Goal: Task Accomplishment & Management: Complete application form

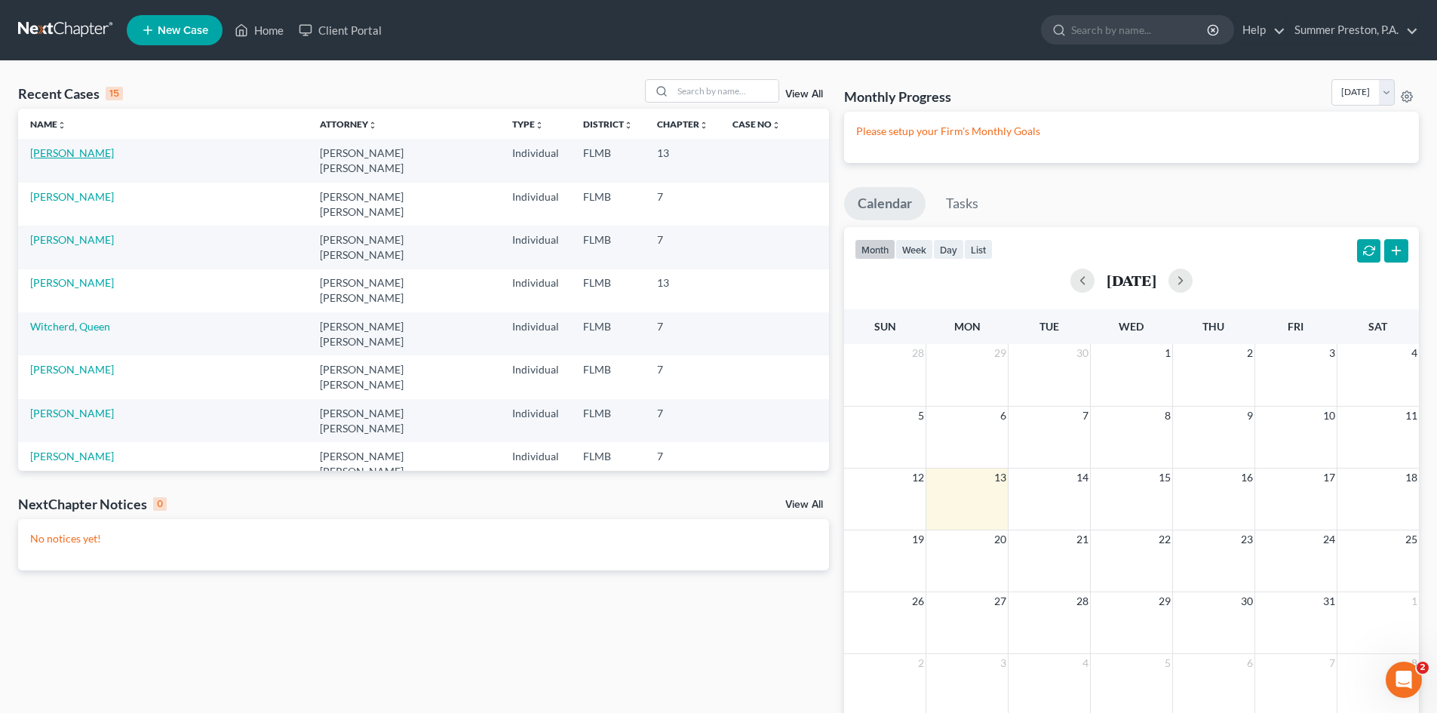
click at [63, 152] on link "[PERSON_NAME]" at bounding box center [72, 152] width 84 height 13
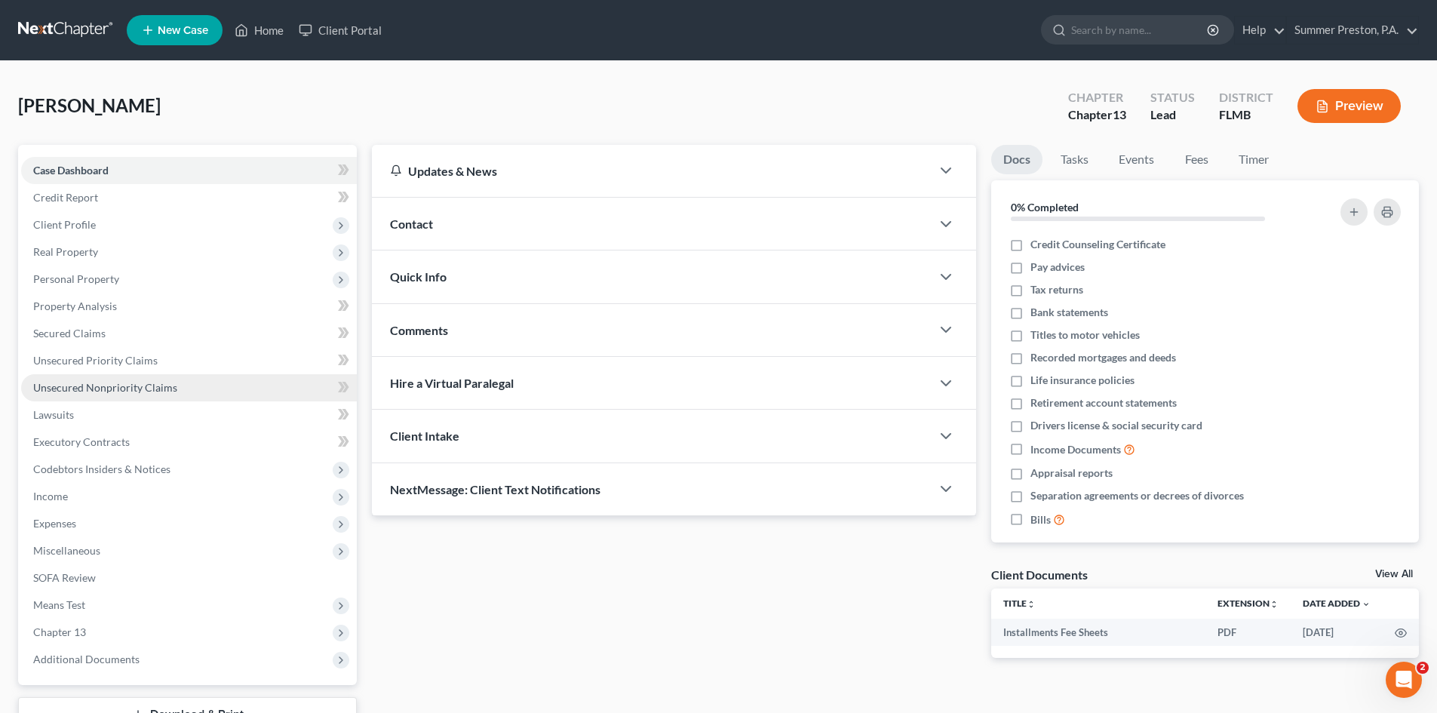
click at [147, 383] on span "Unsecured Nonpriority Claims" at bounding box center [105, 387] width 144 height 13
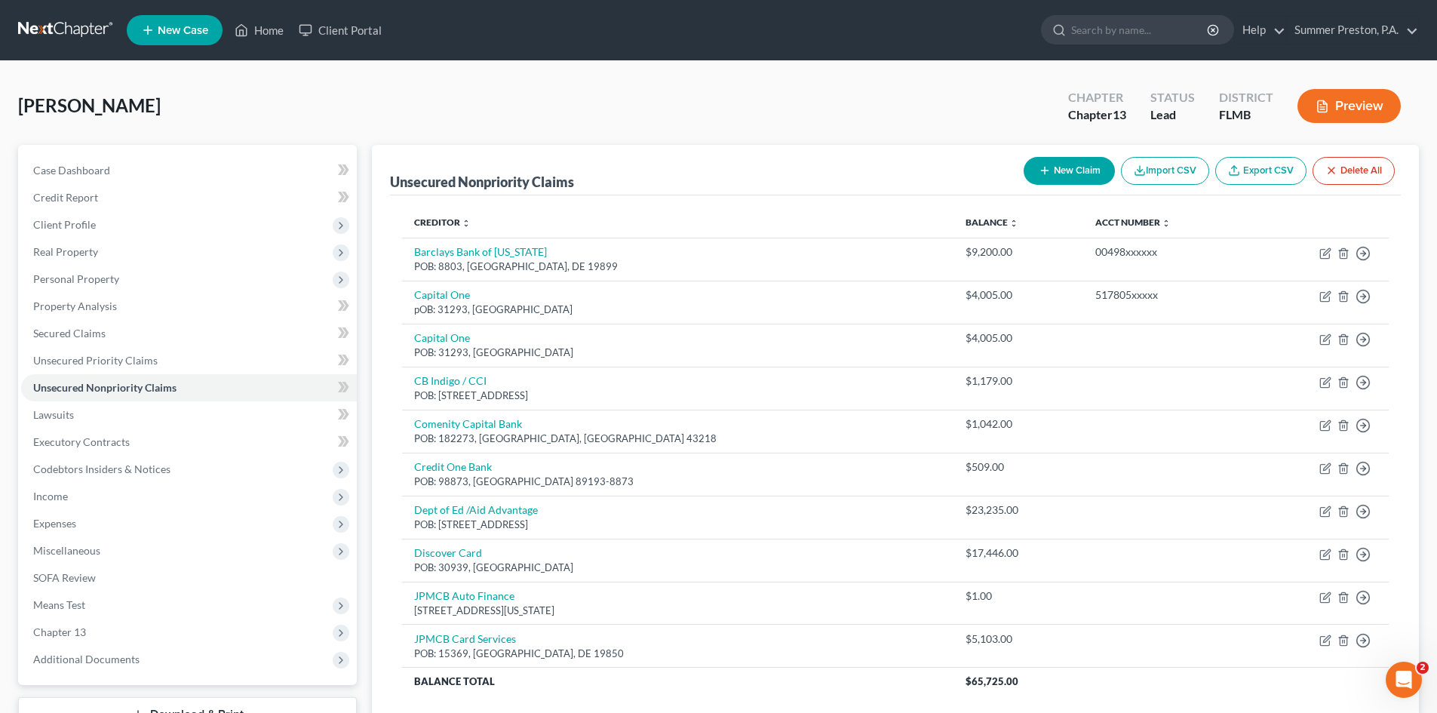
click at [1077, 167] on button "New Claim" at bounding box center [1069, 171] width 91 height 28
select select "0"
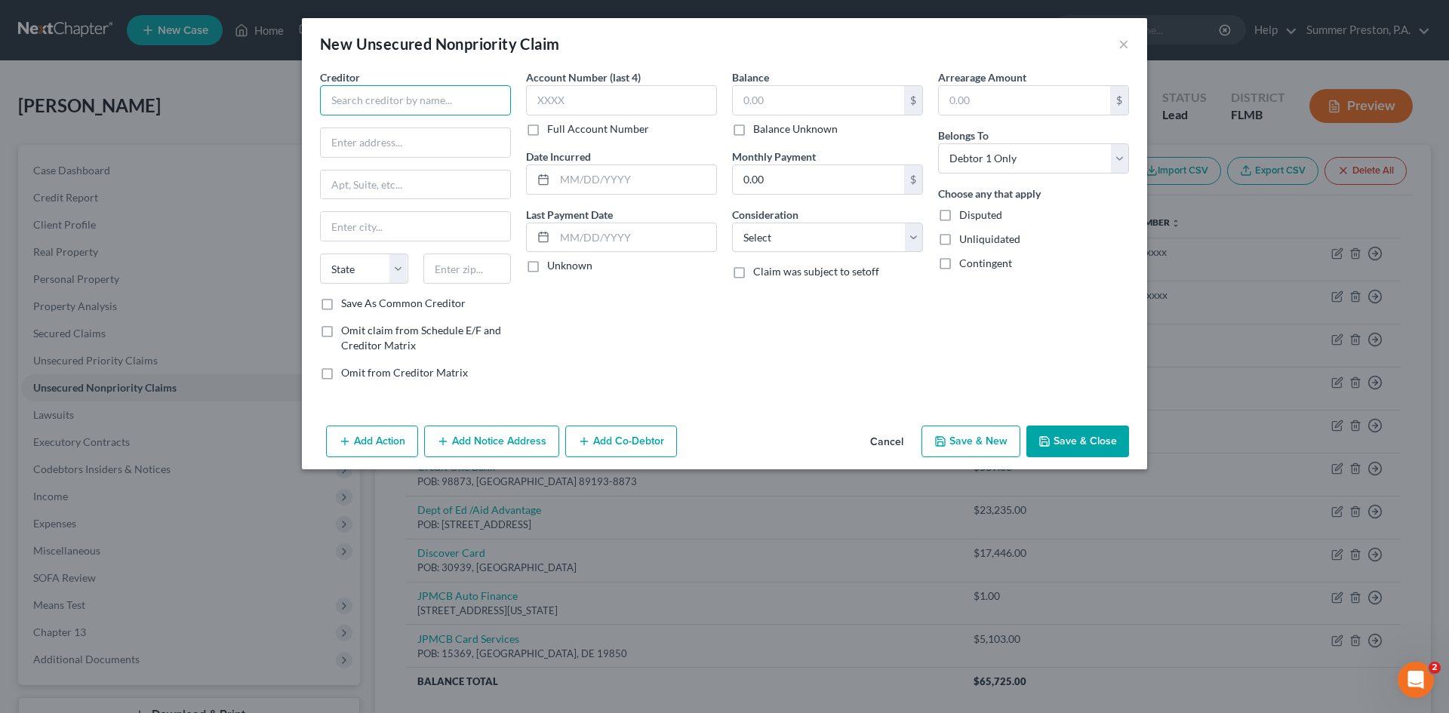
click at [473, 99] on input "text" at bounding box center [415, 100] width 191 height 30
type input "TBOM / CONTFIN"
type input "4"
drag, startPoint x: 467, startPoint y: 137, endPoint x: 457, endPoint y: 142, distance: 10.8
click at [464, 141] on input "text" at bounding box center [415, 142] width 189 height 29
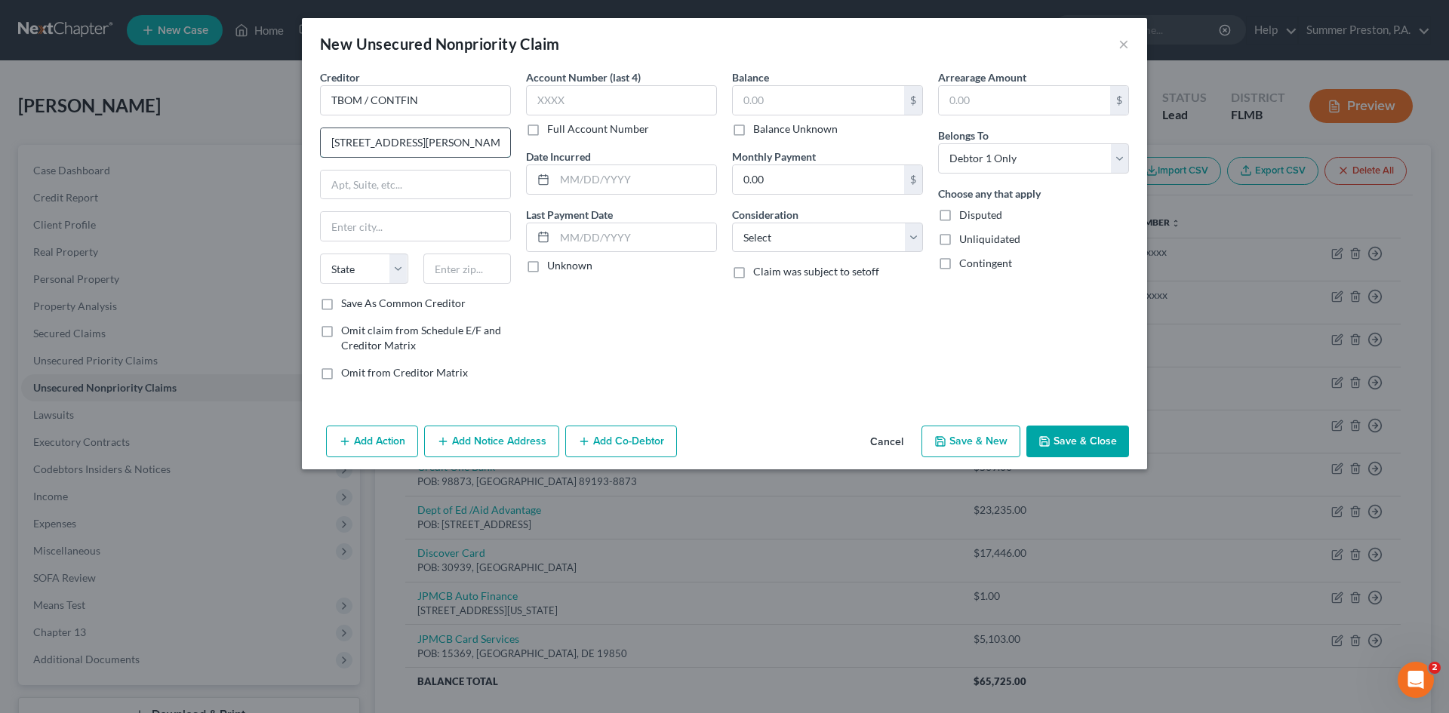
type input "[STREET_ADDRESS][PERSON_NAME]"
type input "Ste 400"
type input "Wilmington"
select select "7"
type input "19808"
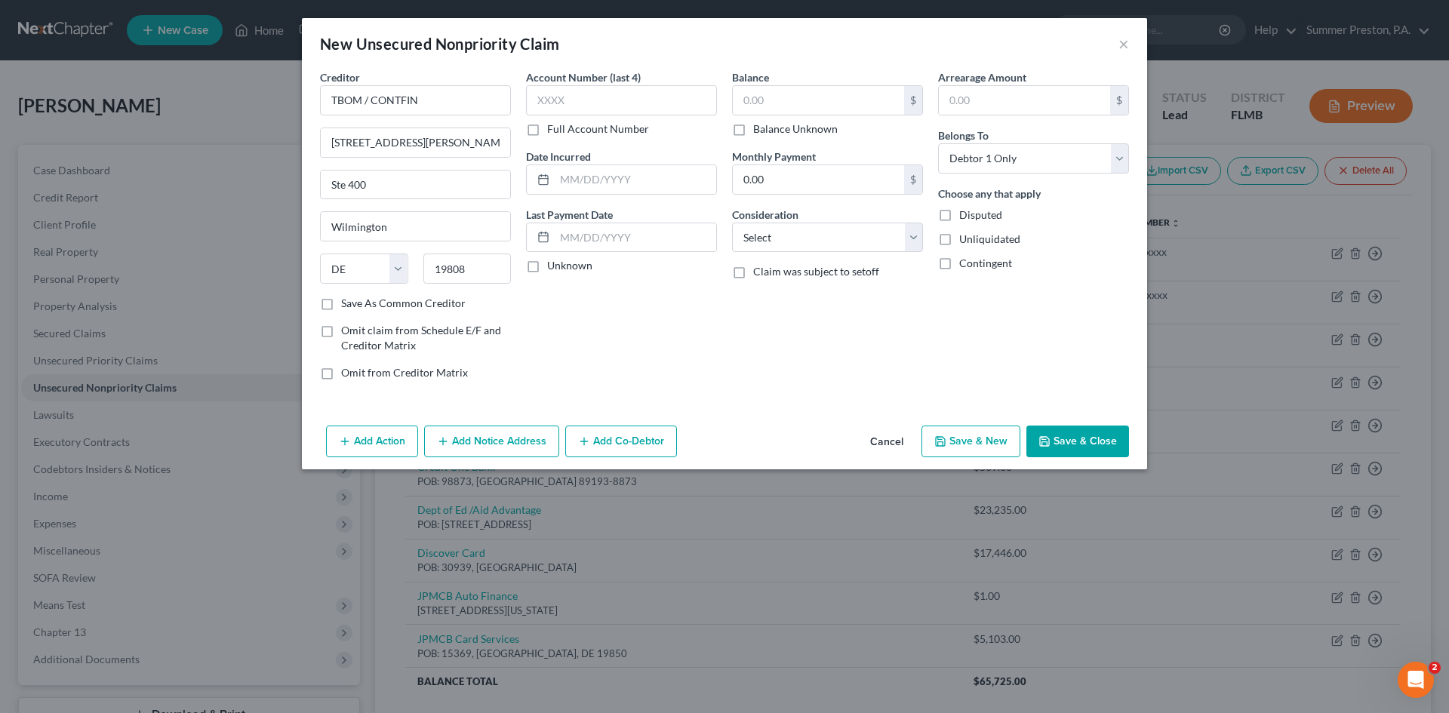
click at [341, 305] on label "Save As Common Creditor" at bounding box center [403, 303] width 124 height 15
click at [347, 305] on input "Save As Common Creditor" at bounding box center [352, 301] width 10 height 10
checkbox input "true"
click at [547, 131] on label "Full Account Number" at bounding box center [598, 128] width 102 height 15
click at [553, 131] on input "Full Account Number" at bounding box center [558, 126] width 10 height 10
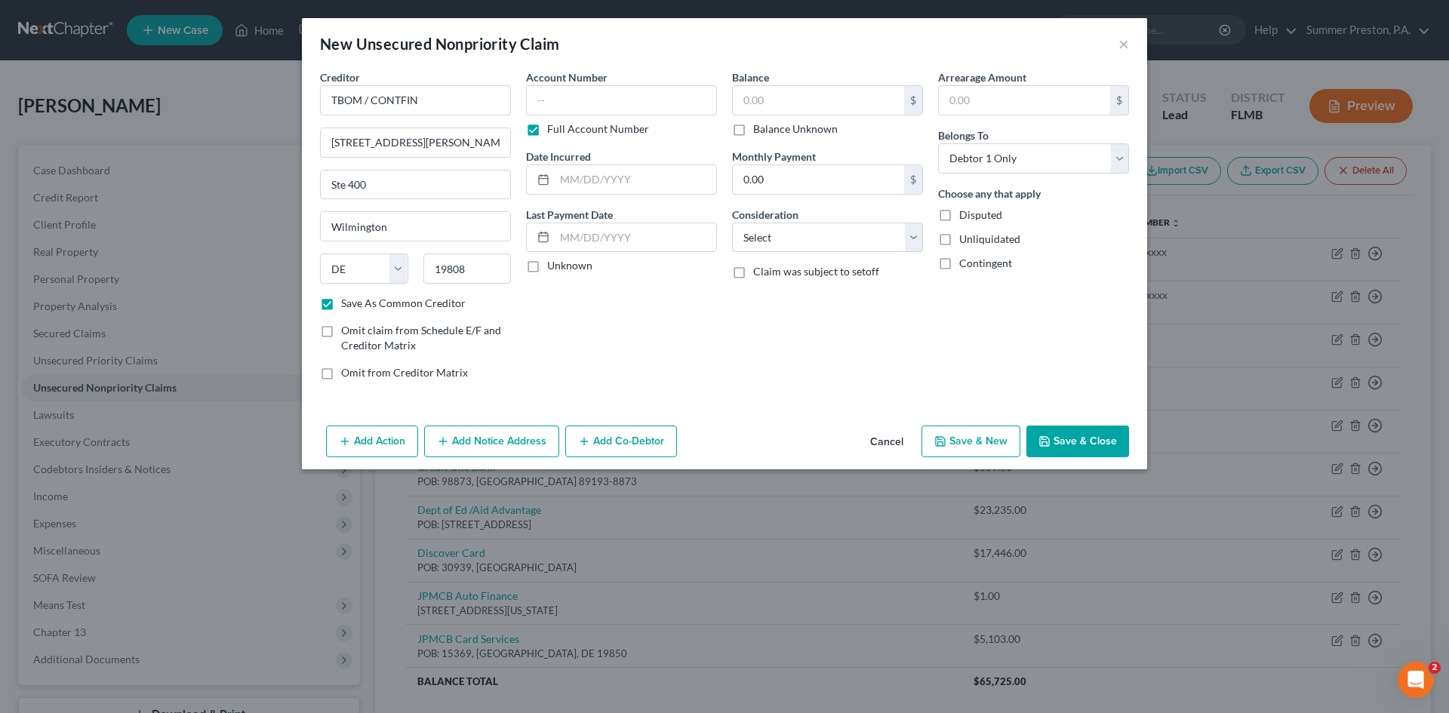
click at [547, 269] on label "Unknown" at bounding box center [569, 265] width 45 height 15
click at [553, 268] on input "Unknown" at bounding box center [558, 263] width 10 height 10
checkbox input "true"
drag, startPoint x: 792, startPoint y: 101, endPoint x: 785, endPoint y: 97, distance: 8.4
click at [792, 100] on input "text" at bounding box center [818, 100] width 171 height 29
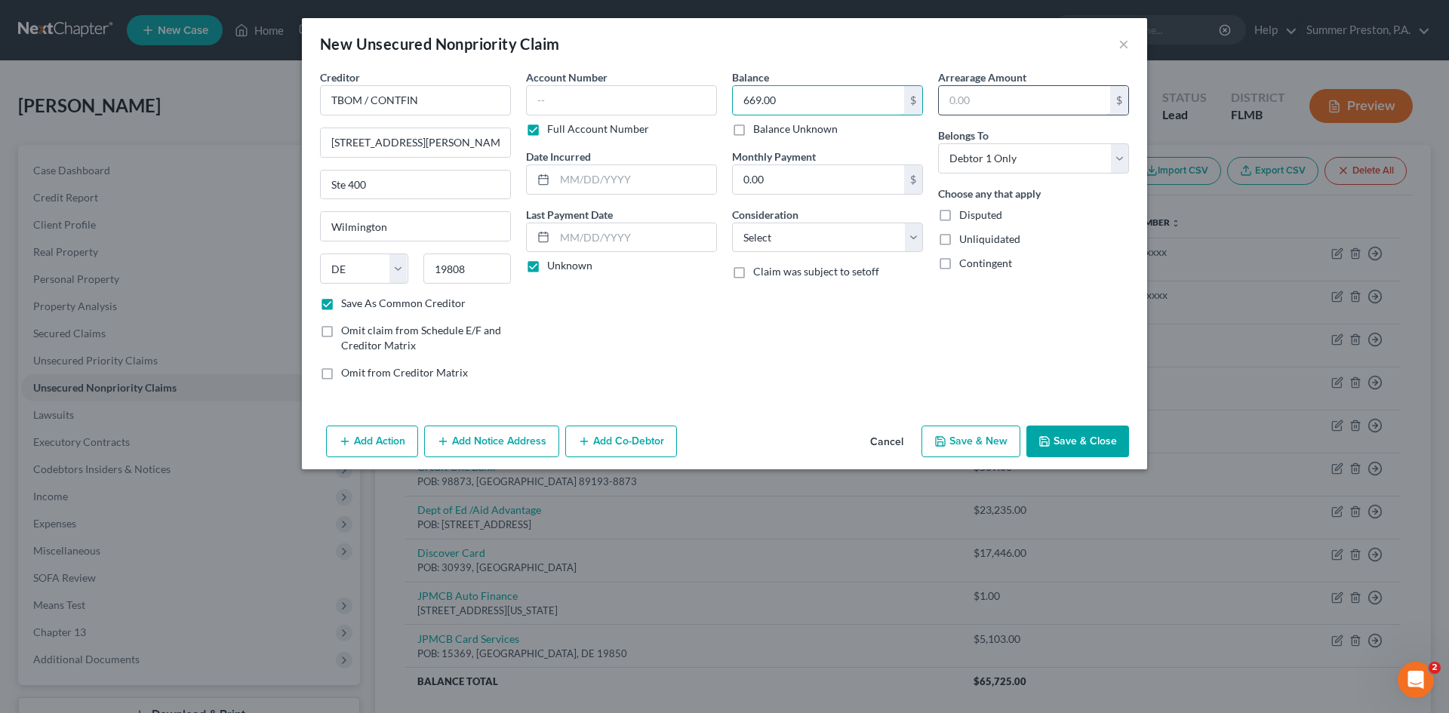
type input "669.00"
click at [1009, 98] on input "text" at bounding box center [1024, 100] width 171 height 29
type input "669.00"
click at [917, 239] on select "Select Cable / Satellite Services Collection Agency Credit Card Debt Debt Couns…" at bounding box center [827, 238] width 191 height 30
select select "1"
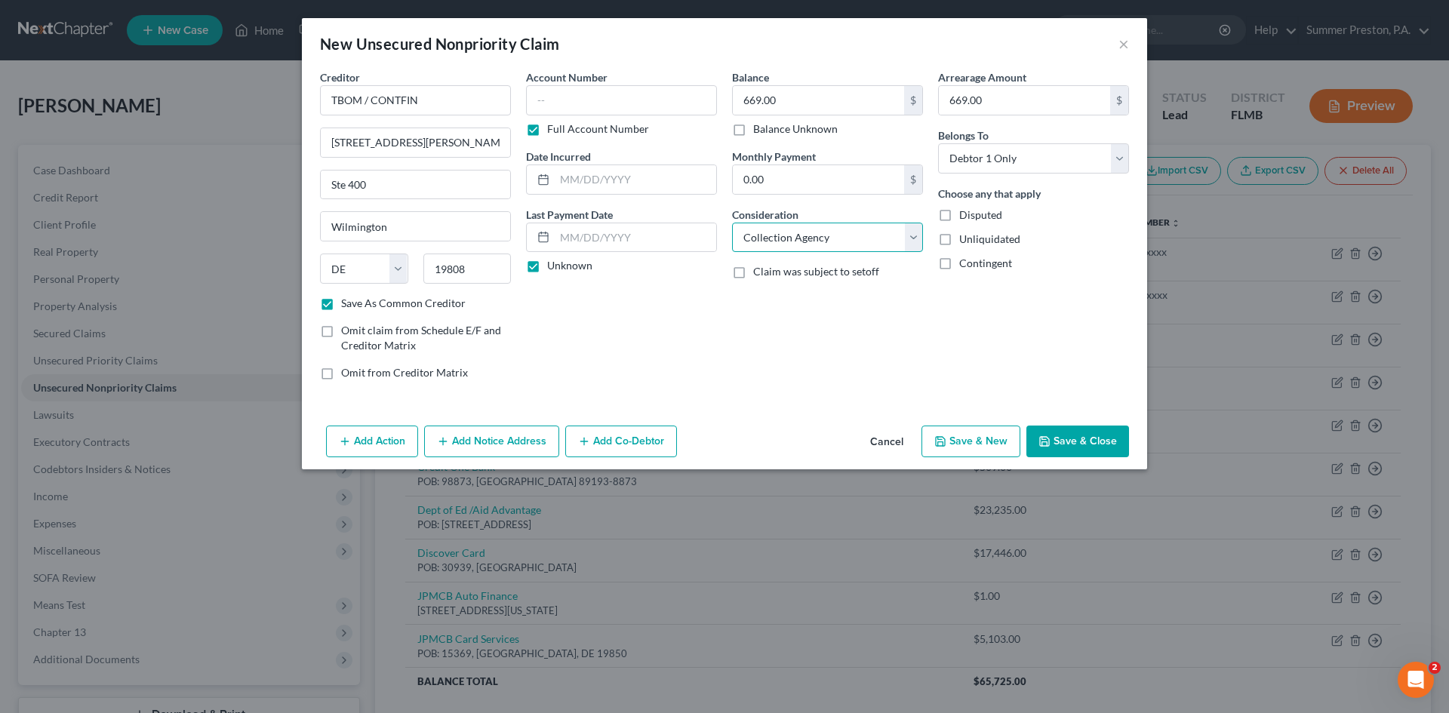
click at [732, 223] on select "Select Cable / Satellite Services Collection Agency Credit Card Debt Debt Couns…" at bounding box center [827, 238] width 191 height 30
click at [953, 451] on button "Save & New" at bounding box center [970, 441] width 99 height 32
checkbox input "false"
select select "0"
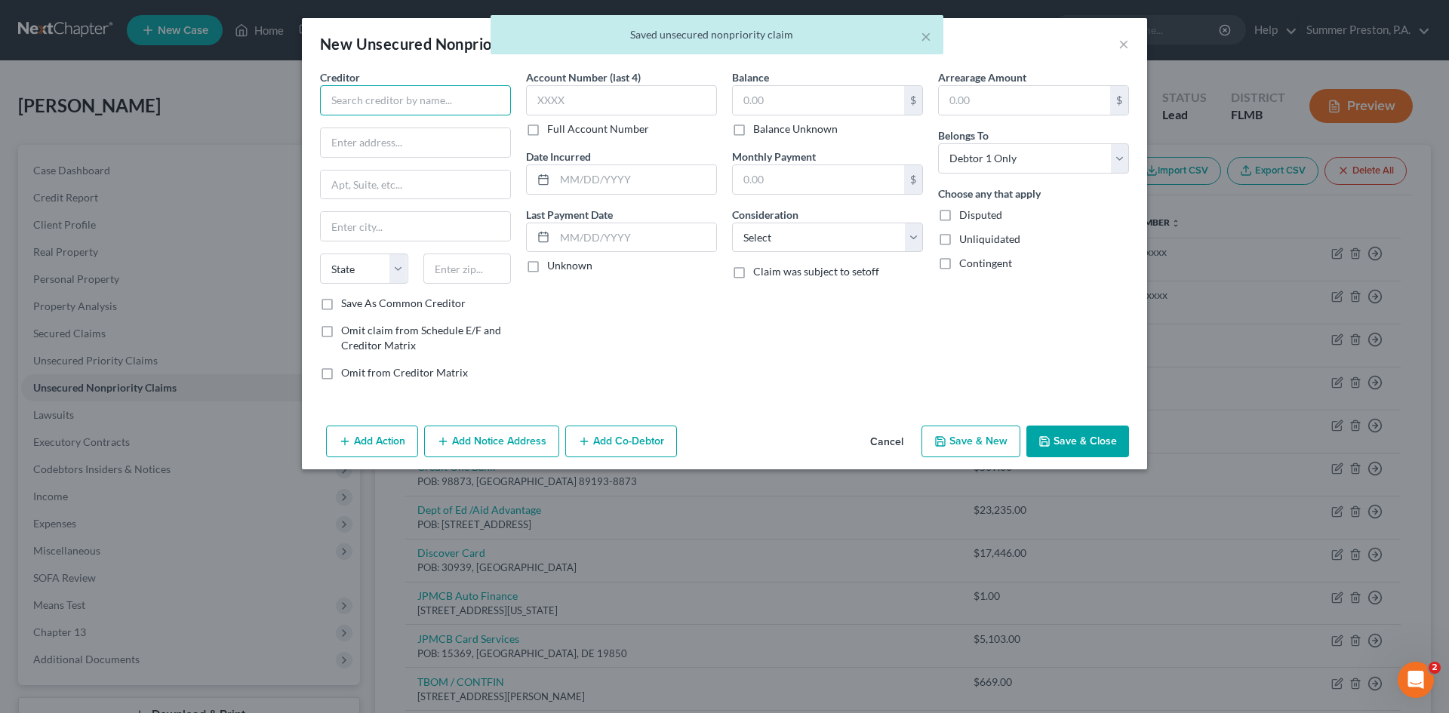
click at [472, 96] on input "text" at bounding box center [415, 100] width 191 height 30
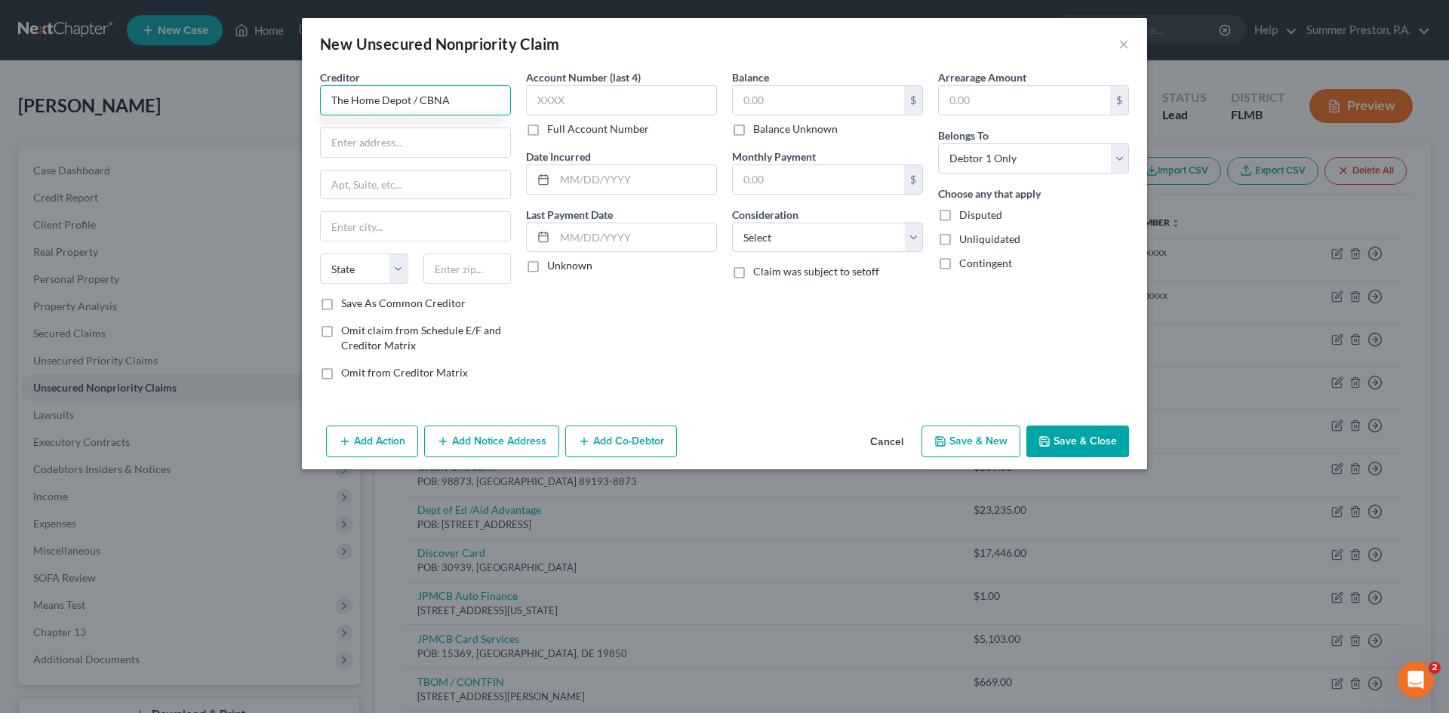
type input "The Home Depot / CBNA"
type input "[STREET_ADDRESS]"
type input "[GEOGRAPHIC_DATA]"
select select "43"
type input "57108"
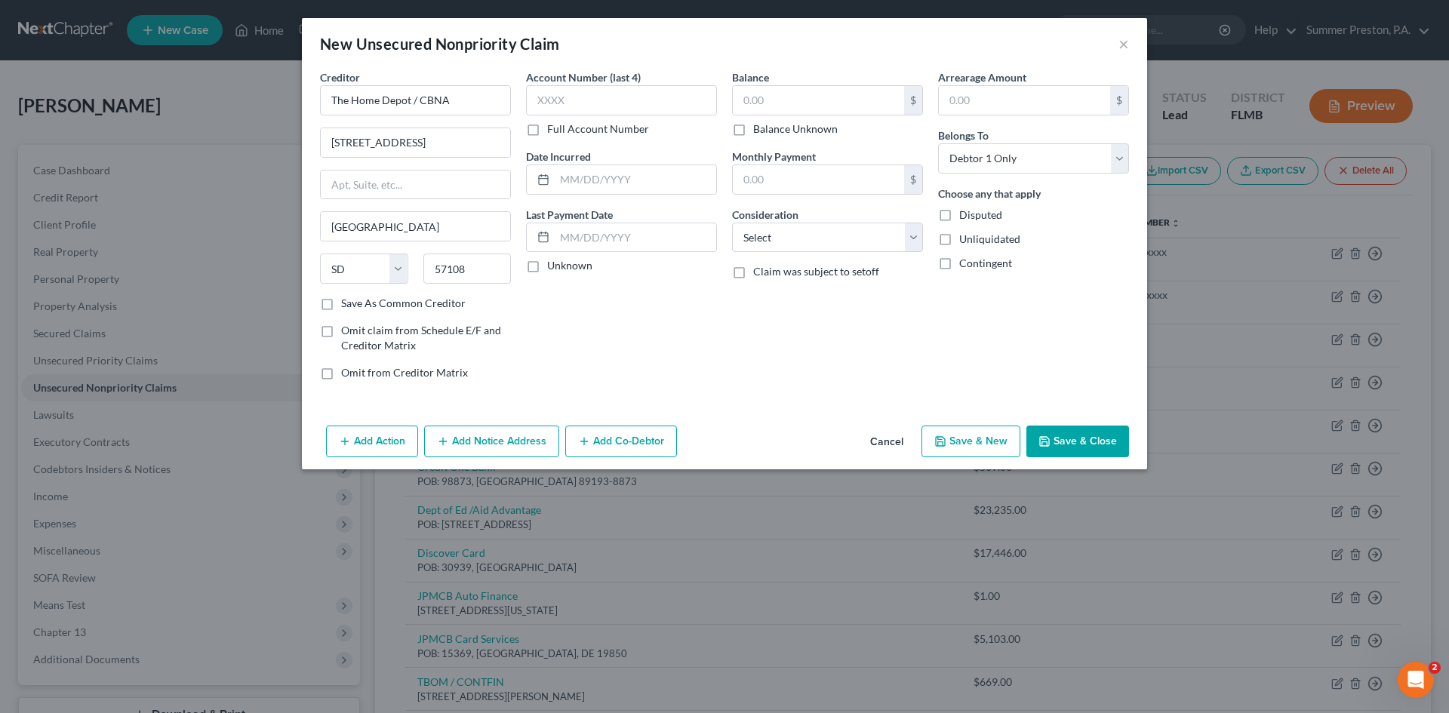
click at [341, 303] on label "Save As Common Creditor" at bounding box center [403, 303] width 124 height 15
click at [347, 303] on input "Save As Common Creditor" at bounding box center [352, 301] width 10 height 10
checkbox input "true"
click at [547, 133] on label "Full Account Number" at bounding box center [598, 128] width 102 height 15
click at [553, 131] on input "Full Account Number" at bounding box center [558, 126] width 10 height 10
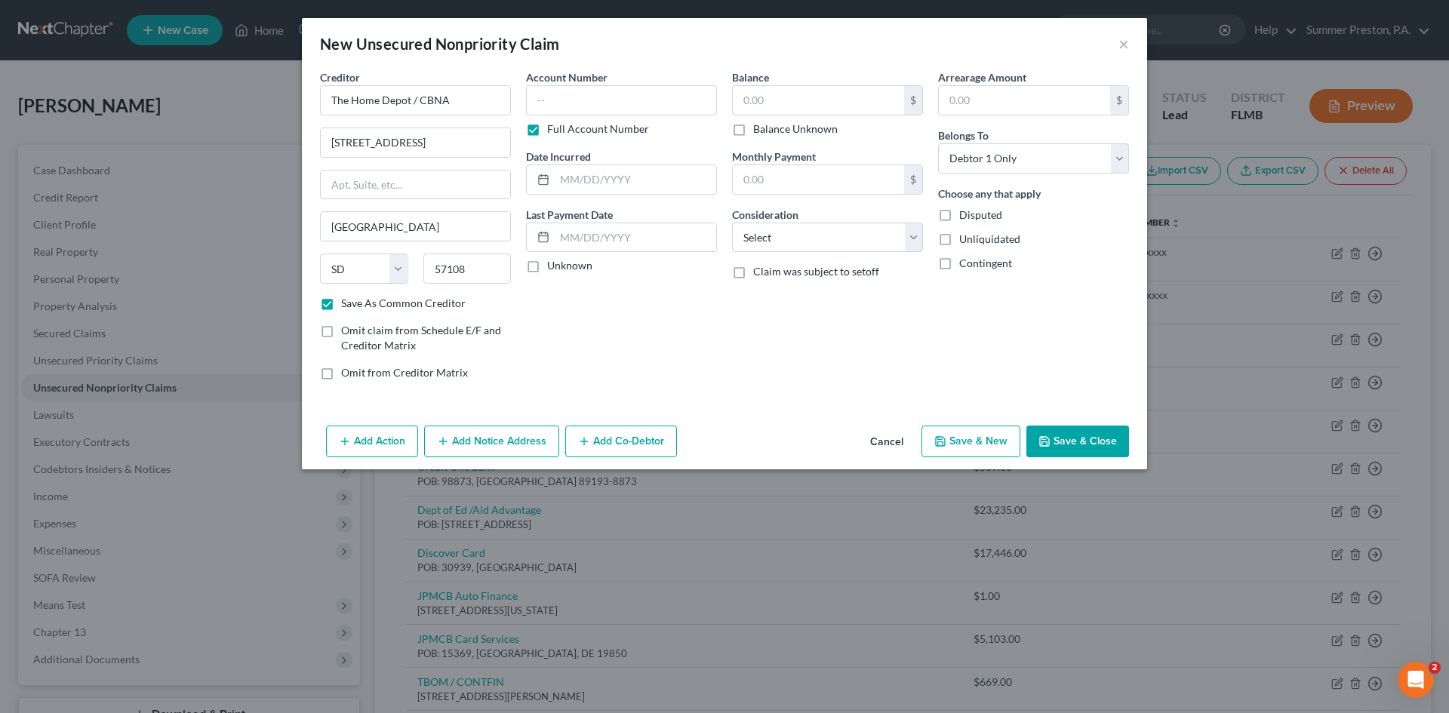
click at [547, 269] on label "Unknown" at bounding box center [569, 265] width 45 height 15
click at [553, 268] on input "Unknown" at bounding box center [558, 263] width 10 height 10
checkbox input "true"
click at [803, 100] on input "text" at bounding box center [818, 100] width 171 height 29
type input "3,055.00"
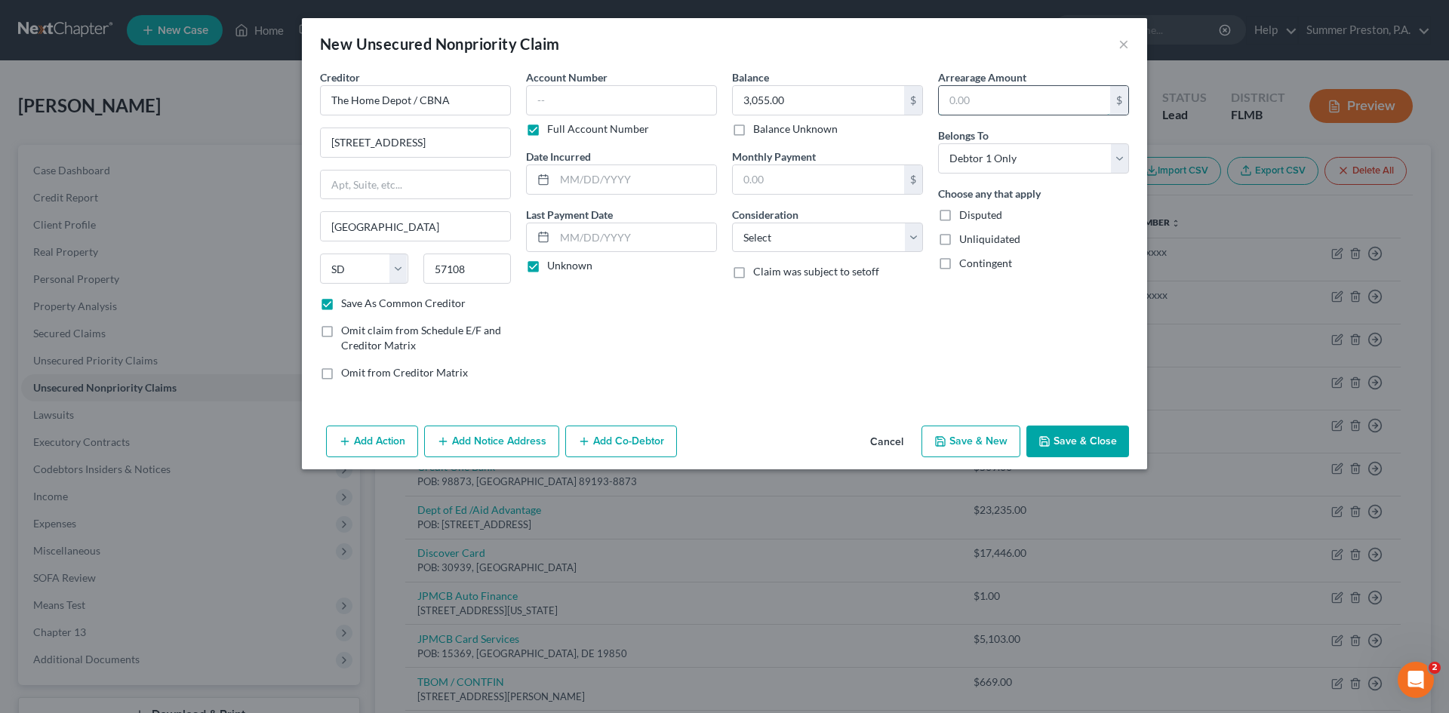
click at [1021, 104] on input "text" at bounding box center [1024, 100] width 171 height 29
type input "3,055.00"
click at [914, 241] on select "Select Cable / Satellite Services Collection Agency Credit Card Debt Debt Couns…" at bounding box center [827, 238] width 191 height 30
select select "2"
click at [732, 223] on select "Select Cable / Satellite Services Collection Agency Credit Card Debt Debt Couns…" at bounding box center [827, 238] width 191 height 30
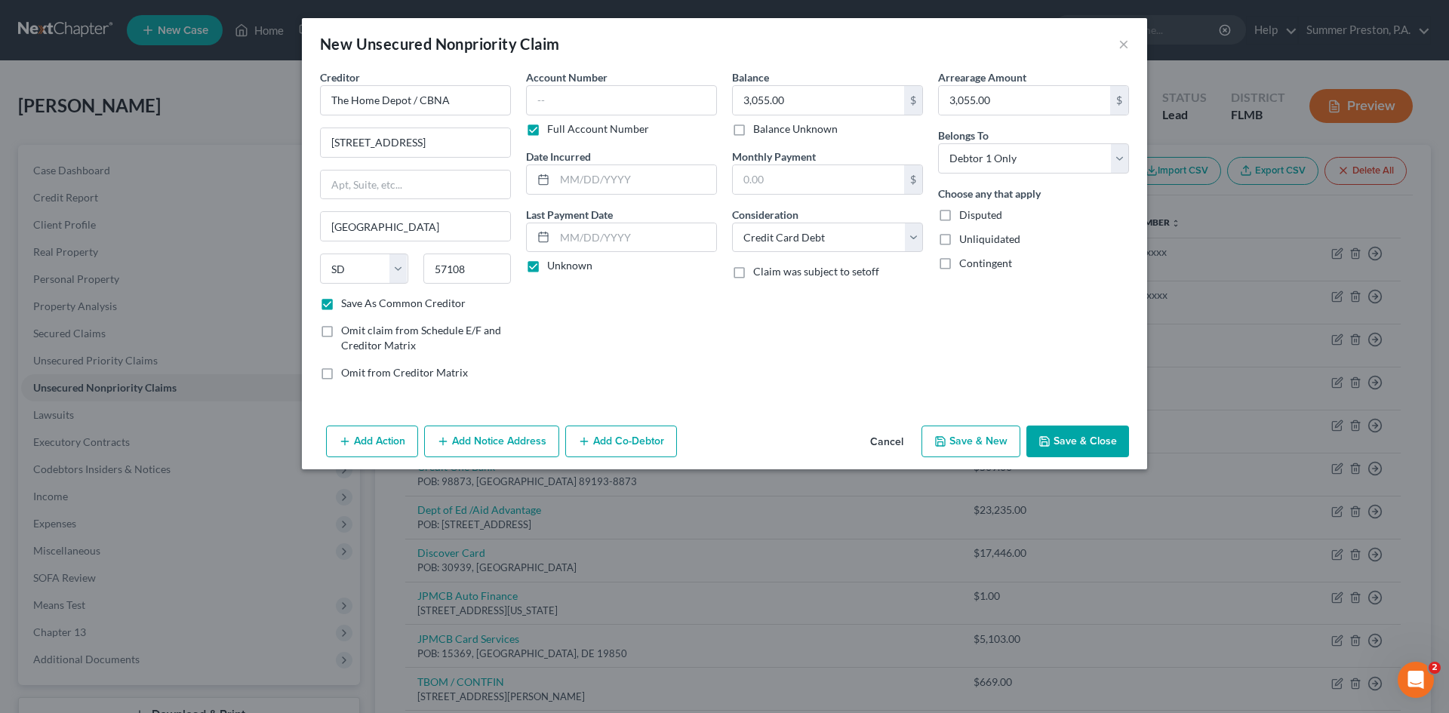
click at [972, 438] on button "Save & New" at bounding box center [970, 441] width 99 height 32
checkbox input "false"
select select "0"
type input "0.00"
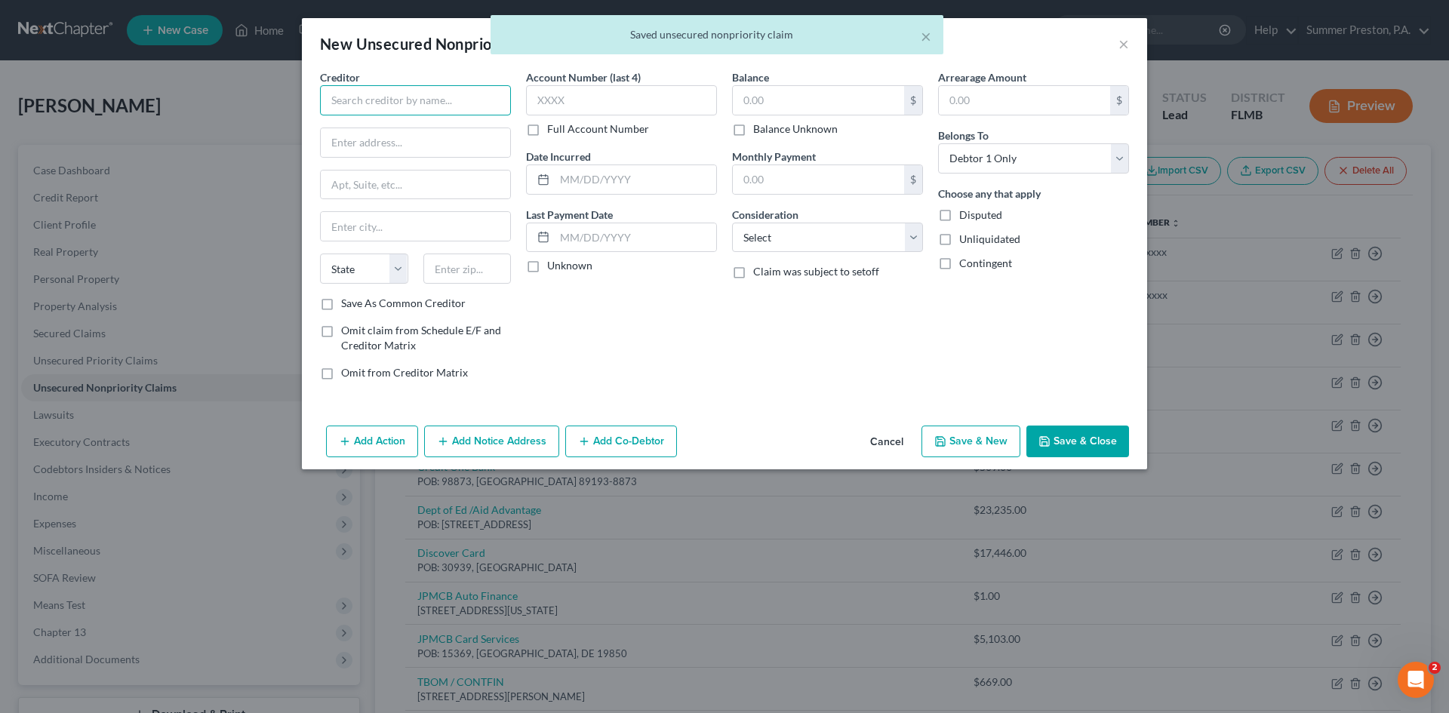
click at [470, 100] on input "text" at bounding box center [415, 100] width 191 height 30
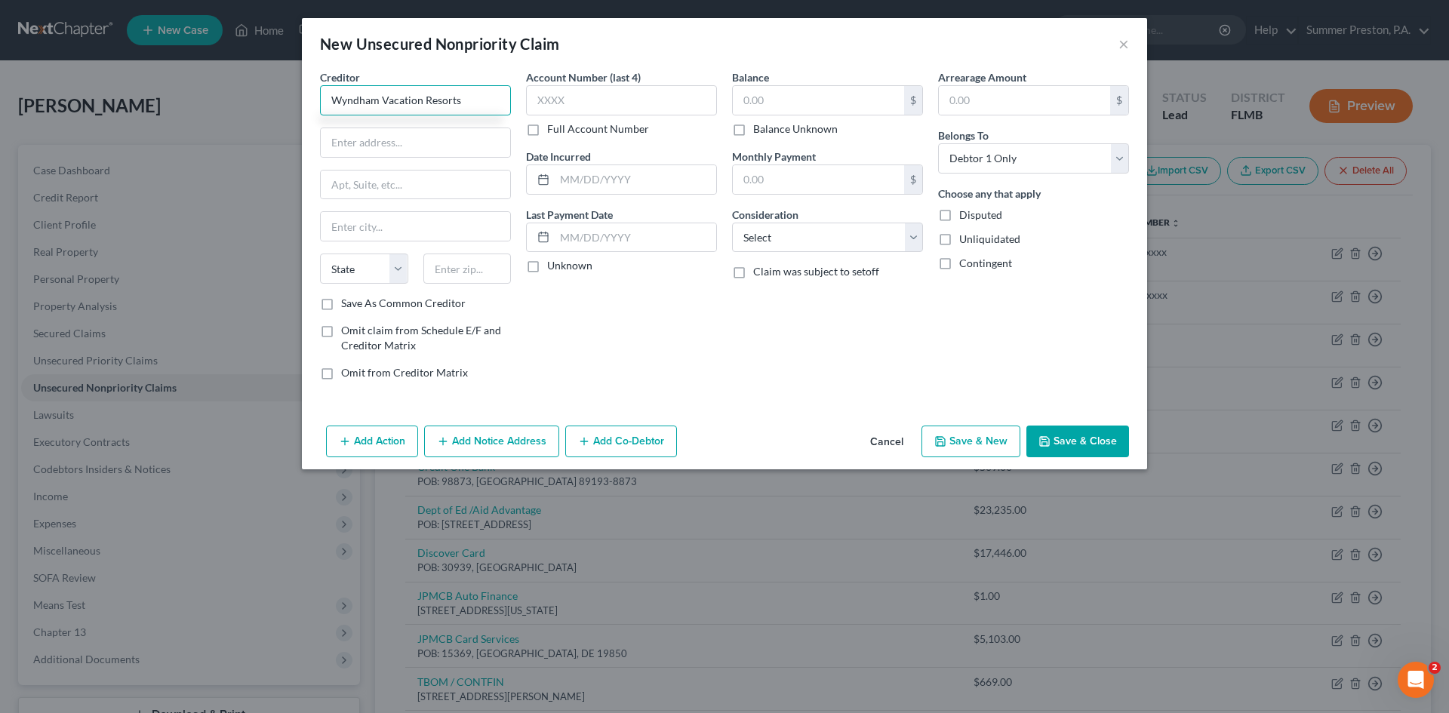
type input "Wyndham Vacation Resorts"
type input "[STREET_ADDRESS]"
type input "Orlando"
select select "9"
type input "32805"
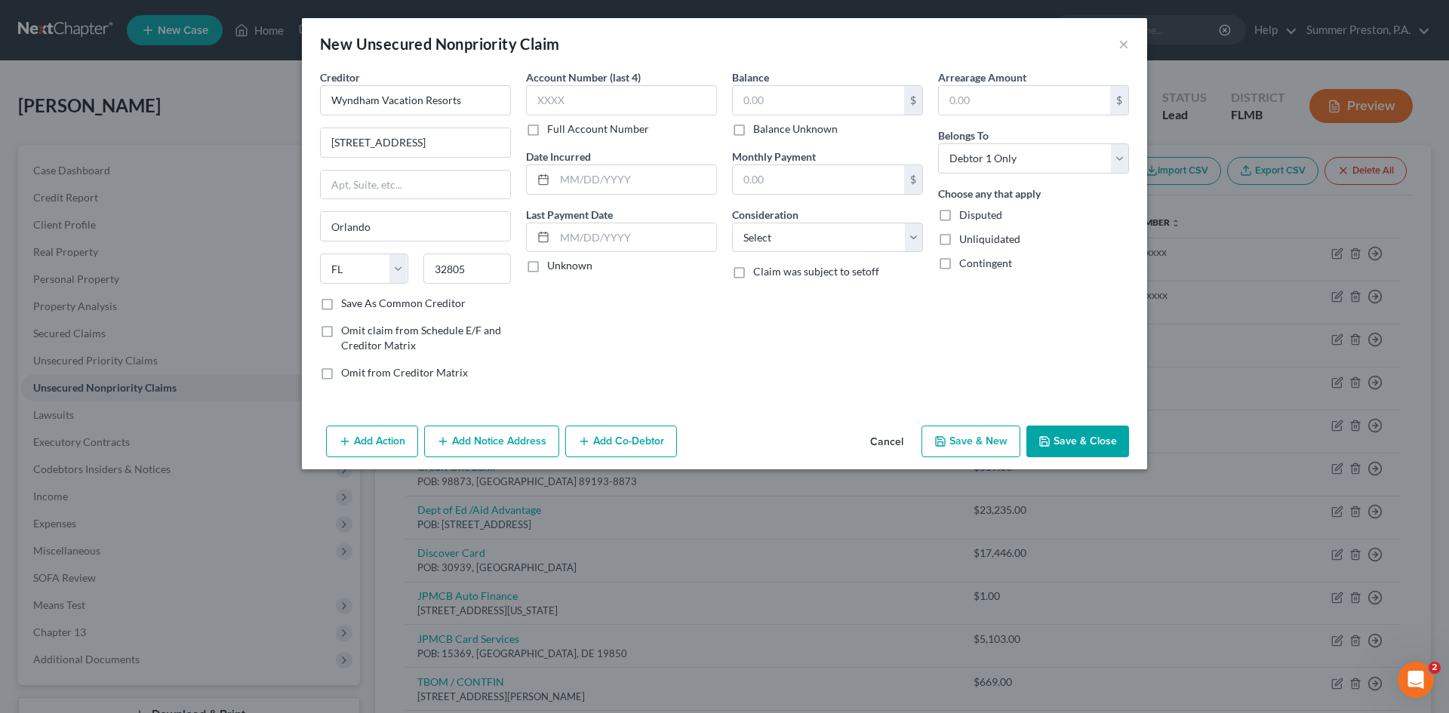
click at [341, 300] on label "Save As Common Creditor" at bounding box center [403, 303] width 124 height 15
click at [347, 300] on input "Save As Common Creditor" at bounding box center [352, 301] width 10 height 10
checkbox input "true"
drag, startPoint x: 526, startPoint y: 266, endPoint x: 542, endPoint y: 260, distance: 17.2
click at [547, 266] on label "Unknown" at bounding box center [569, 265] width 45 height 15
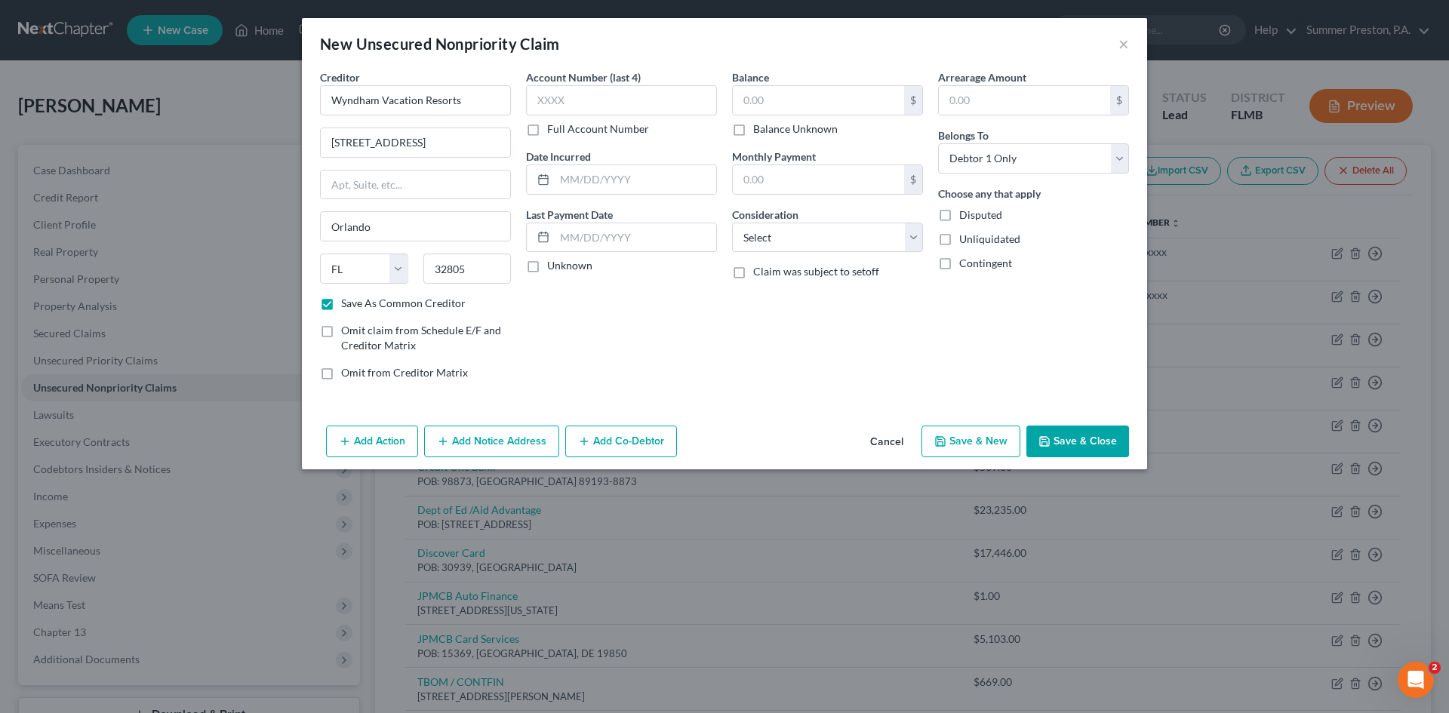
click at [553, 266] on input "Unknown" at bounding box center [558, 263] width 10 height 10
checkbox input "true"
click at [829, 98] on input "text" at bounding box center [818, 100] width 171 height 29
type input "1.00"
click at [1006, 105] on input "text" at bounding box center [1024, 100] width 171 height 29
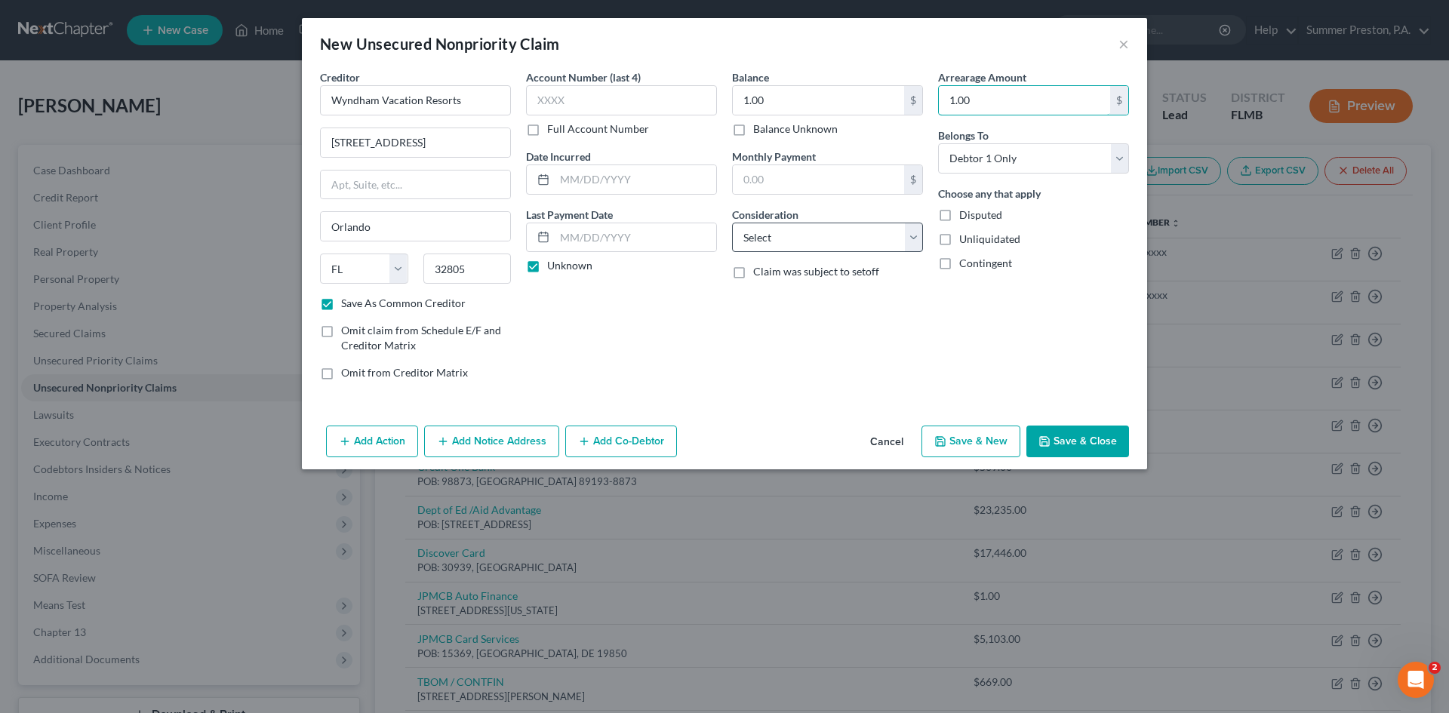
type input "1.00"
click at [908, 238] on select "Select Cable / Satellite Services Collection Agency Credit Card Debt Debt Couns…" at bounding box center [827, 238] width 191 height 30
select select "14"
click at [732, 223] on select "Select Cable / Satellite Services Collection Agency Credit Card Debt Debt Couns…" at bounding box center [827, 238] width 191 height 30
click at [845, 294] on input "text" at bounding box center [827, 295] width 189 height 29
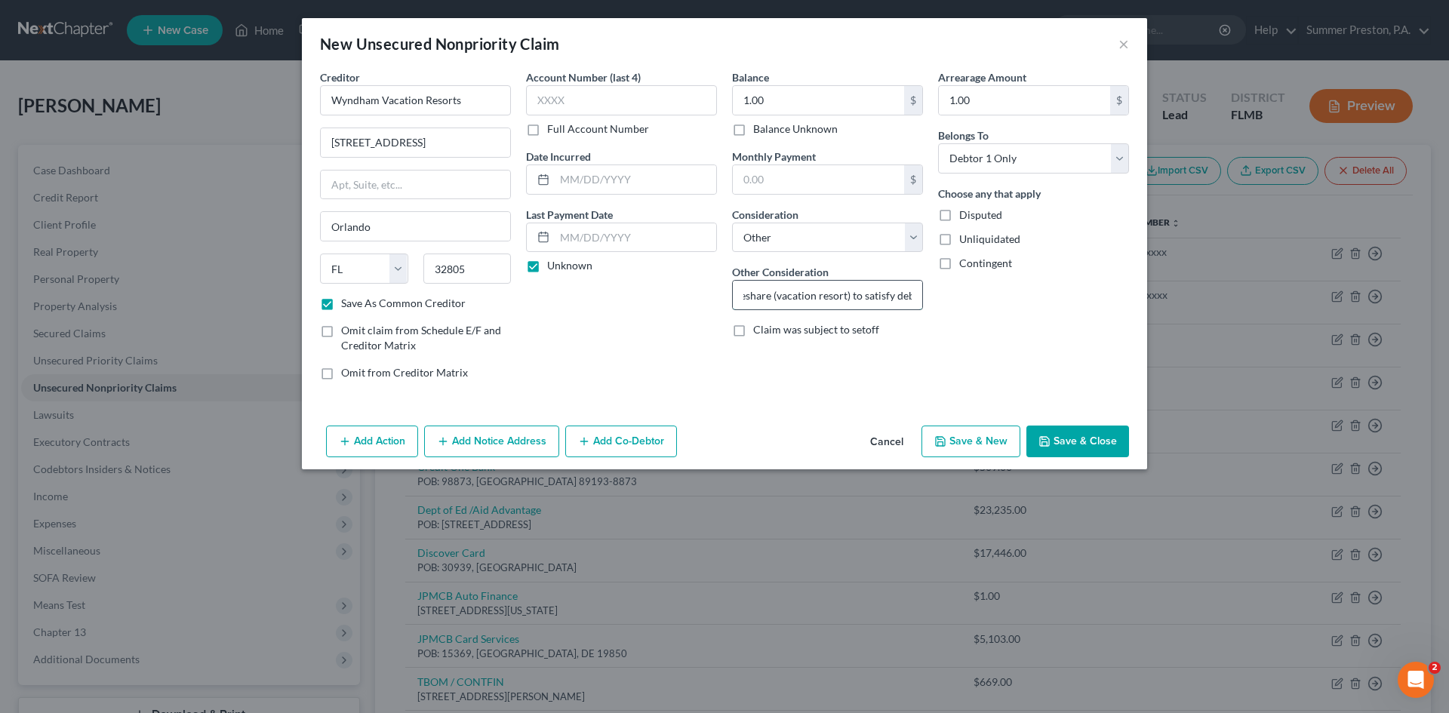
scroll to position [0, 83]
type input "surrendered timeshare (vacation resort) to satisfy debt"
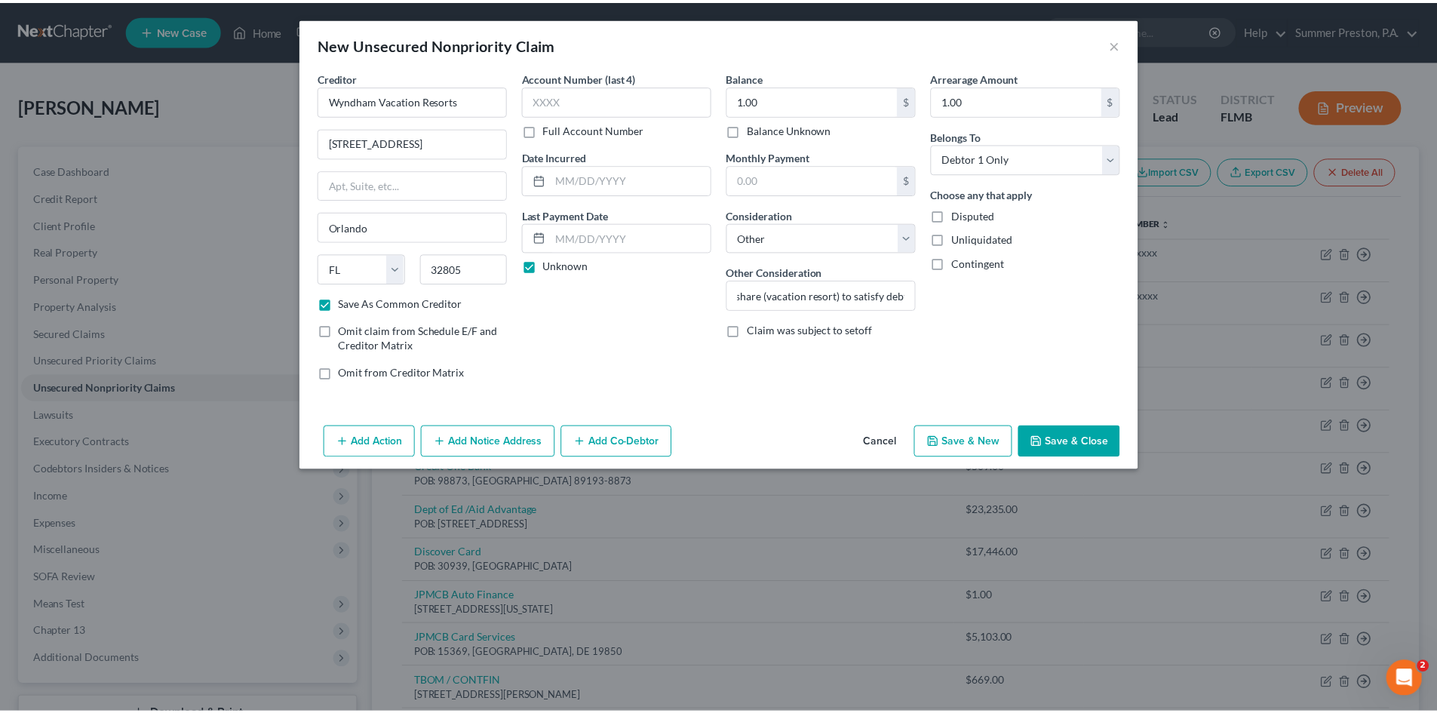
scroll to position [0, 0]
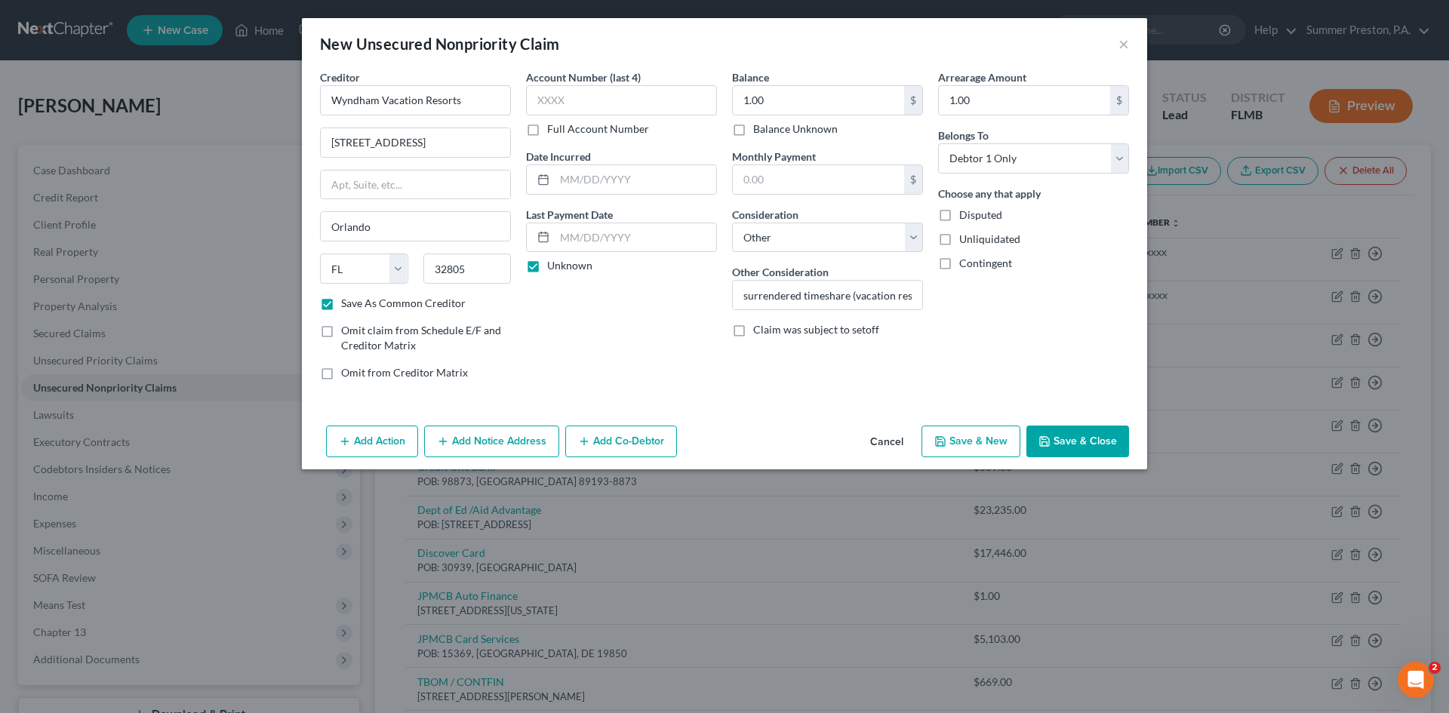
click at [1082, 438] on button "Save & Close" at bounding box center [1077, 441] width 103 height 32
checkbox input "false"
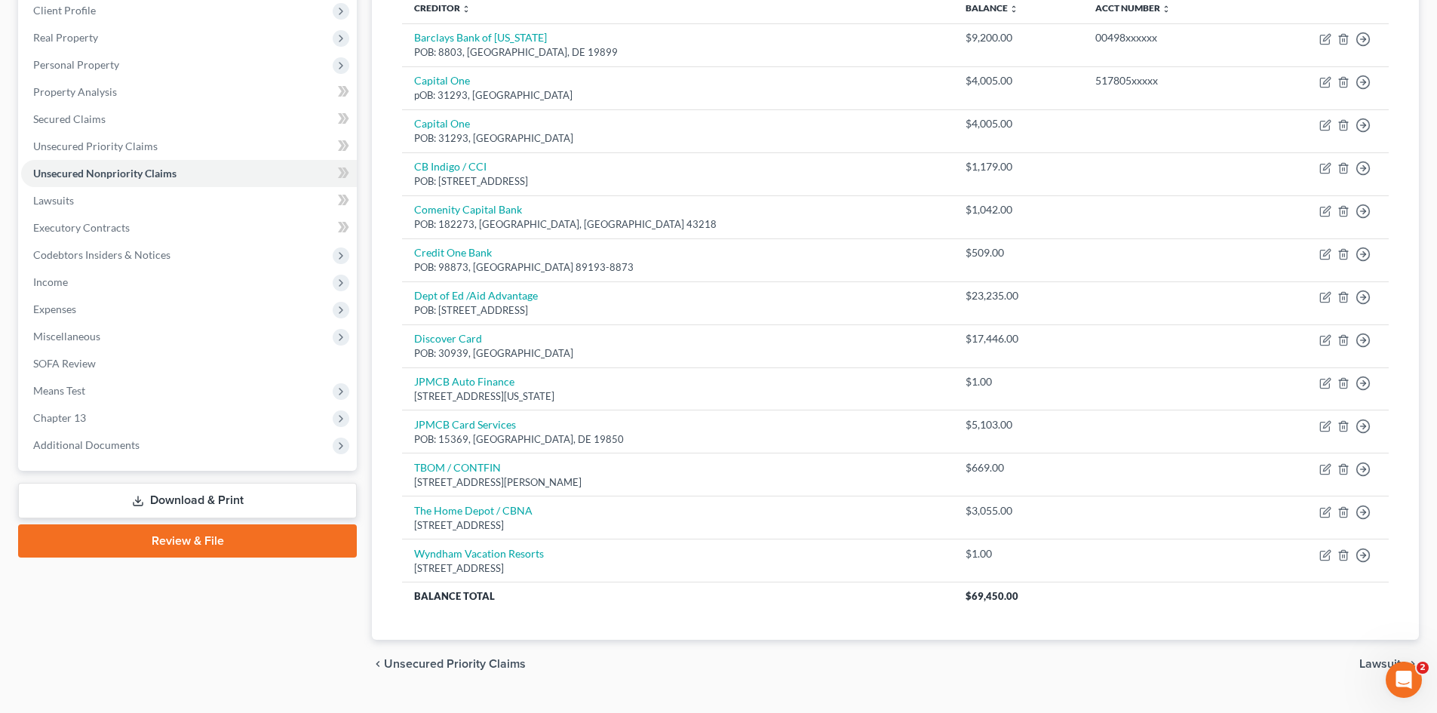
scroll to position [247, 0]
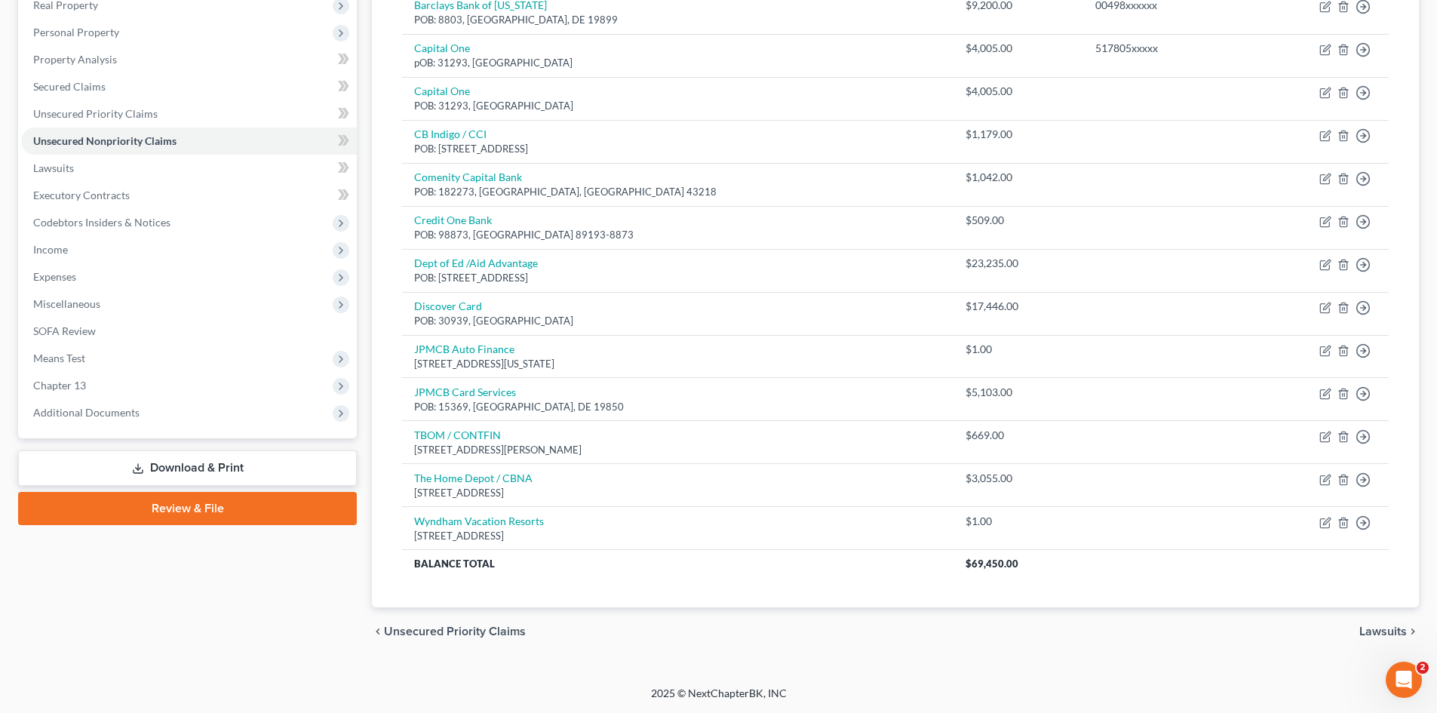
click at [192, 466] on link "Download & Print" at bounding box center [187, 467] width 339 height 35
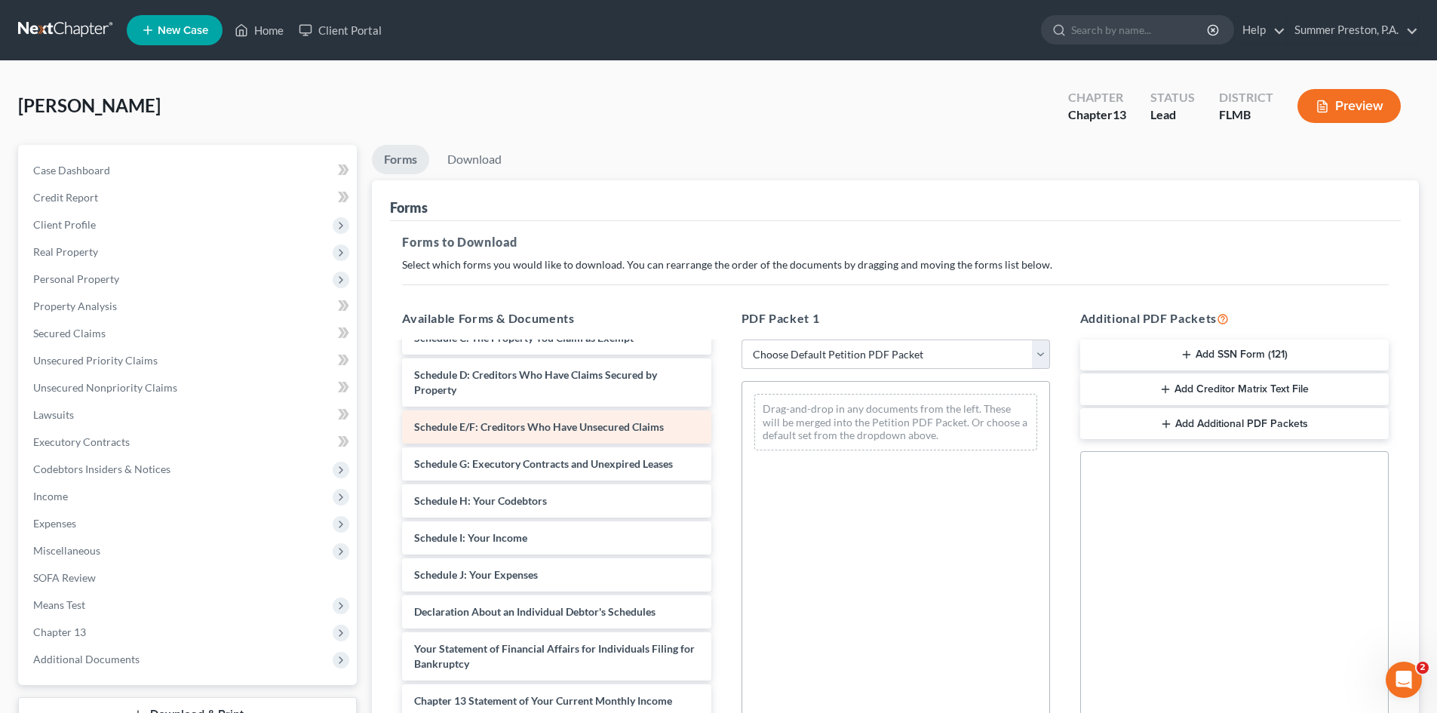
scroll to position [168, 0]
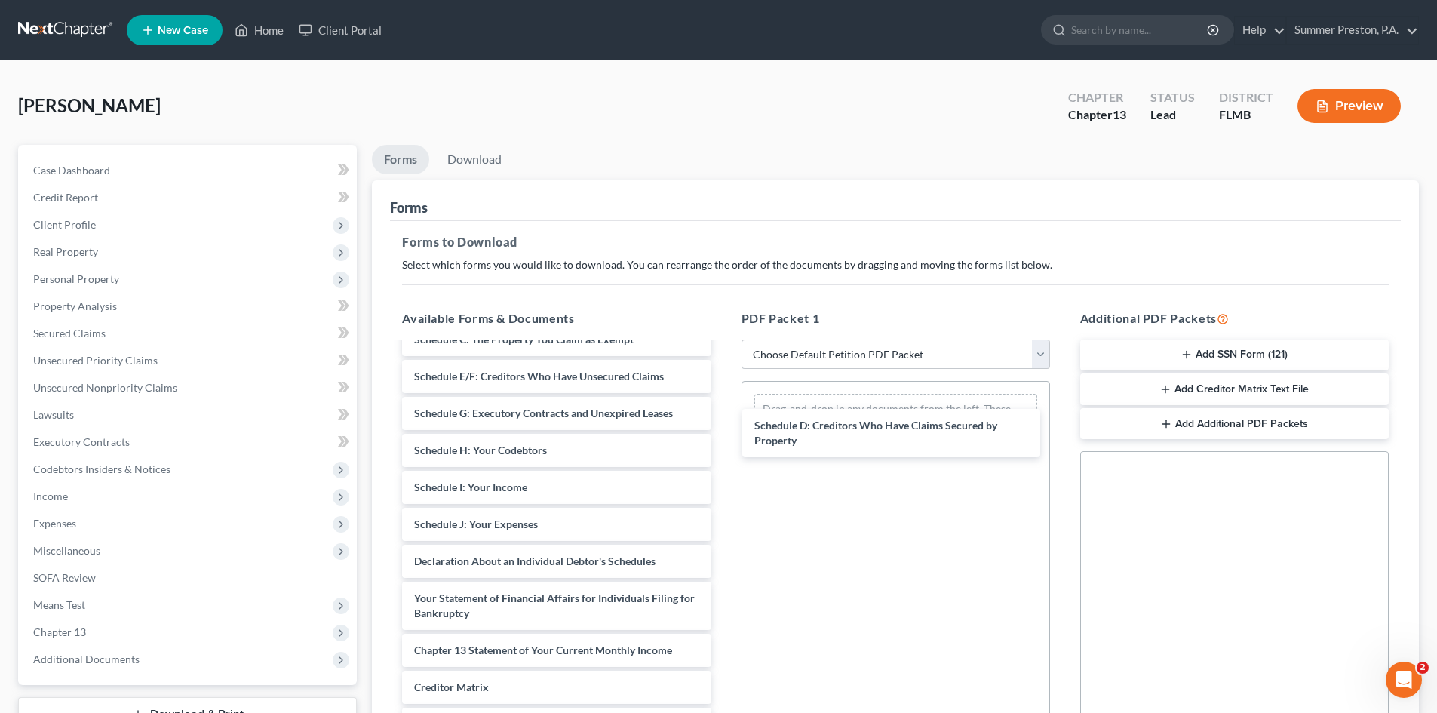
drag, startPoint x: 518, startPoint y: 380, endPoint x: 853, endPoint y: 406, distance: 336.7
click at [723, 412] on div "Schedule D: Creditors Who Have Claims Secured by Property Installments Fee Shee…" at bounding box center [556, 502] width 333 height 655
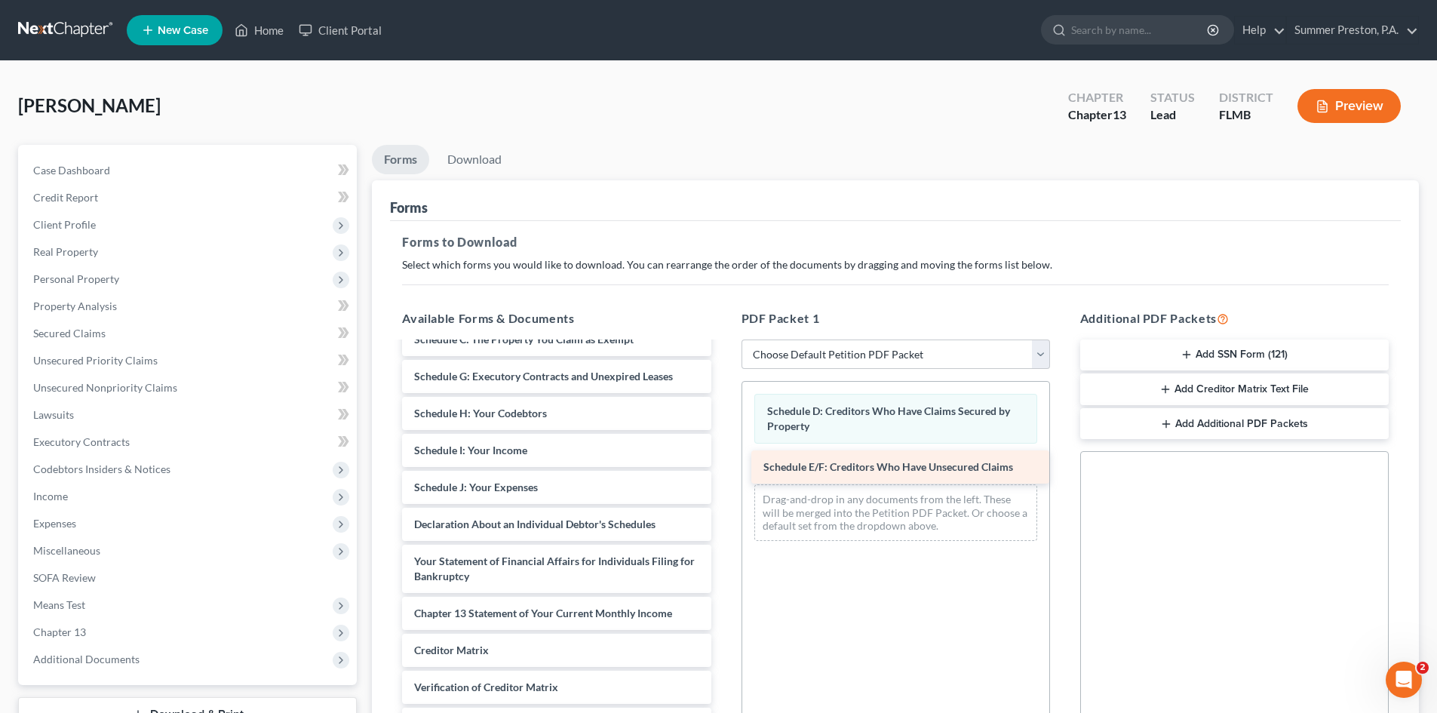
drag, startPoint x: 561, startPoint y: 370, endPoint x: 909, endPoint y: 459, distance: 359.7
click at [723, 459] on div "Schedule E/F: Creditors Who Have Unsecured Claims Installments Fee Sheets Volun…" at bounding box center [556, 484] width 333 height 618
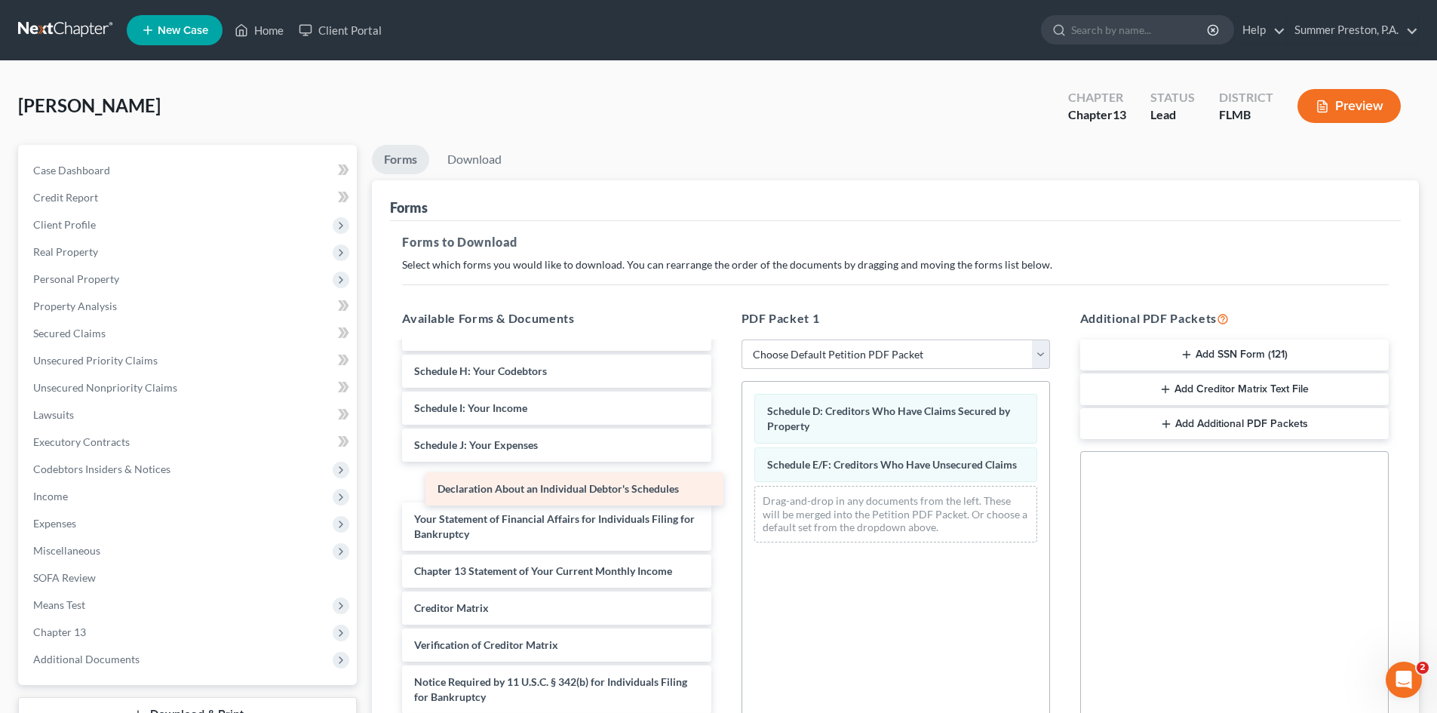
scroll to position [174, 0]
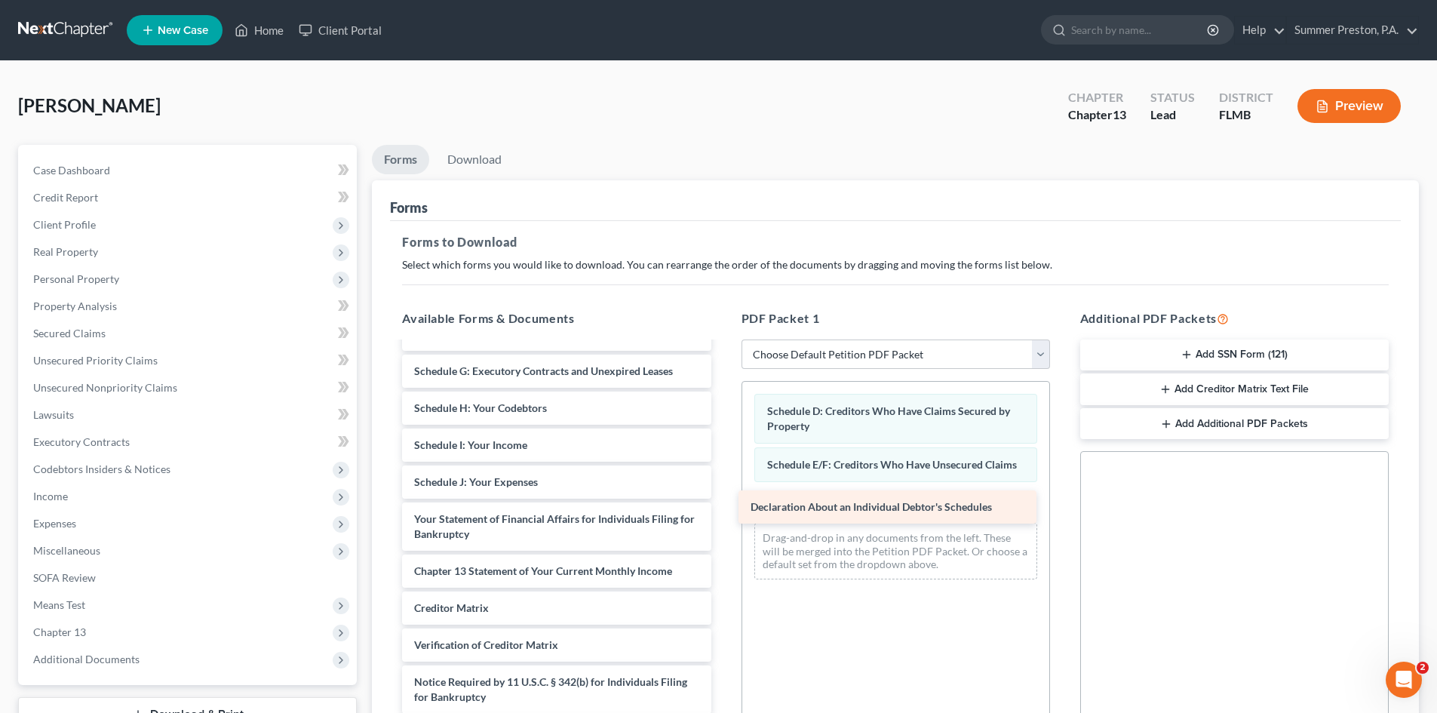
drag, startPoint x: 531, startPoint y: 484, endPoint x: 868, endPoint y: 508, distance: 337.4
click at [723, 508] on div "Declaration About an Individual Debtor's Schedules Installments Fee Sheets Volu…" at bounding box center [556, 460] width 333 height 581
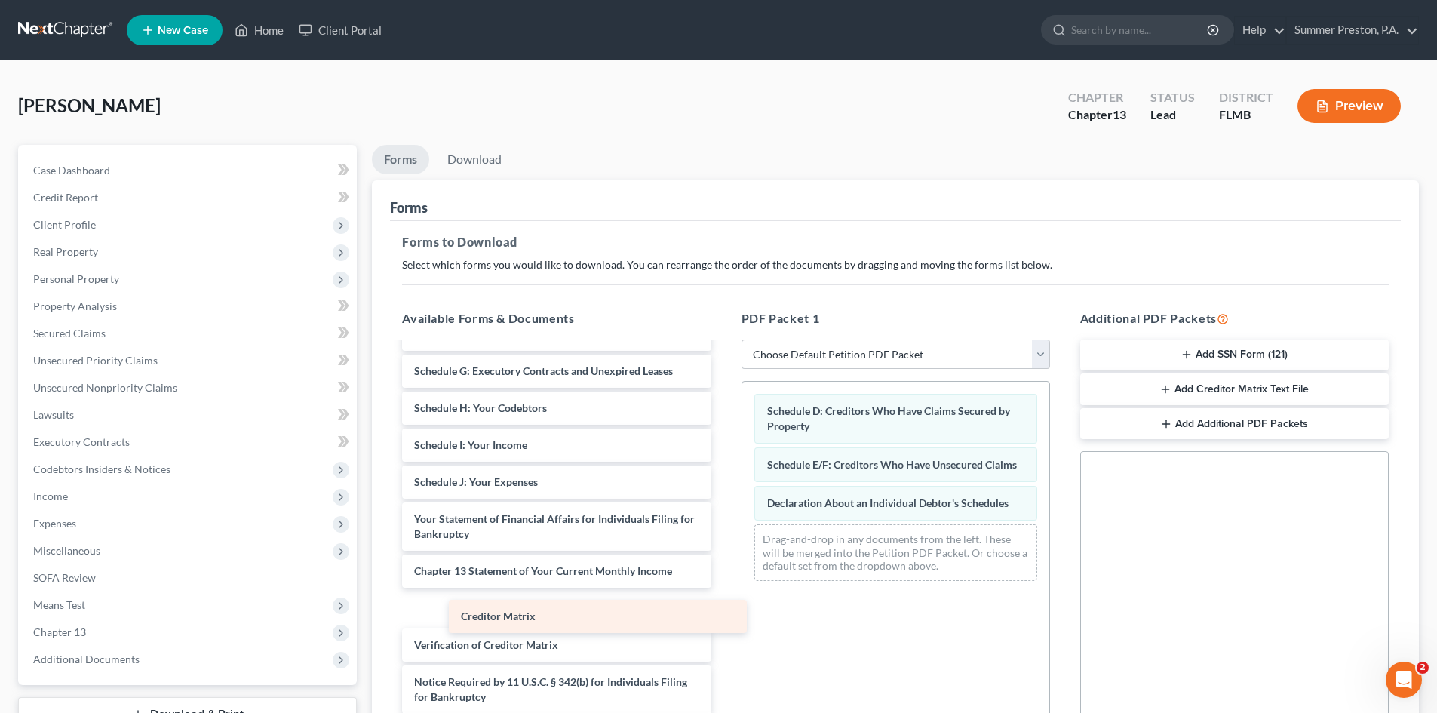
scroll to position [137, 0]
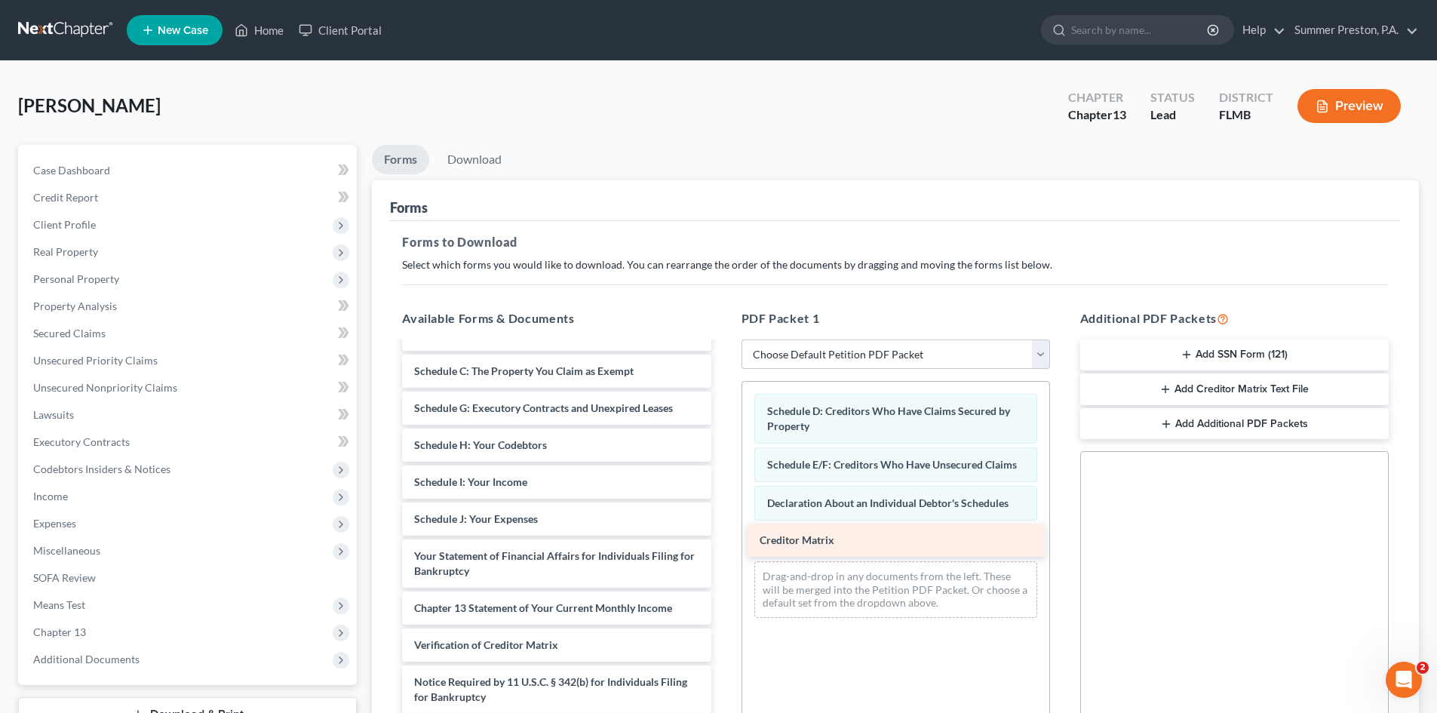
drag, startPoint x: 570, startPoint y: 615, endPoint x: 917, endPoint y: 542, distance: 353.9
click at [723, 543] on div "Creditor Matrix Installments Fee Sheets Voluntary Petition for Individuals Fili…" at bounding box center [556, 479] width 333 height 544
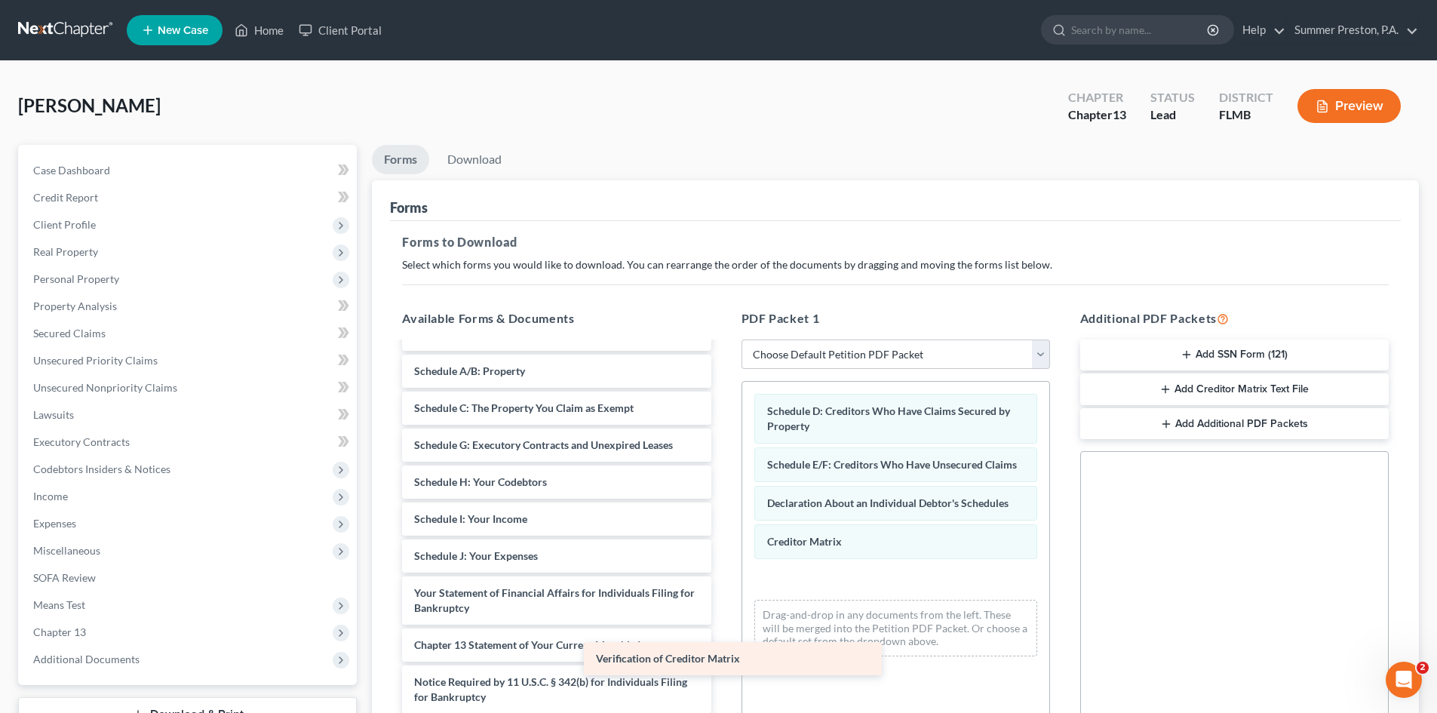
scroll to position [100, 0]
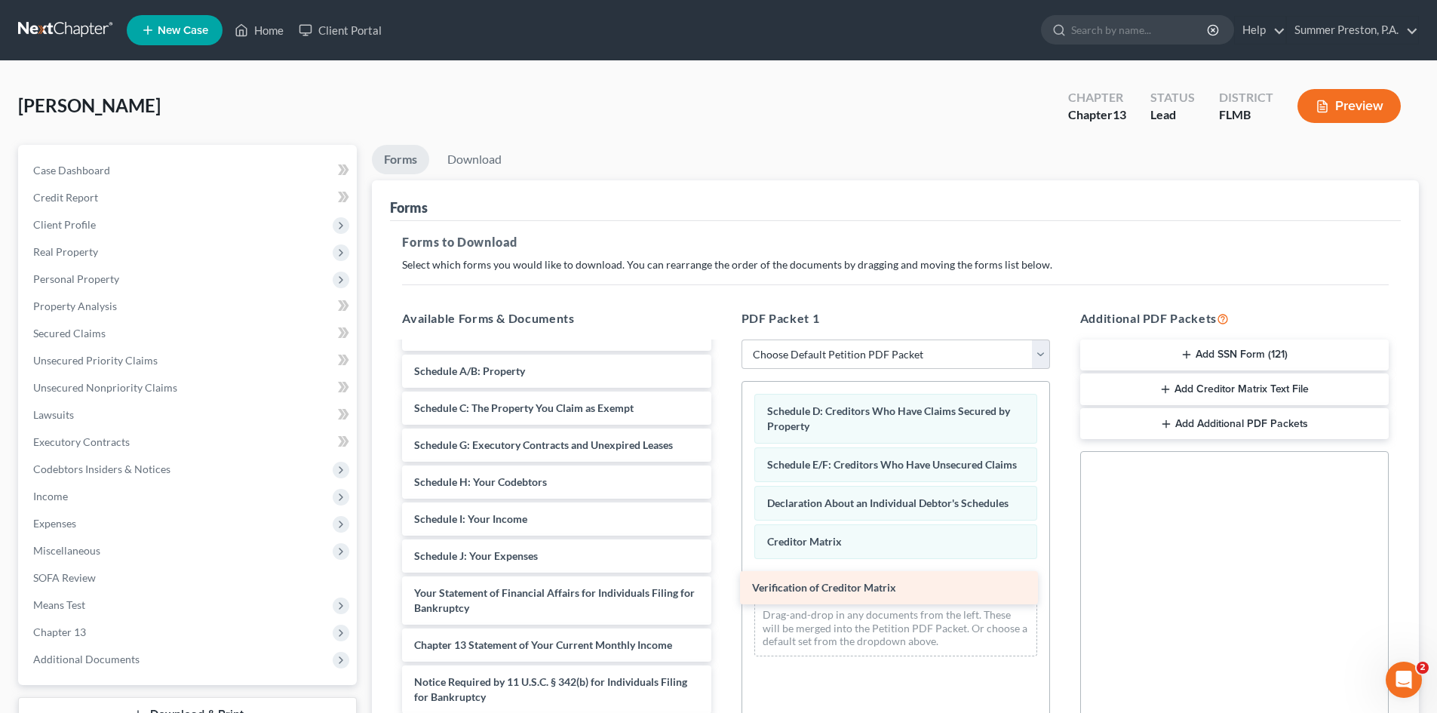
drag, startPoint x: 592, startPoint y: 646, endPoint x: 930, endPoint y: 588, distance: 342.8
click at [723, 588] on div "Verification of Creditor Matrix Installments Fee Sheets Voluntary Petition for …" at bounding box center [556, 497] width 333 height 507
click at [490, 161] on link "Download" at bounding box center [474, 159] width 78 height 29
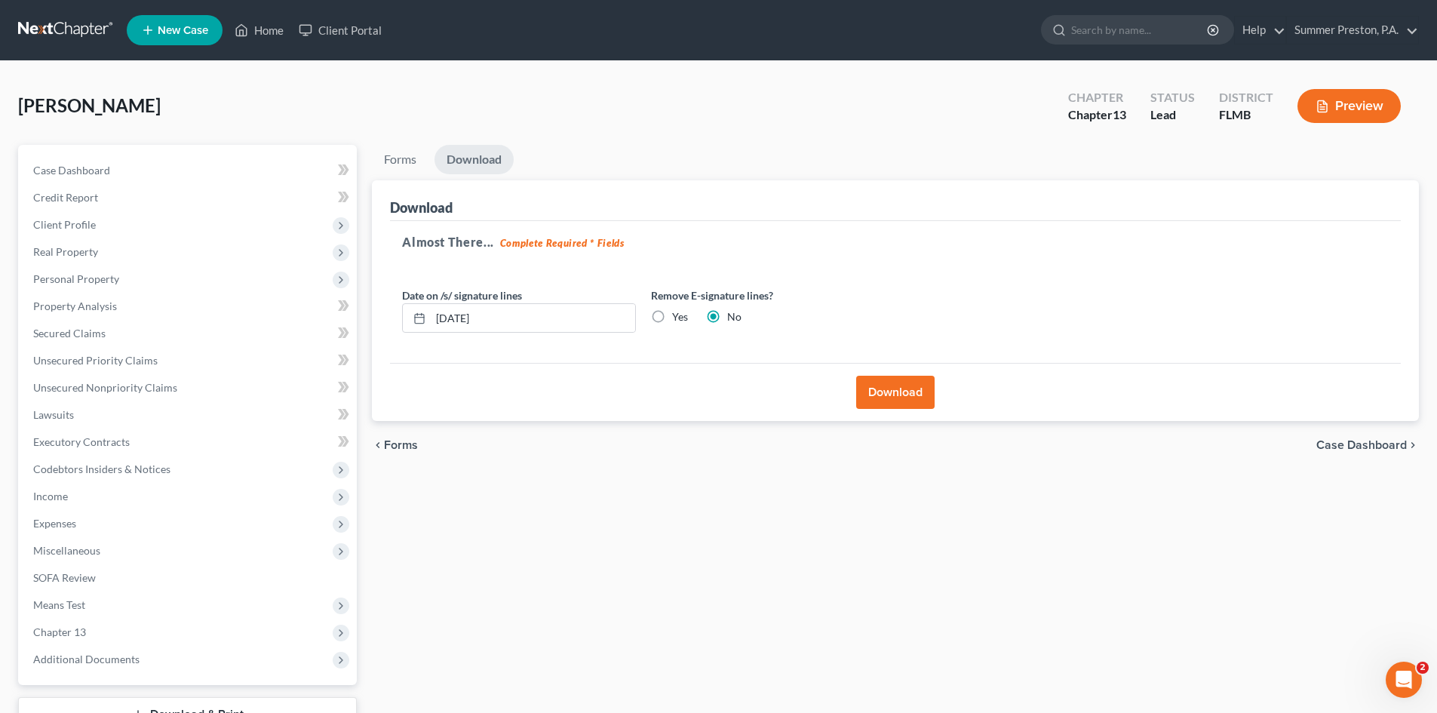
click at [880, 398] on button "Download" at bounding box center [895, 392] width 78 height 33
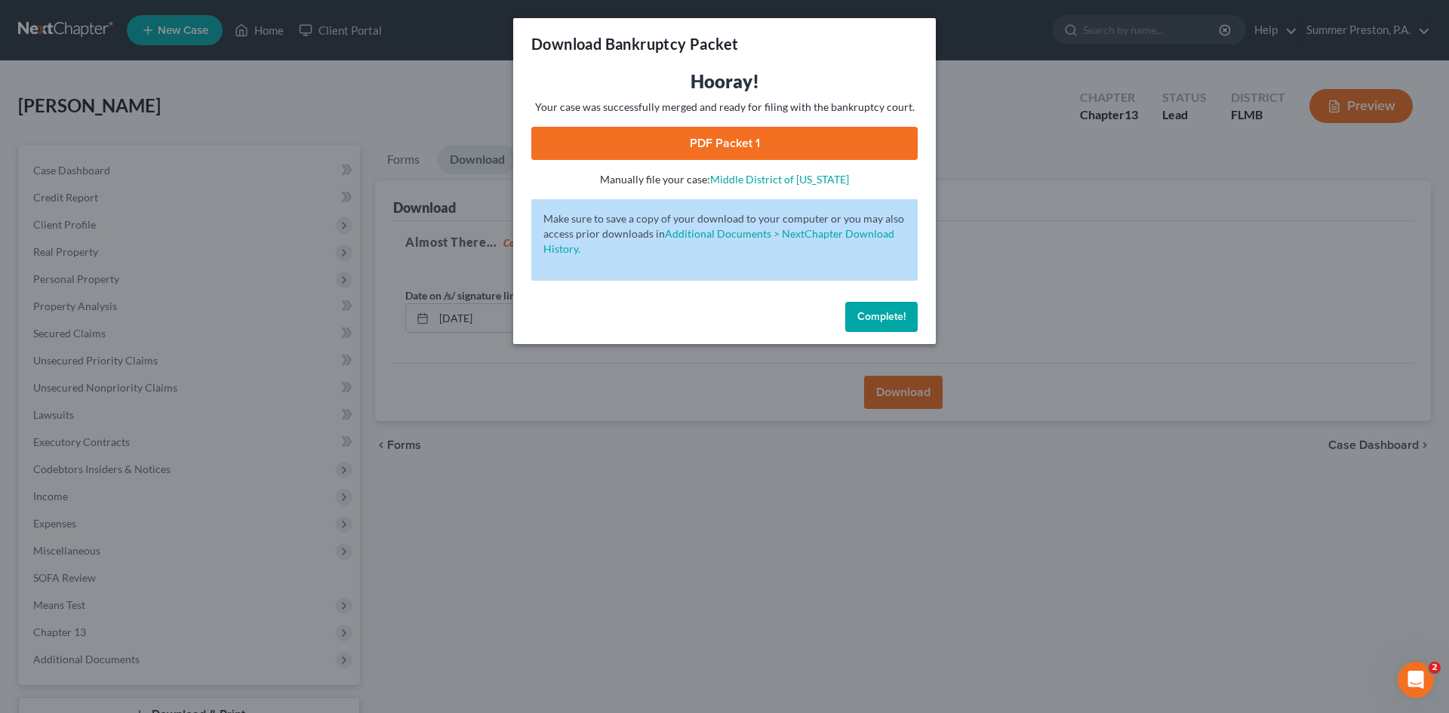
click at [716, 143] on link "PDF Packet 1" at bounding box center [724, 143] width 386 height 33
click at [890, 319] on span "Complete!" at bounding box center [881, 316] width 48 height 13
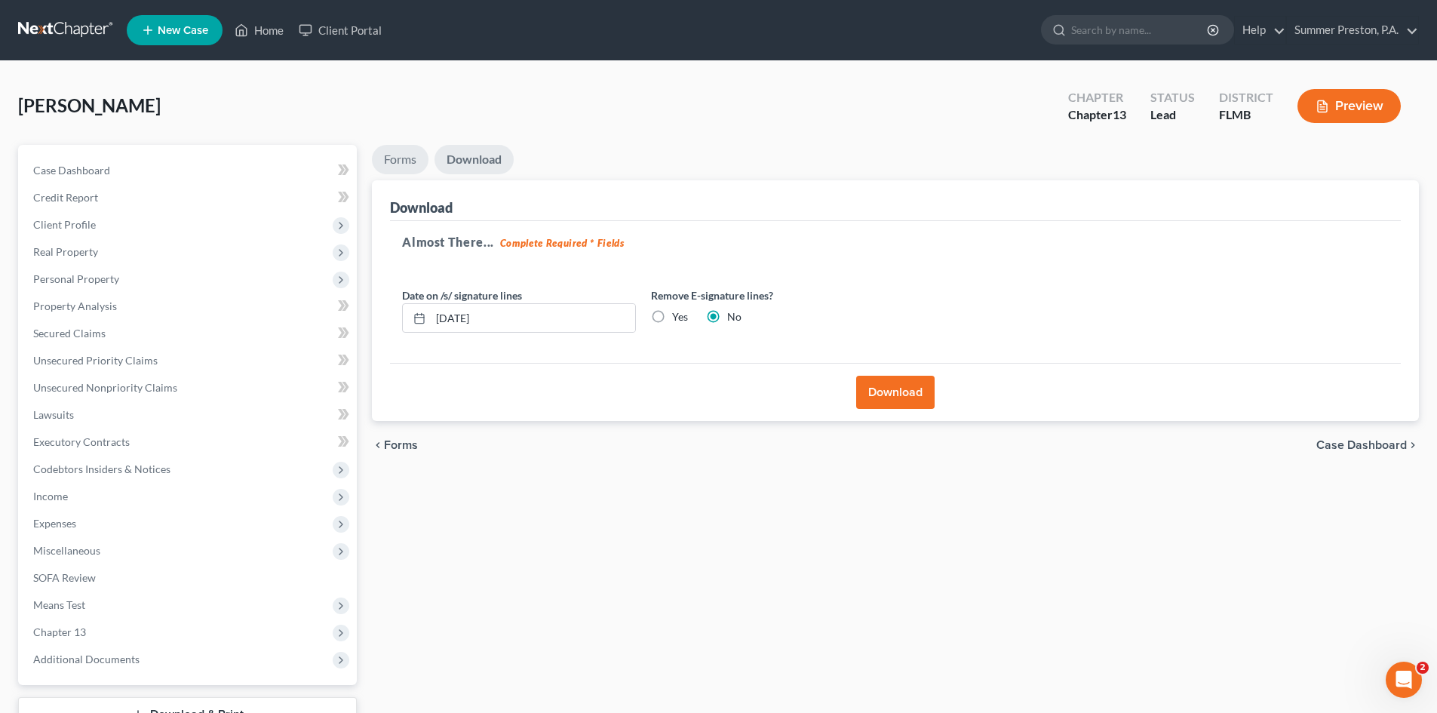
click at [399, 158] on link "Forms" at bounding box center [400, 159] width 57 height 29
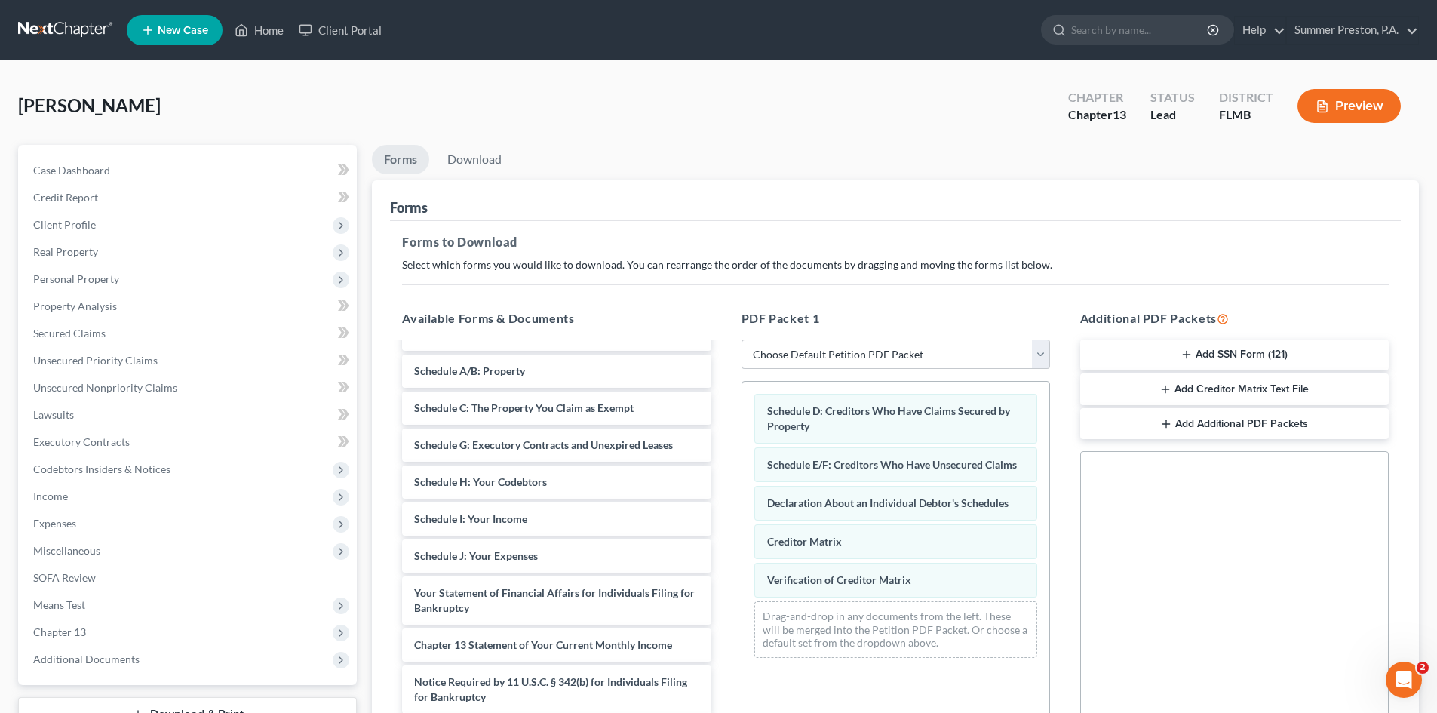
click at [1239, 354] on button "Add SSN Form (121)" at bounding box center [1234, 355] width 309 height 32
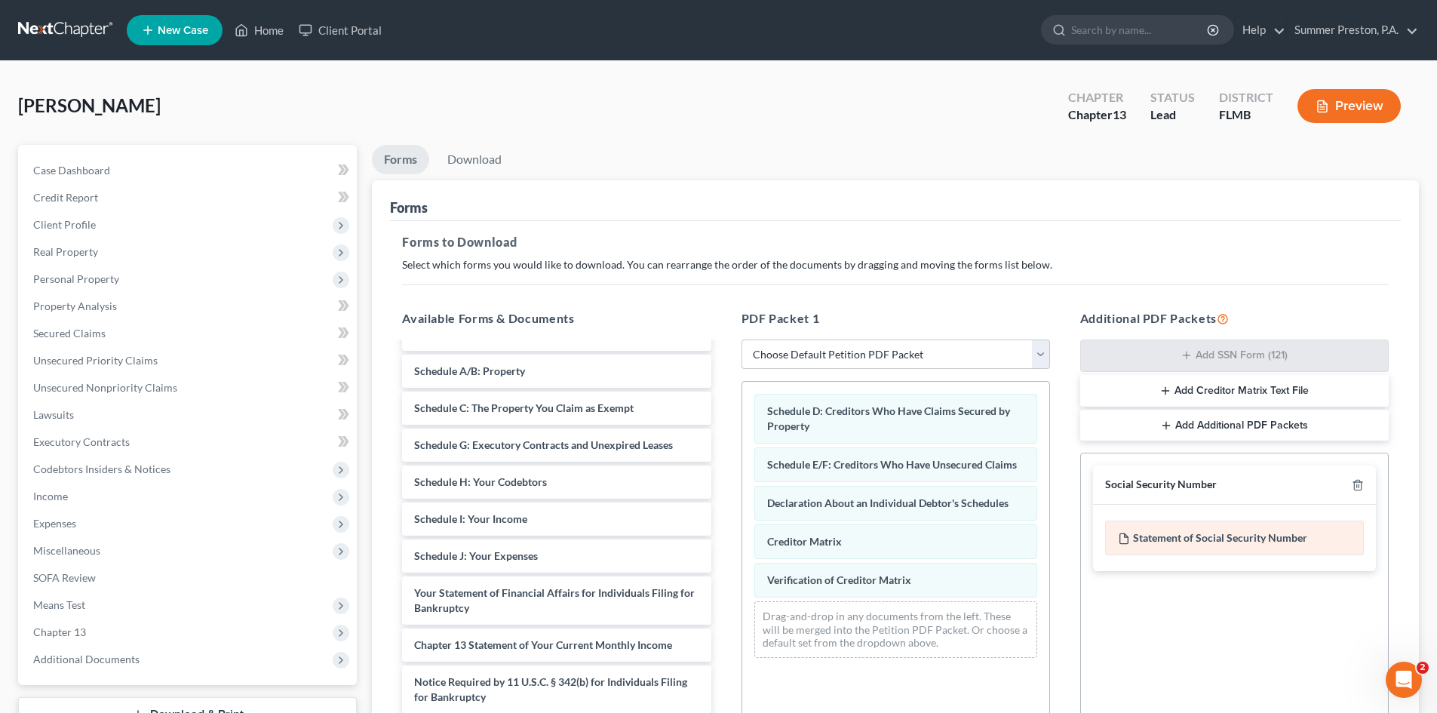
click at [1194, 538] on div "Statement of Social Security Number" at bounding box center [1234, 538] width 259 height 35
click at [478, 146] on link "Download" at bounding box center [474, 159] width 78 height 29
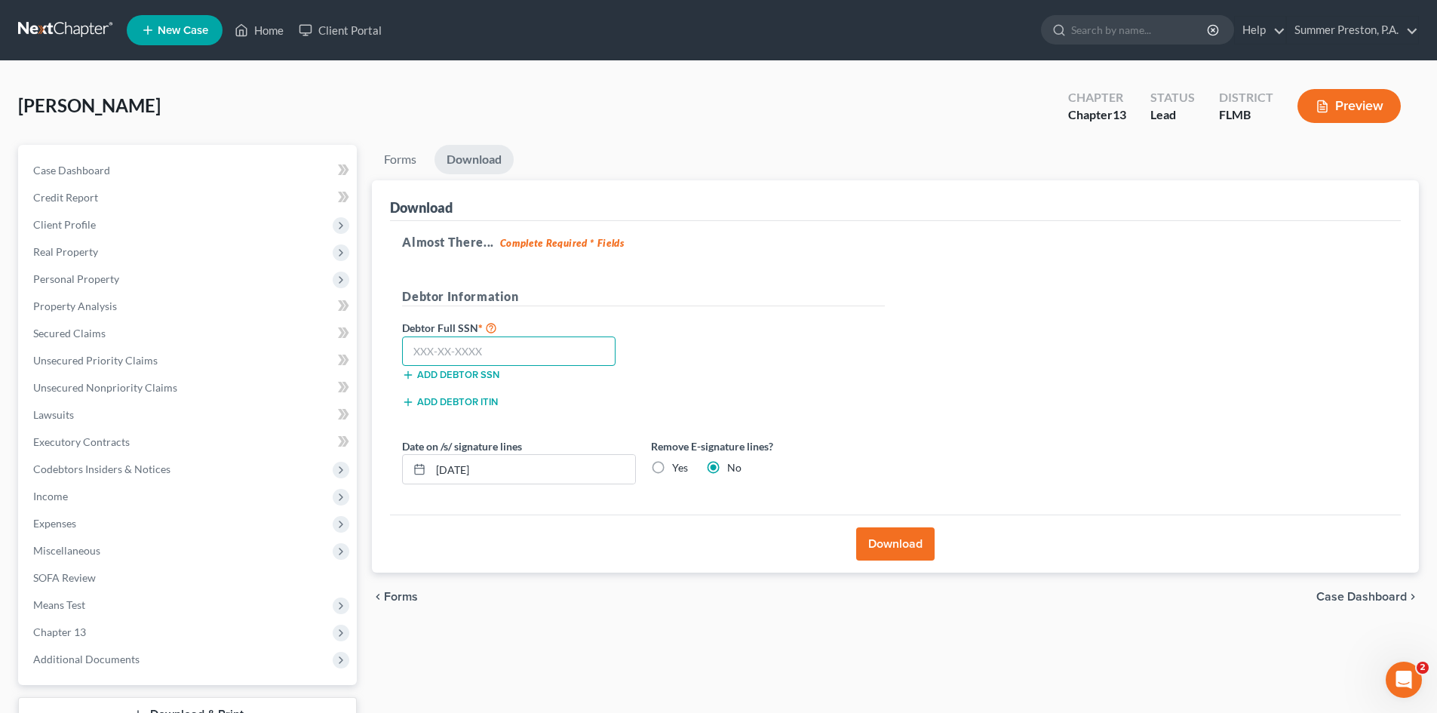
click at [523, 352] on input "text" at bounding box center [509, 351] width 214 height 30
type input "448-94-0727"
click at [883, 537] on button "Download" at bounding box center [895, 543] width 78 height 33
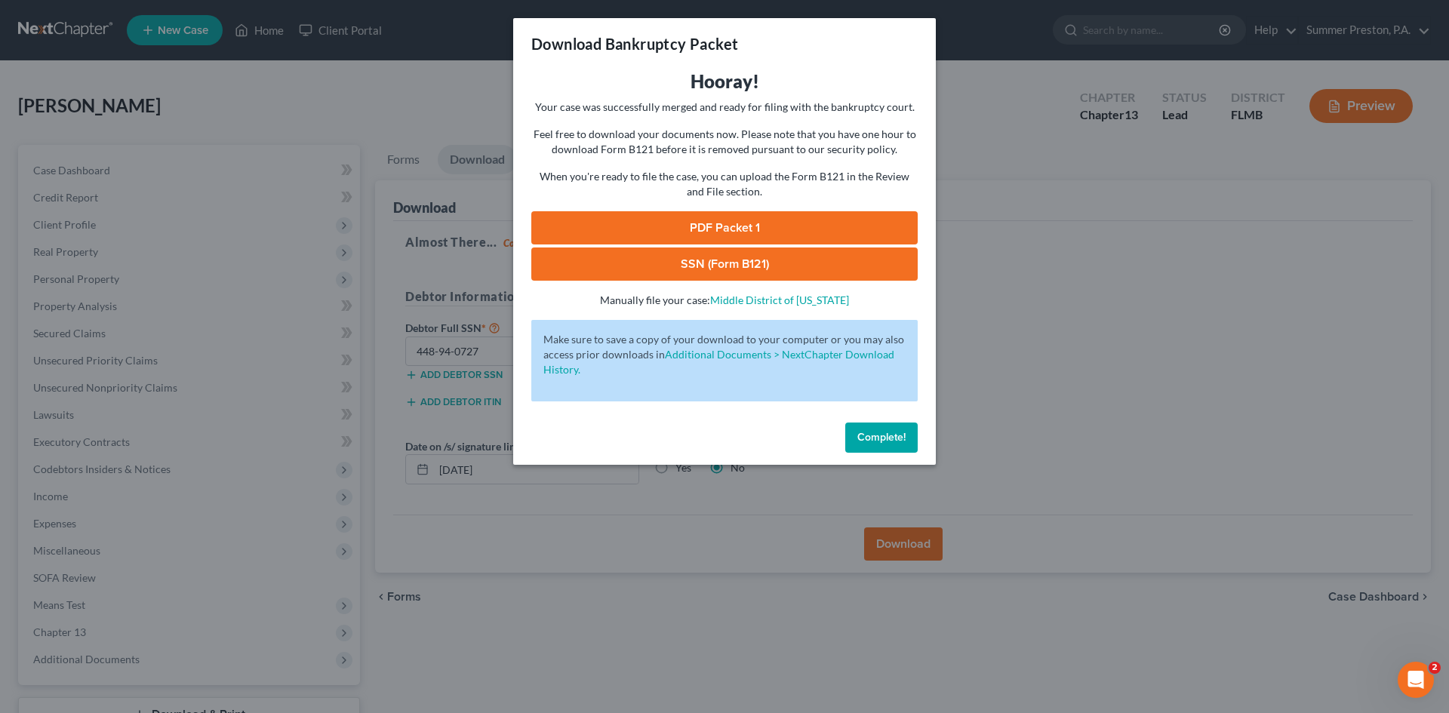
click at [734, 254] on link "SSN (Form B121)" at bounding box center [724, 263] width 386 height 33
click at [927, 438] on div "Complete!" at bounding box center [724, 440] width 422 height 48
drag, startPoint x: 878, startPoint y: 439, endPoint x: 853, endPoint y: 425, distance: 29.4
click at [879, 438] on span "Complete!" at bounding box center [881, 437] width 48 height 13
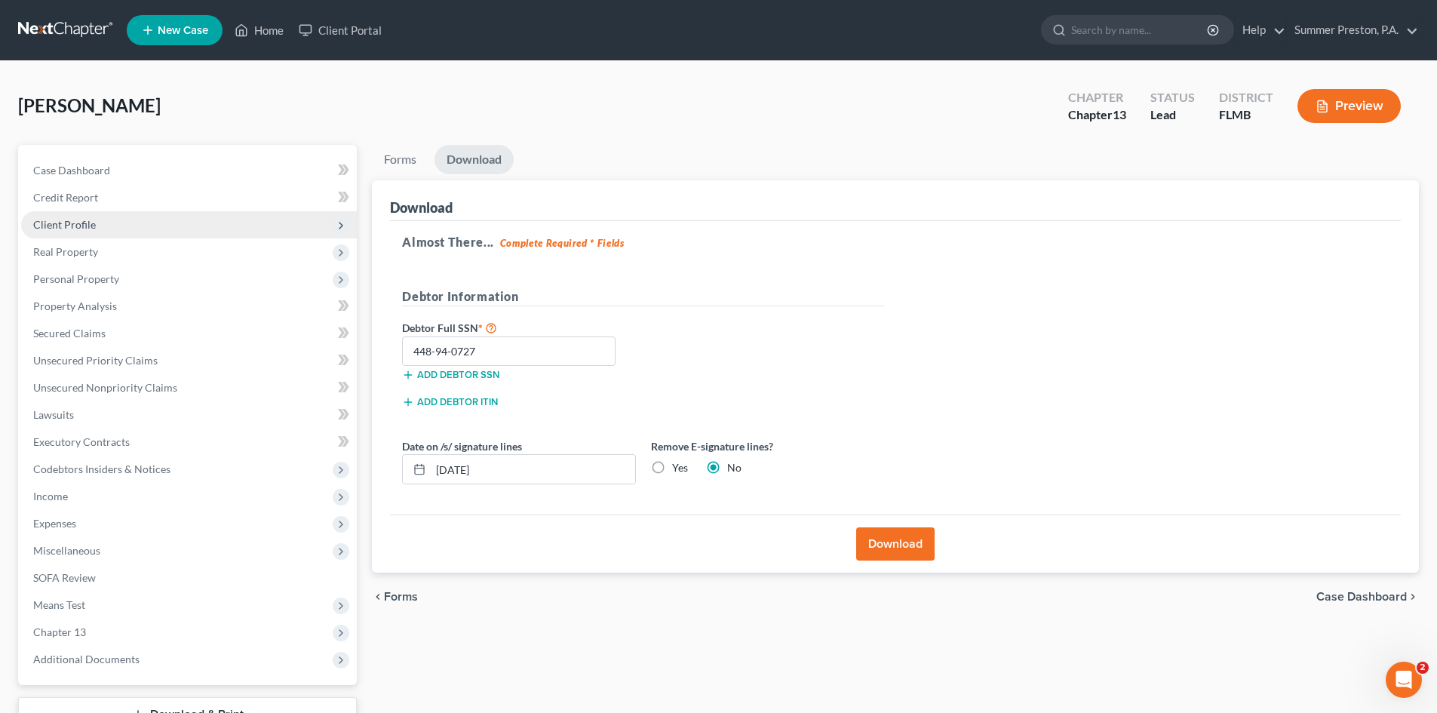
click at [93, 226] on span "Client Profile" at bounding box center [64, 224] width 63 height 13
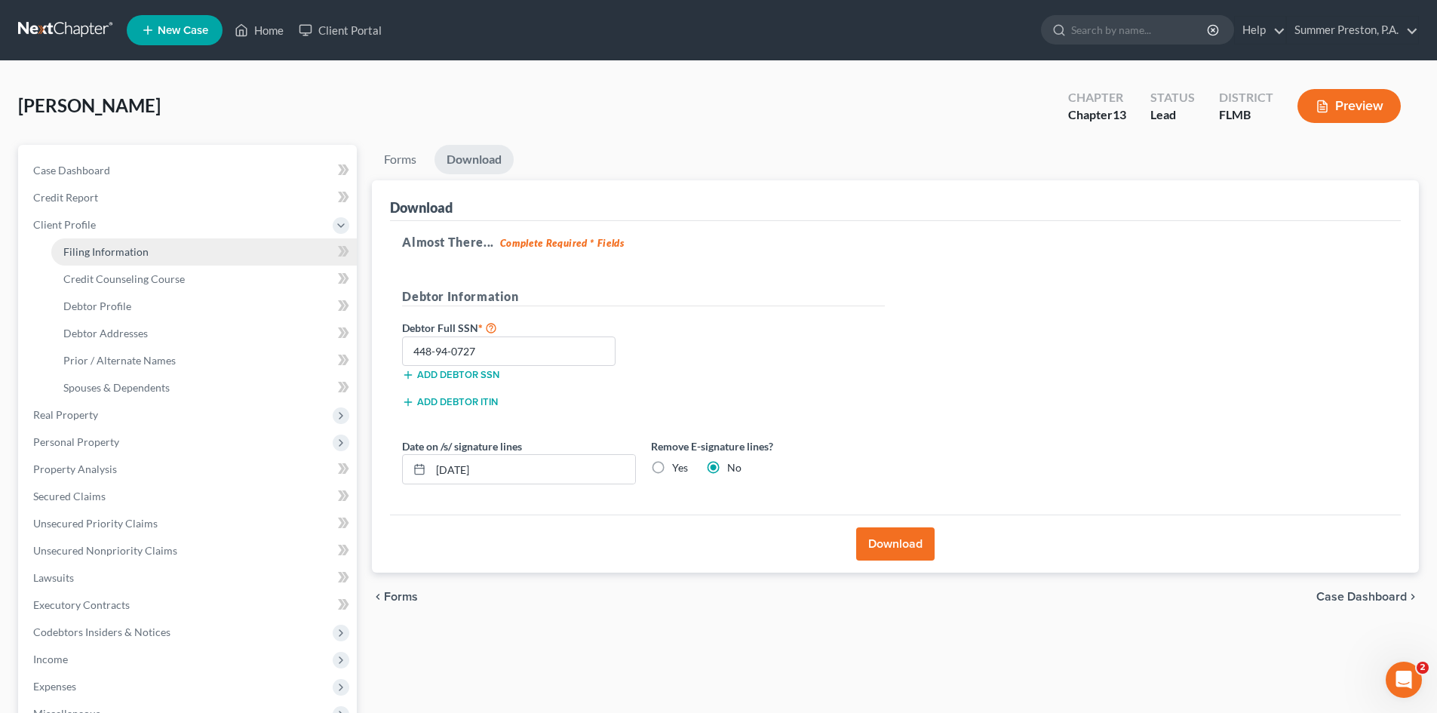
click at [136, 252] on span "Filing Information" at bounding box center [105, 251] width 85 height 13
select select "1"
select select "0"
select select "3"
select select "9"
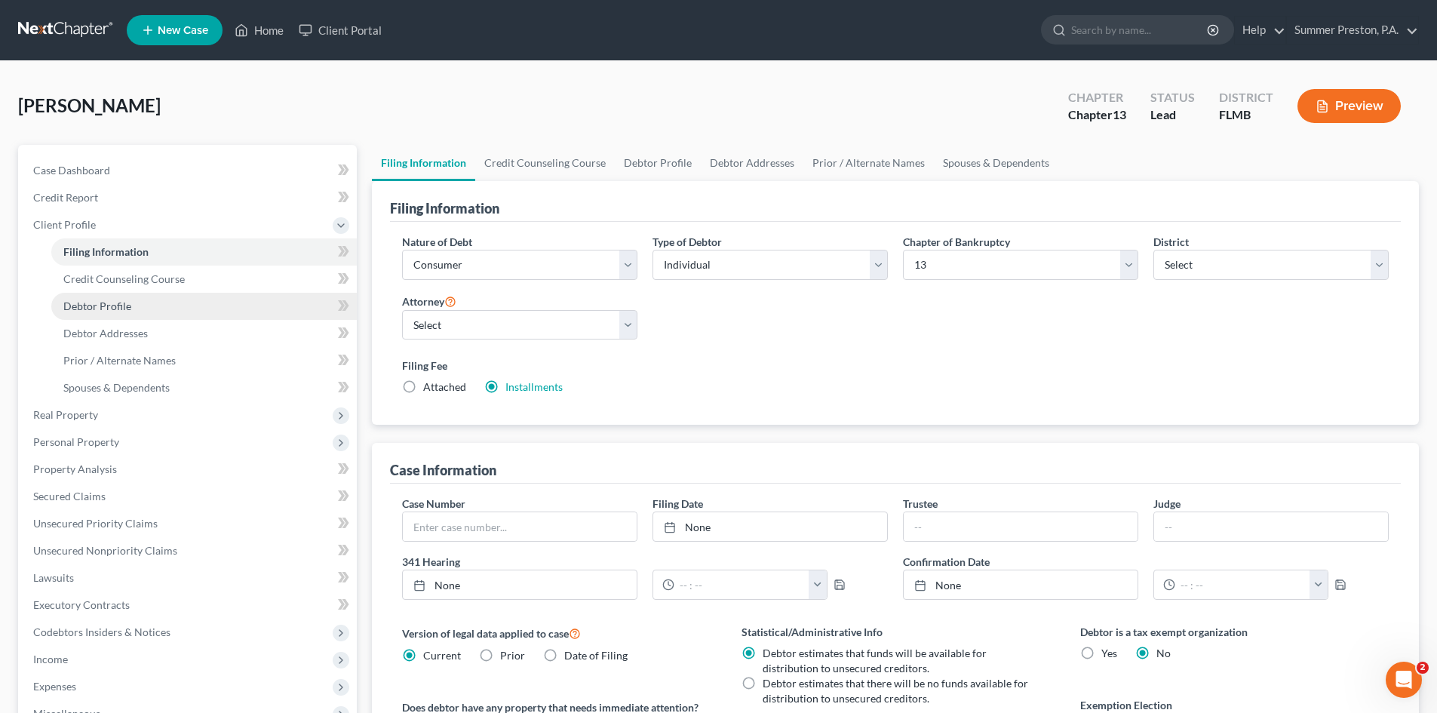
click at [115, 302] on span "Debtor Profile" at bounding box center [97, 306] width 68 height 13
select select "0"
select select "1"
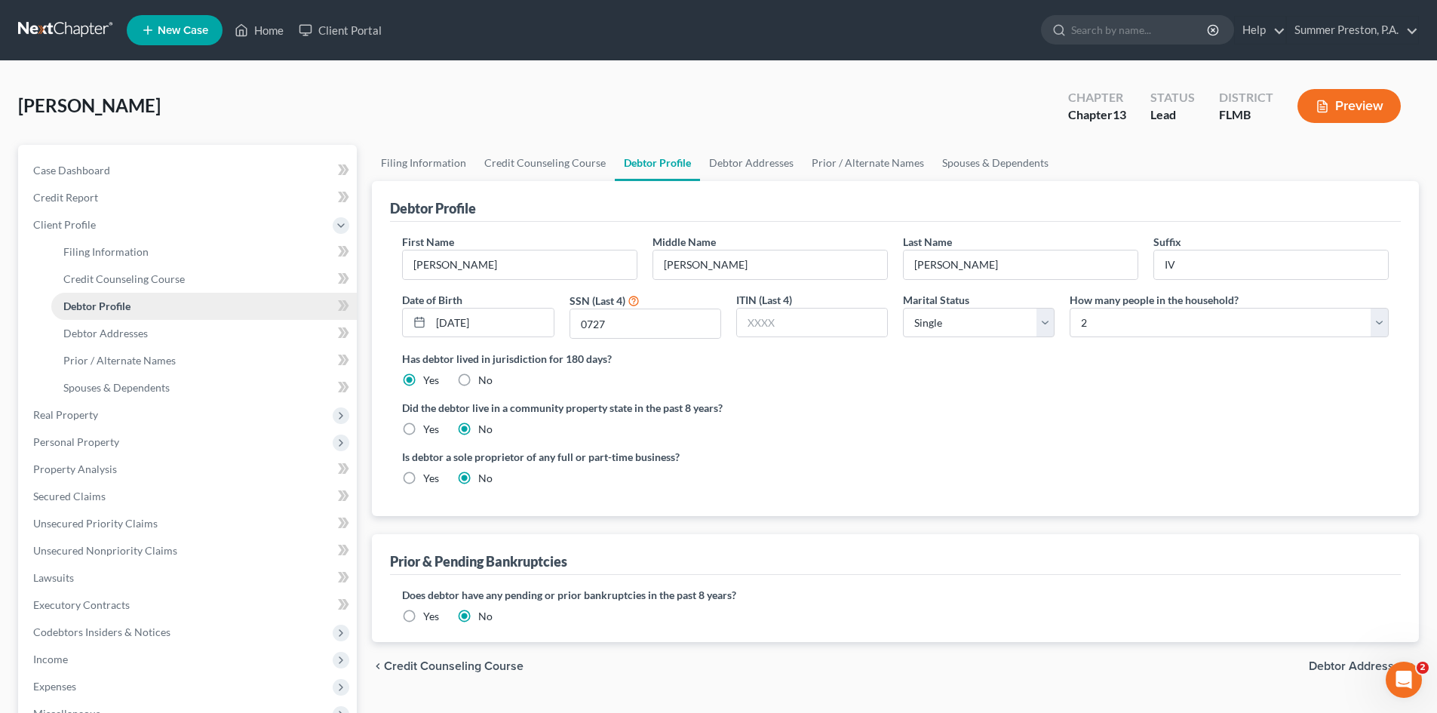
radio input "true"
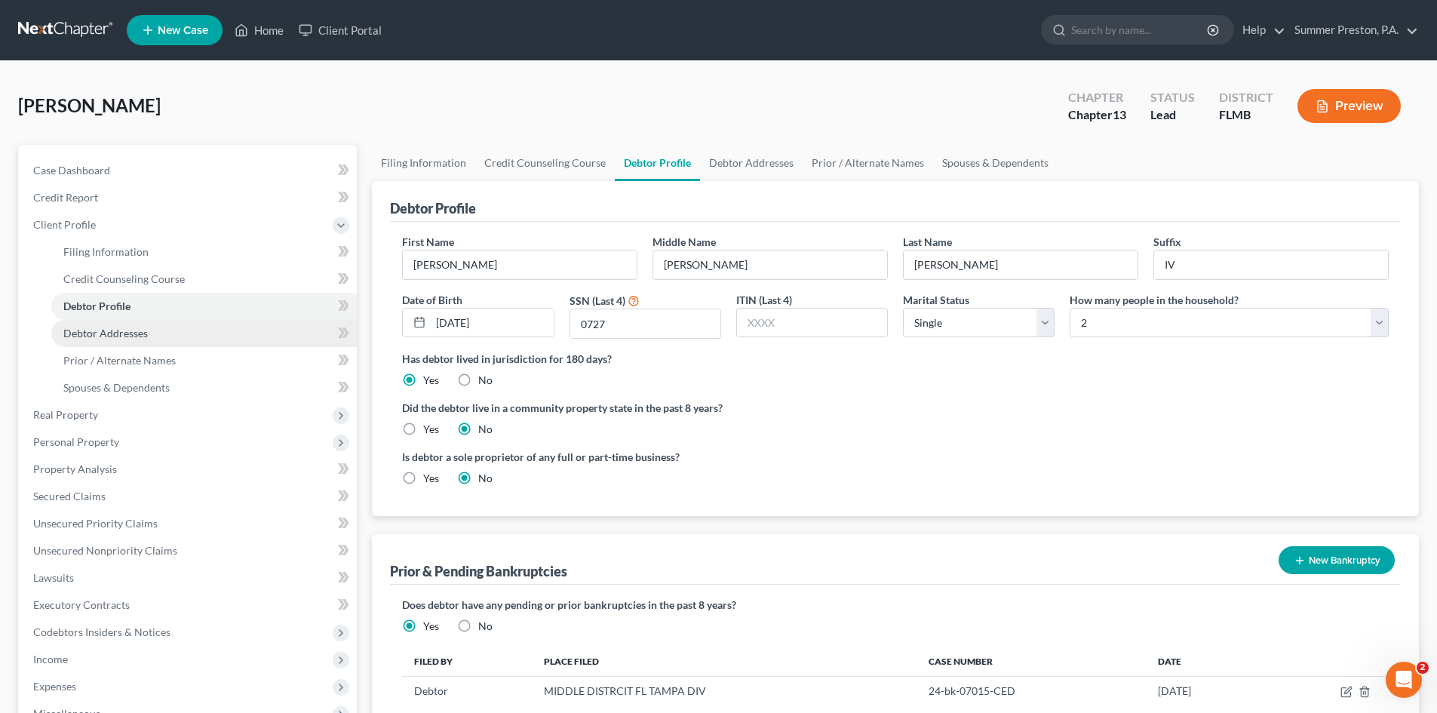
click at [123, 324] on link "Debtor Addresses" at bounding box center [204, 333] width 306 height 27
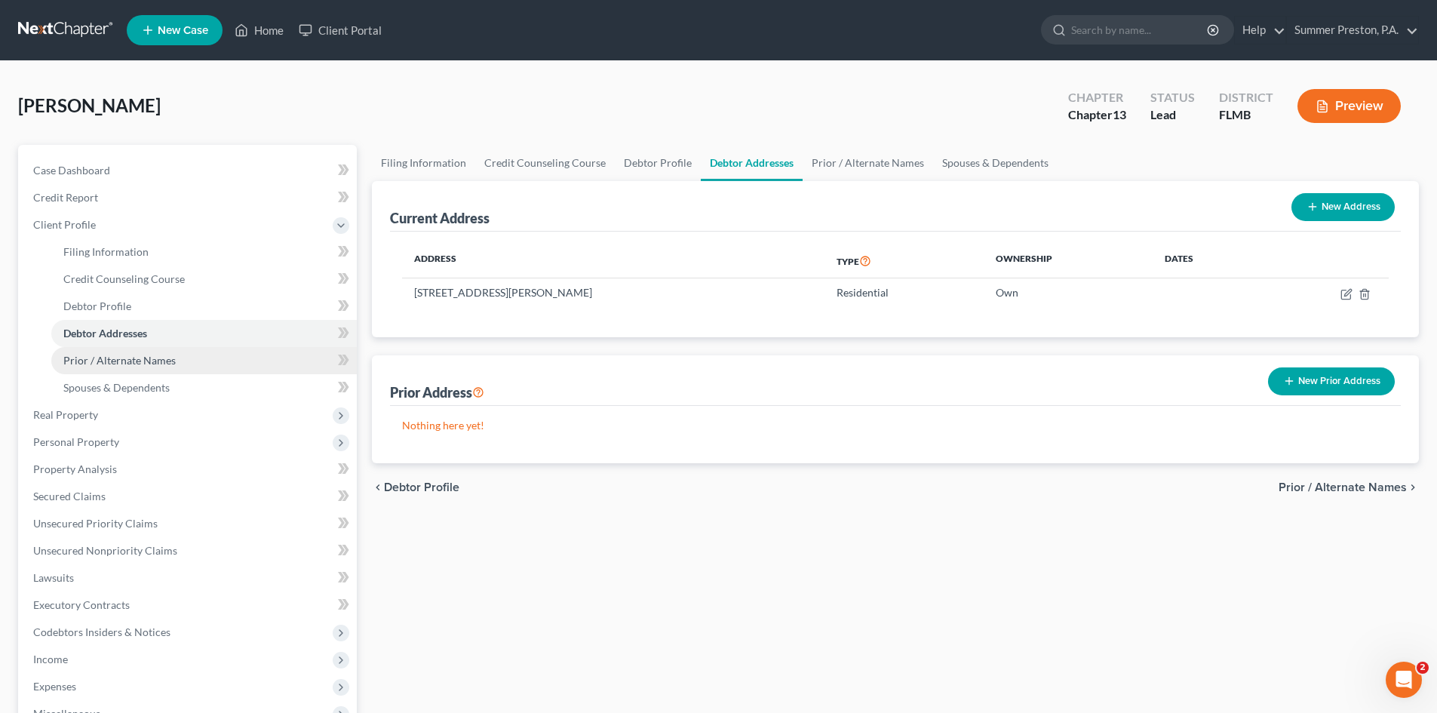
click at [128, 355] on span "Prior / Alternate Names" at bounding box center [119, 360] width 112 height 13
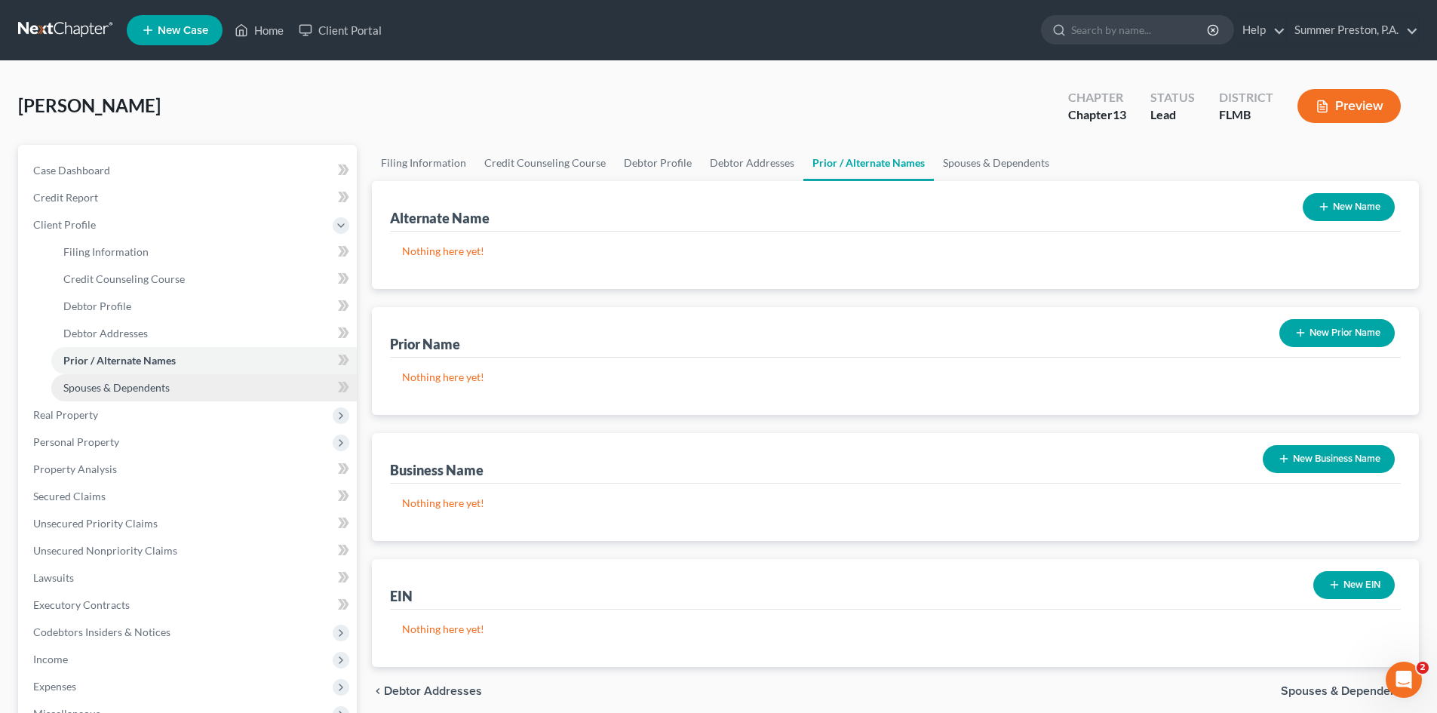
click at [137, 389] on span "Spouses & Dependents" at bounding box center [116, 387] width 106 height 13
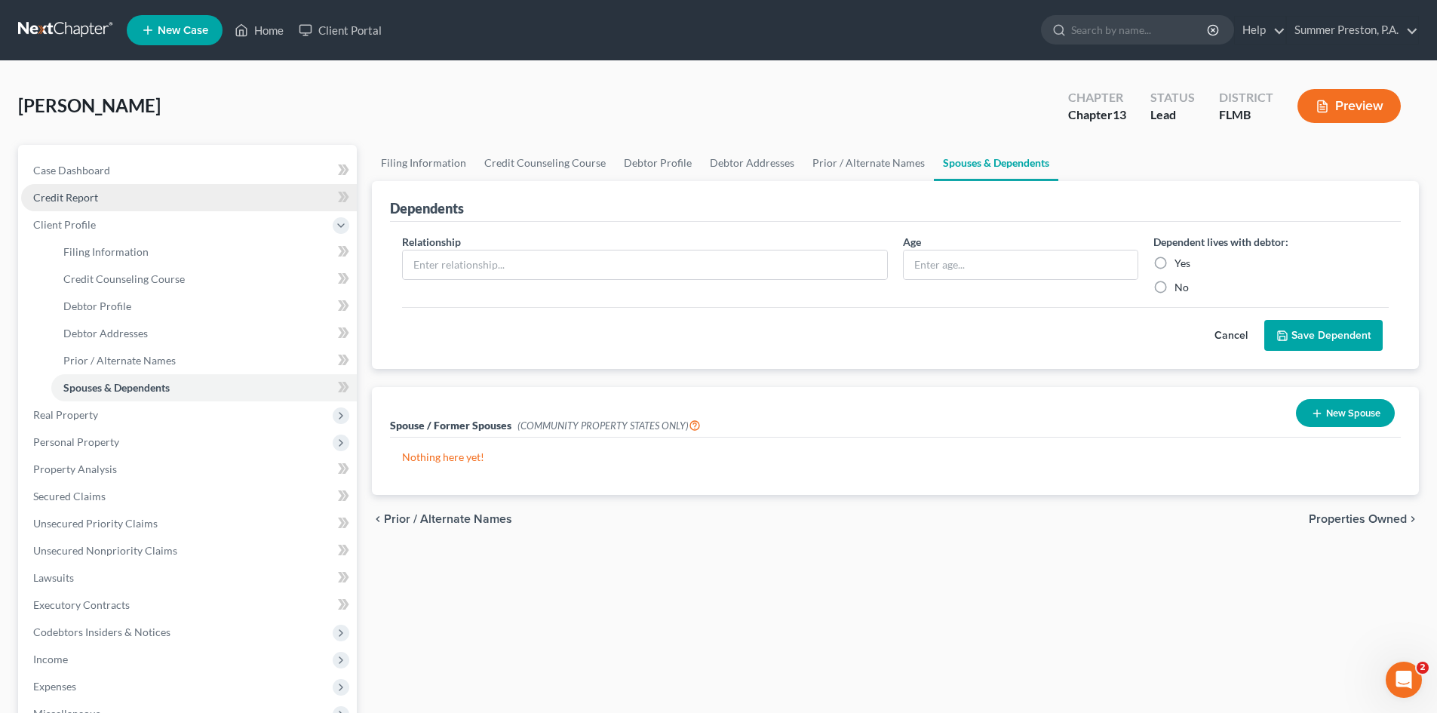
click at [113, 191] on link "Credit Report" at bounding box center [189, 197] width 336 height 27
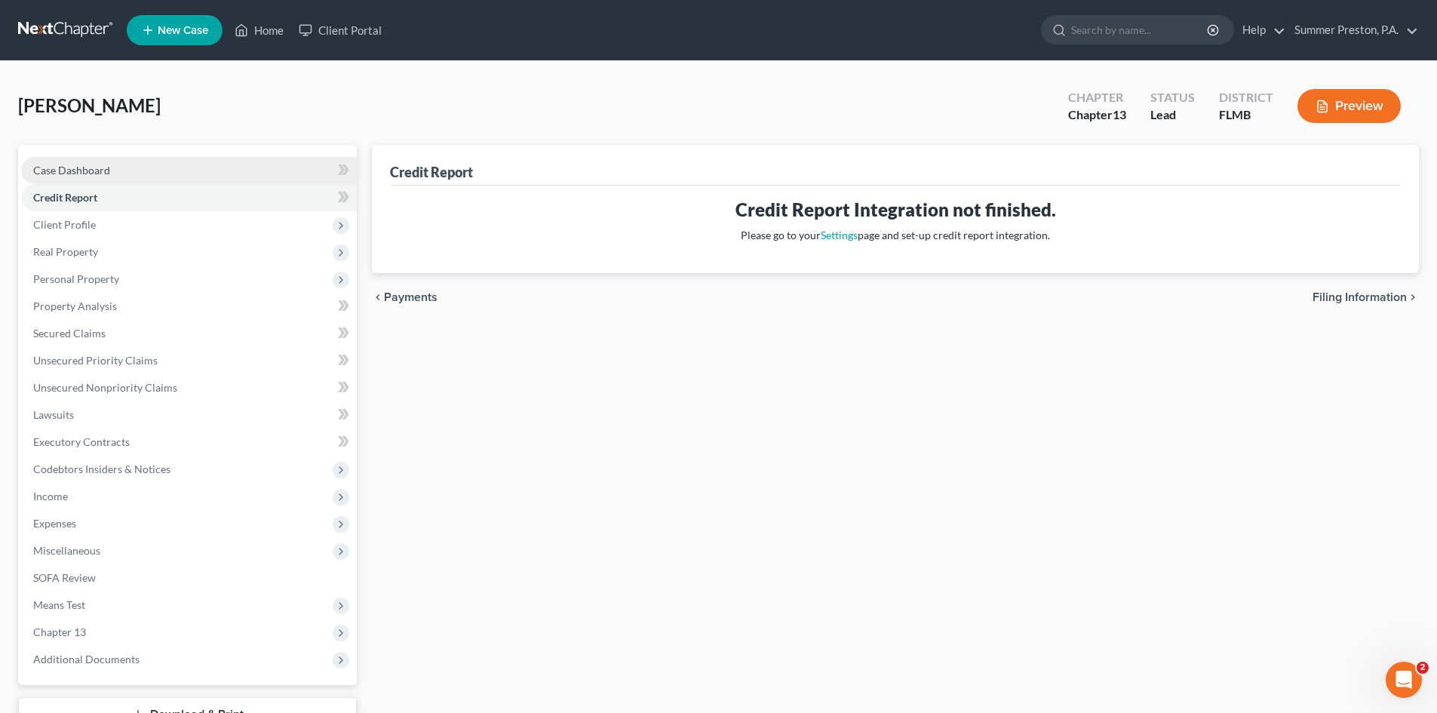
click at [121, 169] on link "Case Dashboard" at bounding box center [189, 170] width 336 height 27
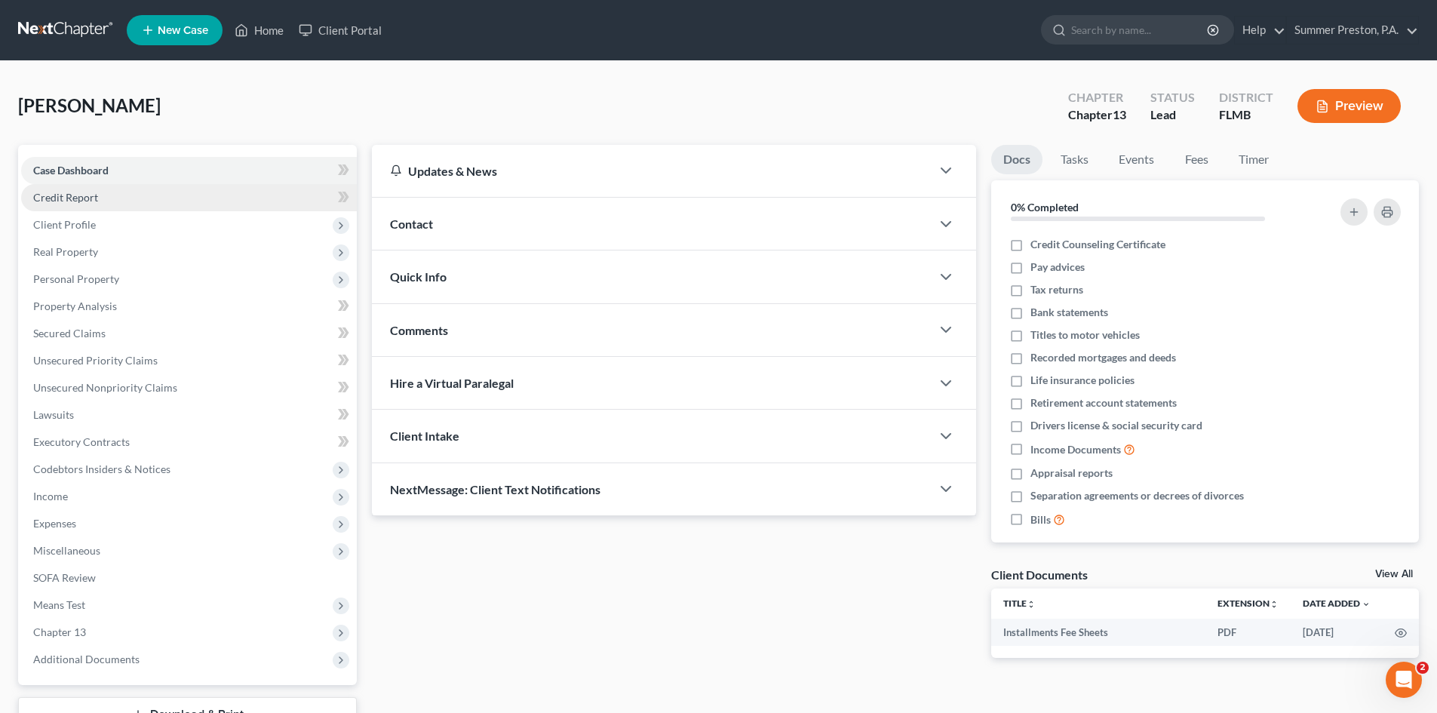
click at [105, 208] on link "Credit Report" at bounding box center [189, 197] width 336 height 27
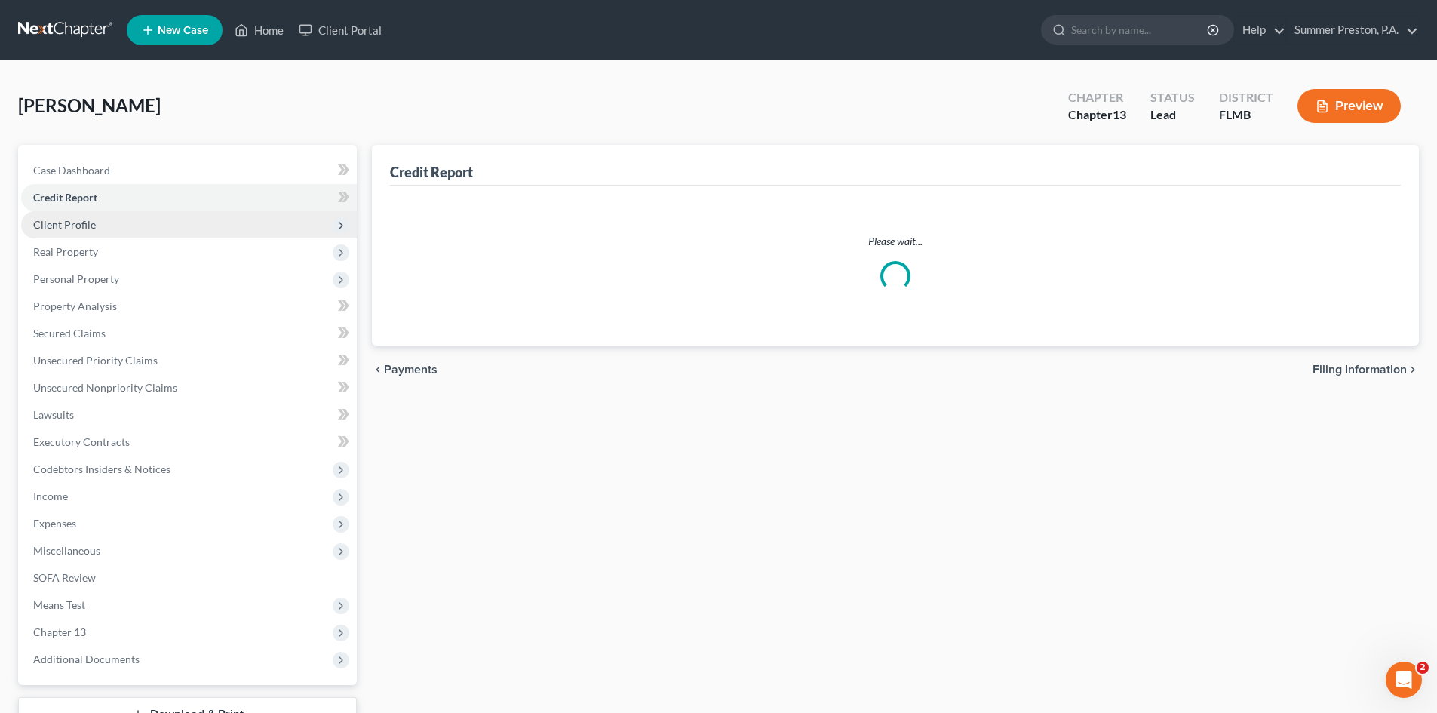
click at [98, 227] on span "Client Profile" at bounding box center [189, 224] width 336 height 27
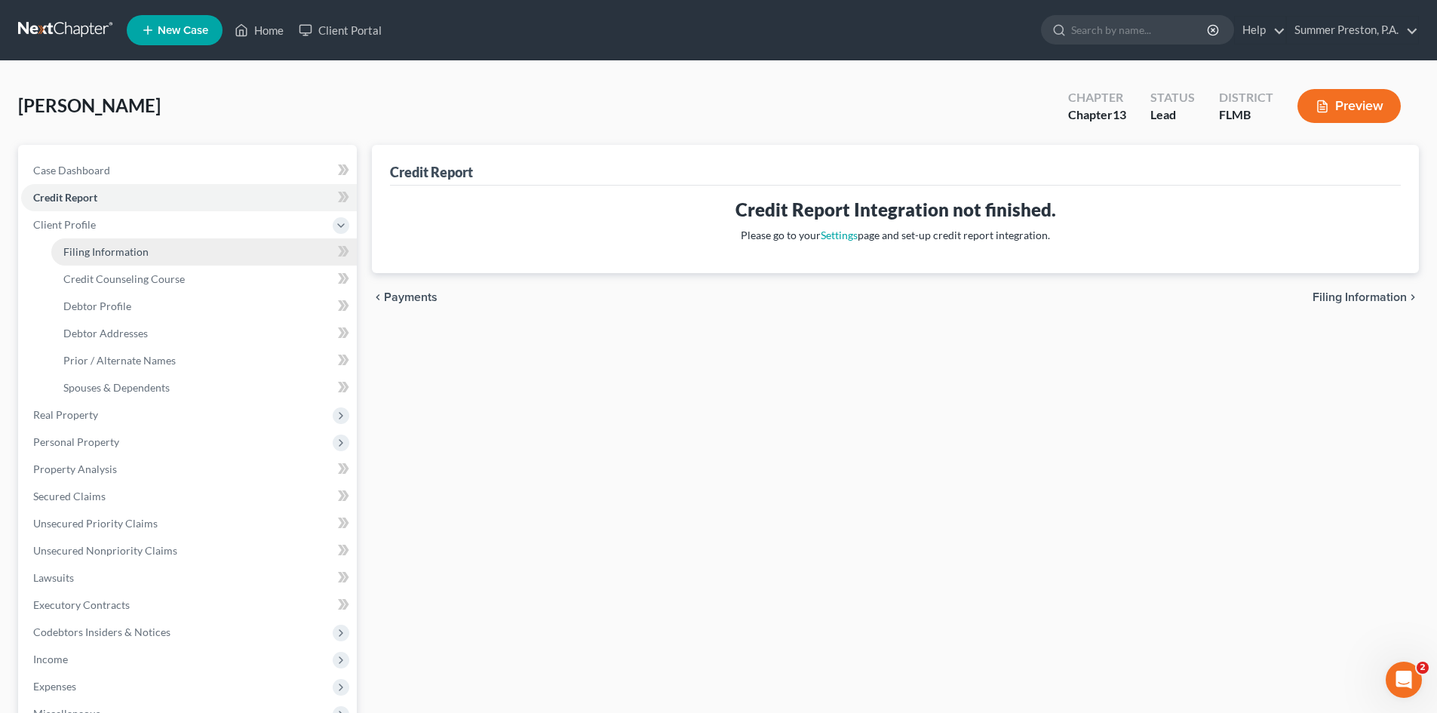
click at [109, 255] on span "Filing Information" at bounding box center [105, 251] width 85 height 13
select select "1"
select select "0"
select select "3"
select select "15"
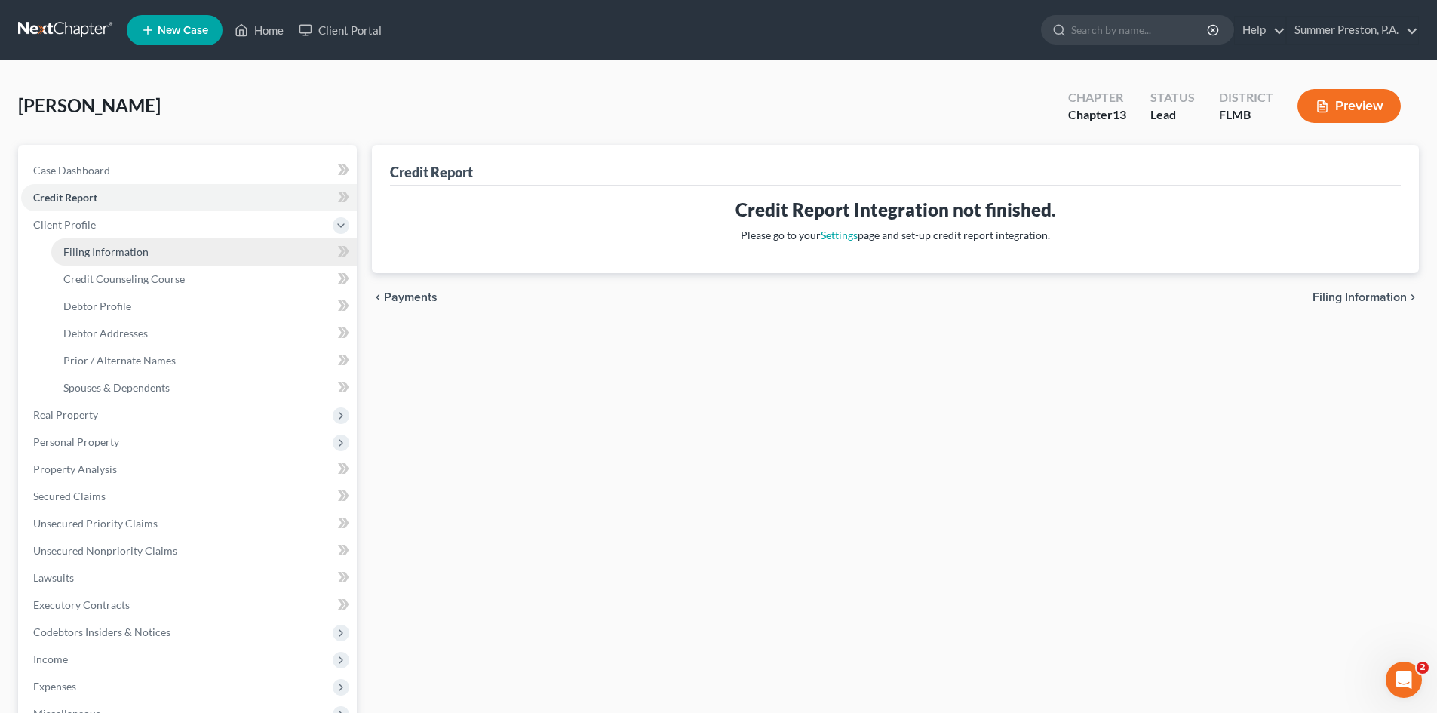
select select "0"
select select "9"
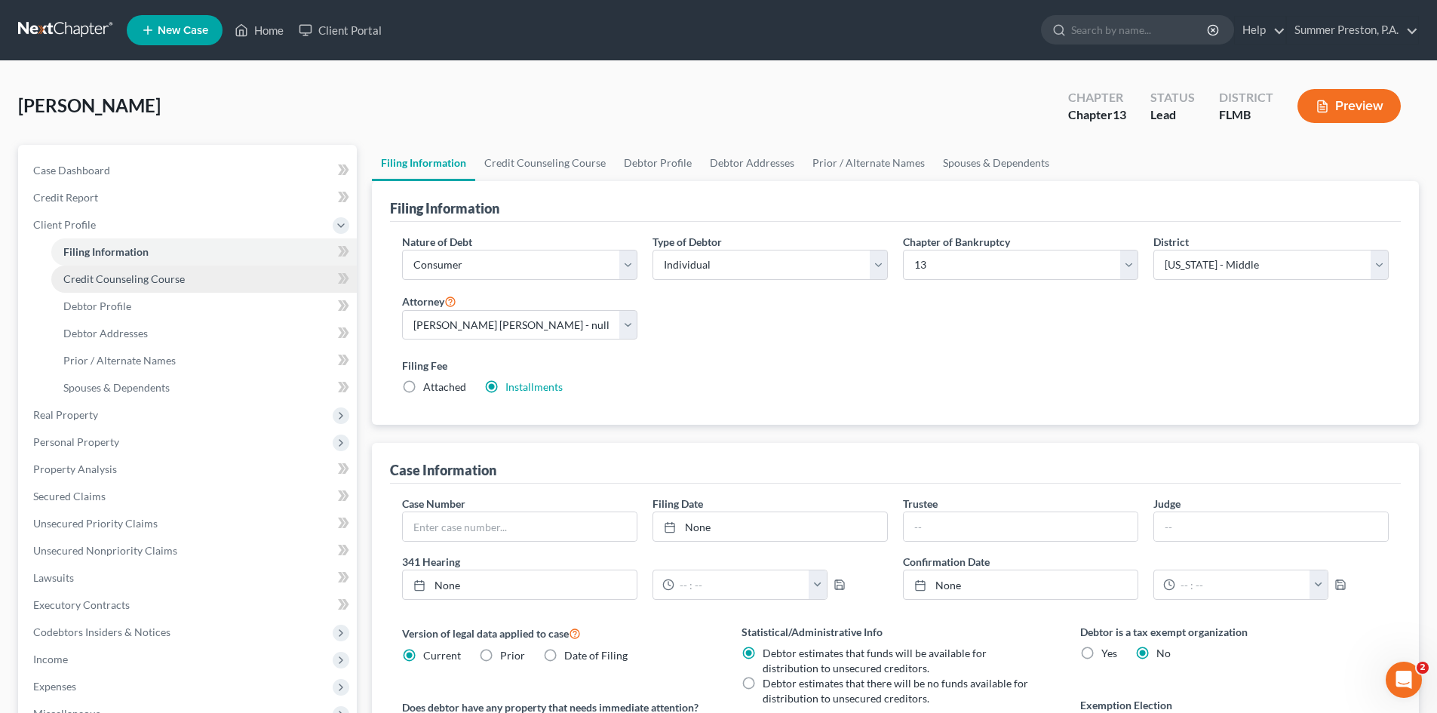
click at [130, 281] on span "Credit Counseling Course" at bounding box center [123, 278] width 121 height 13
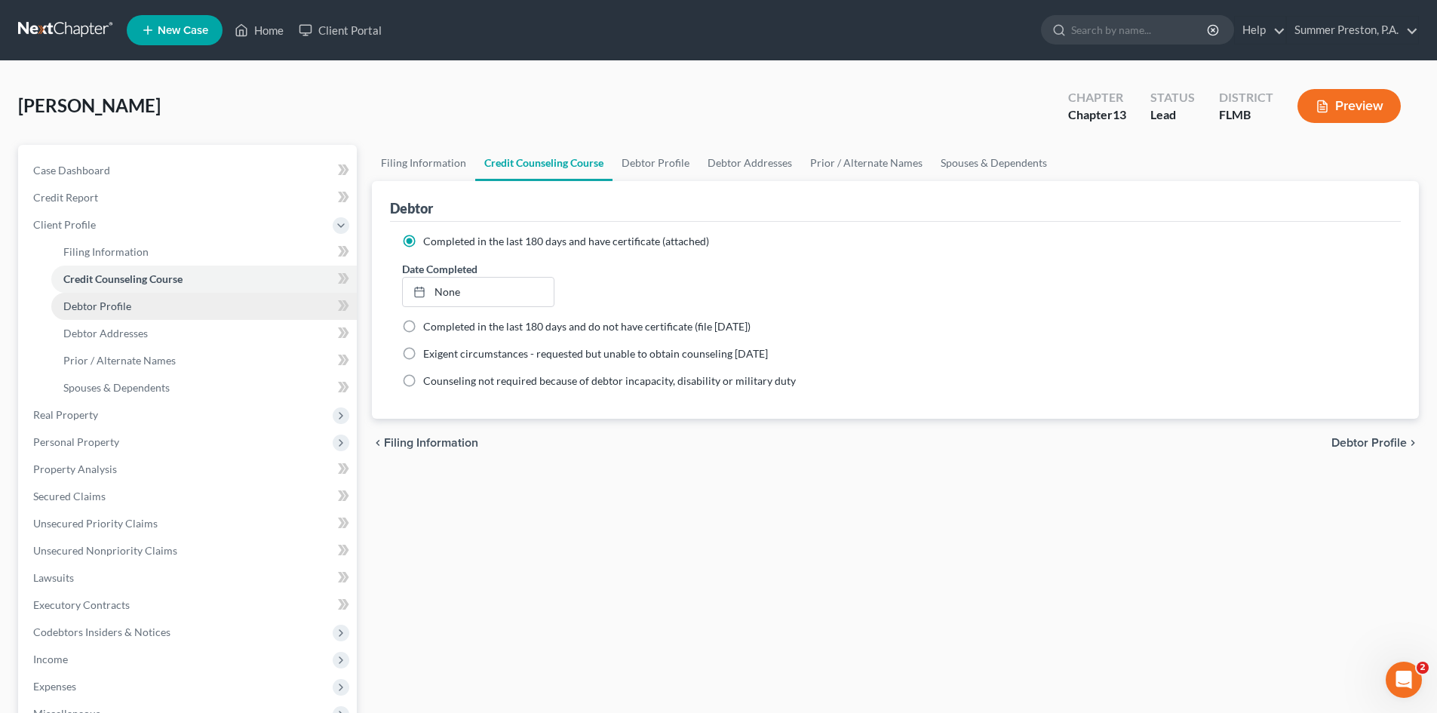
click at [113, 306] on span "Debtor Profile" at bounding box center [97, 306] width 68 height 13
select select "0"
select select "1"
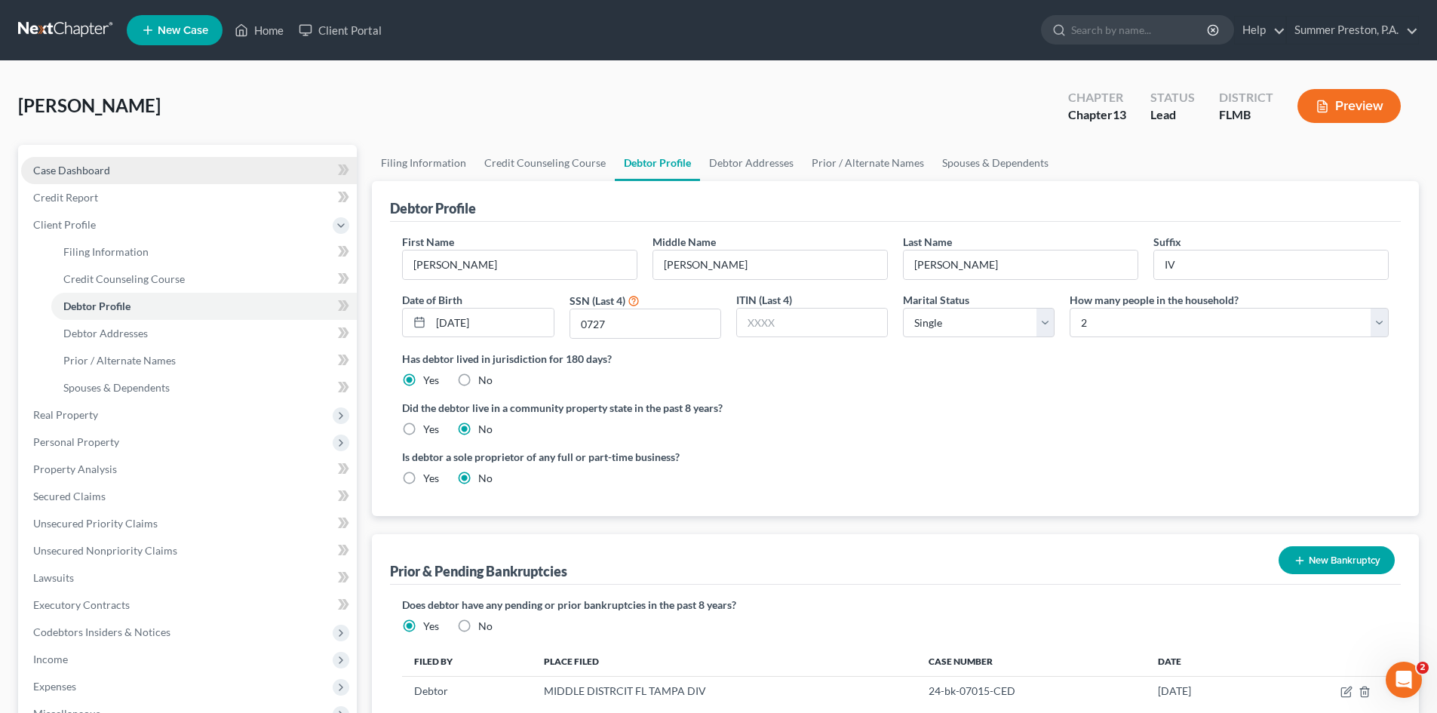
click at [80, 168] on span "Case Dashboard" at bounding box center [71, 170] width 77 height 13
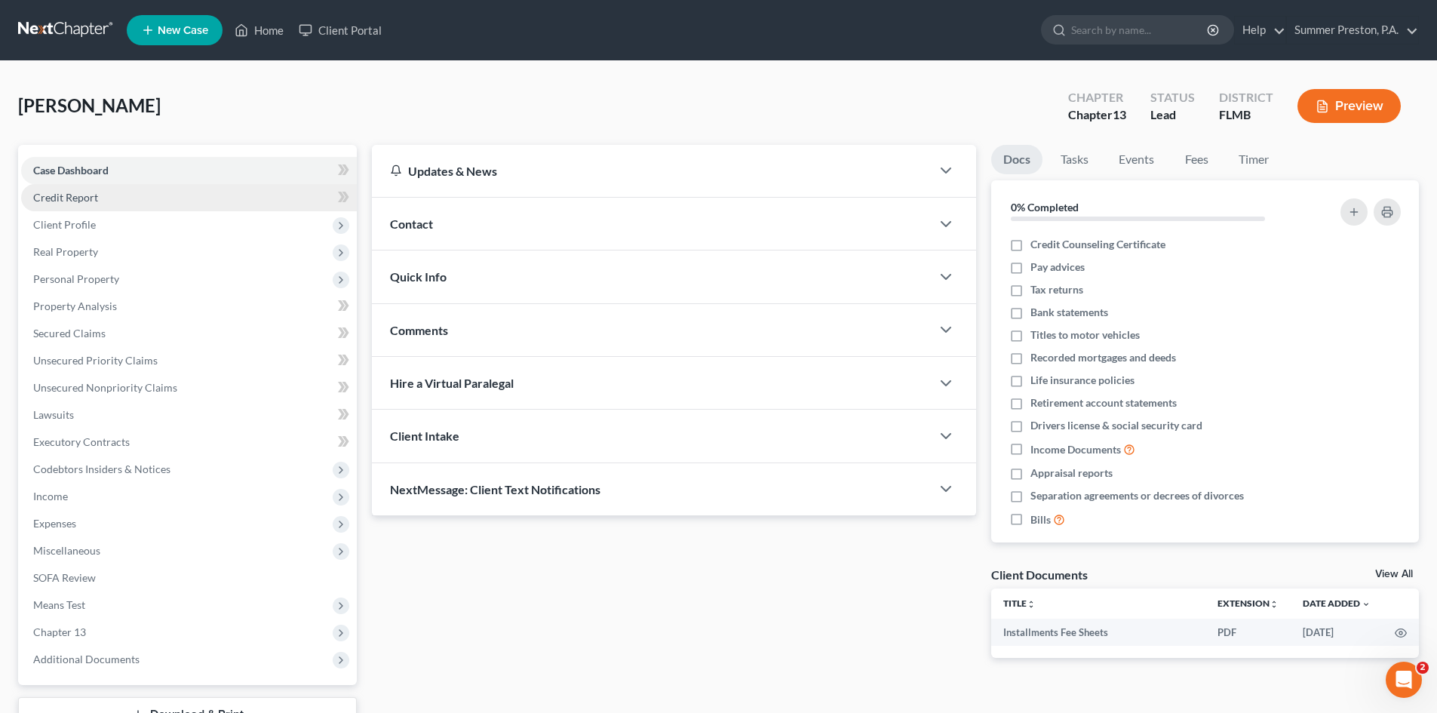
click at [79, 193] on span "Credit Report" at bounding box center [65, 197] width 65 height 13
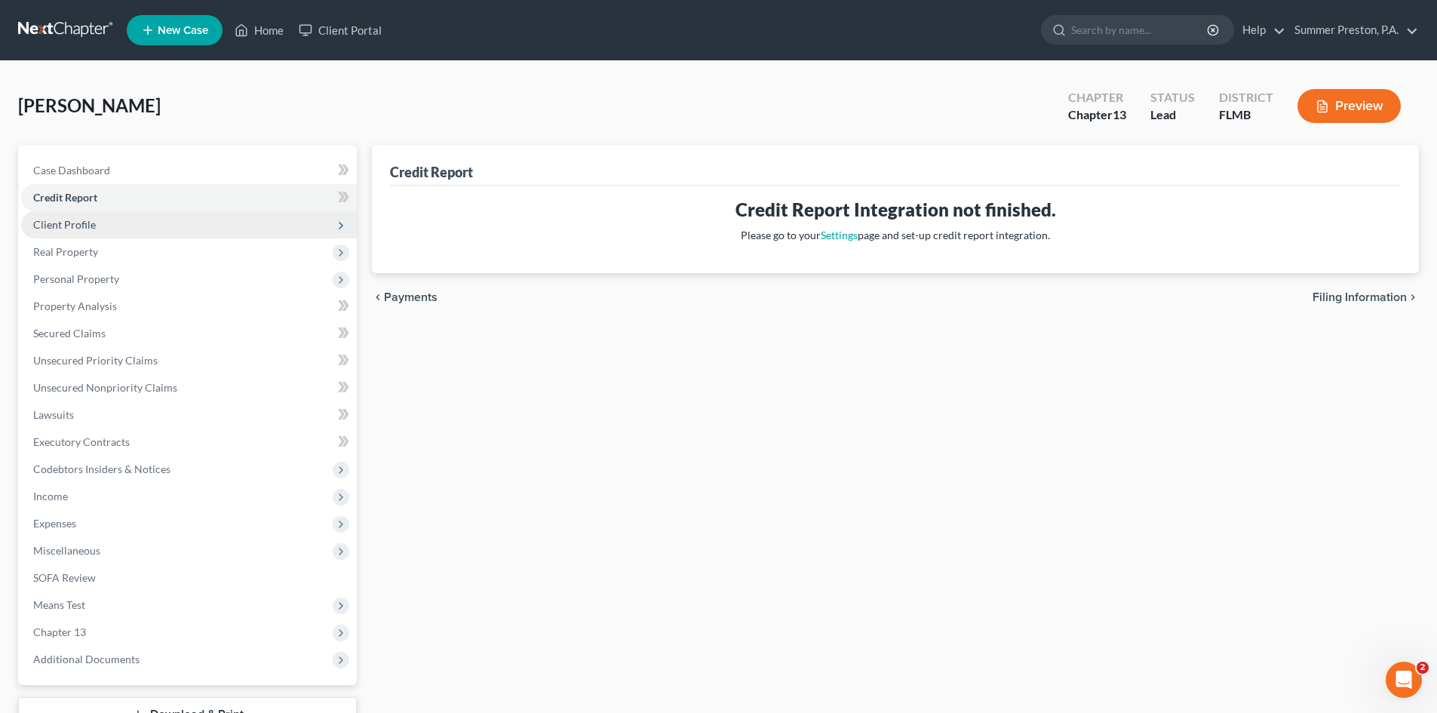
click at [83, 220] on span "Client Profile" at bounding box center [64, 224] width 63 height 13
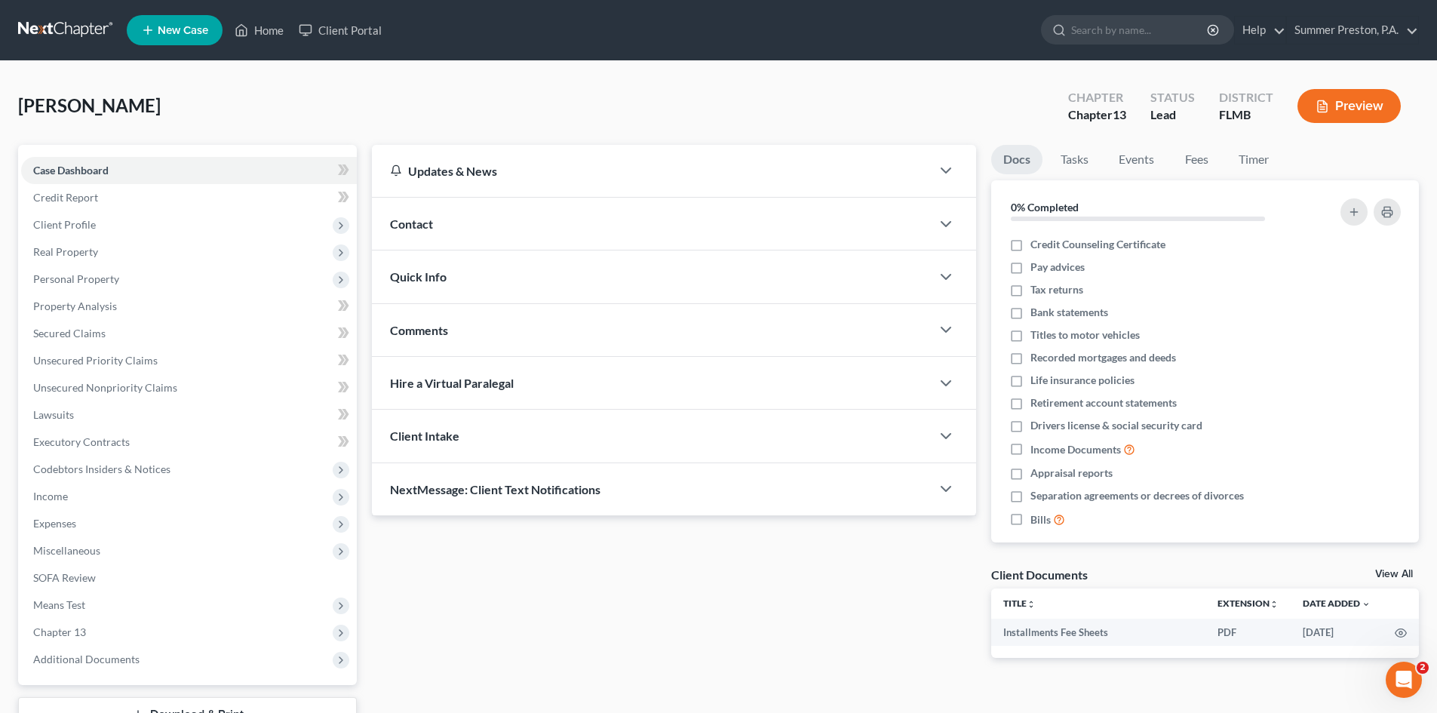
select select "0"
select select "1"
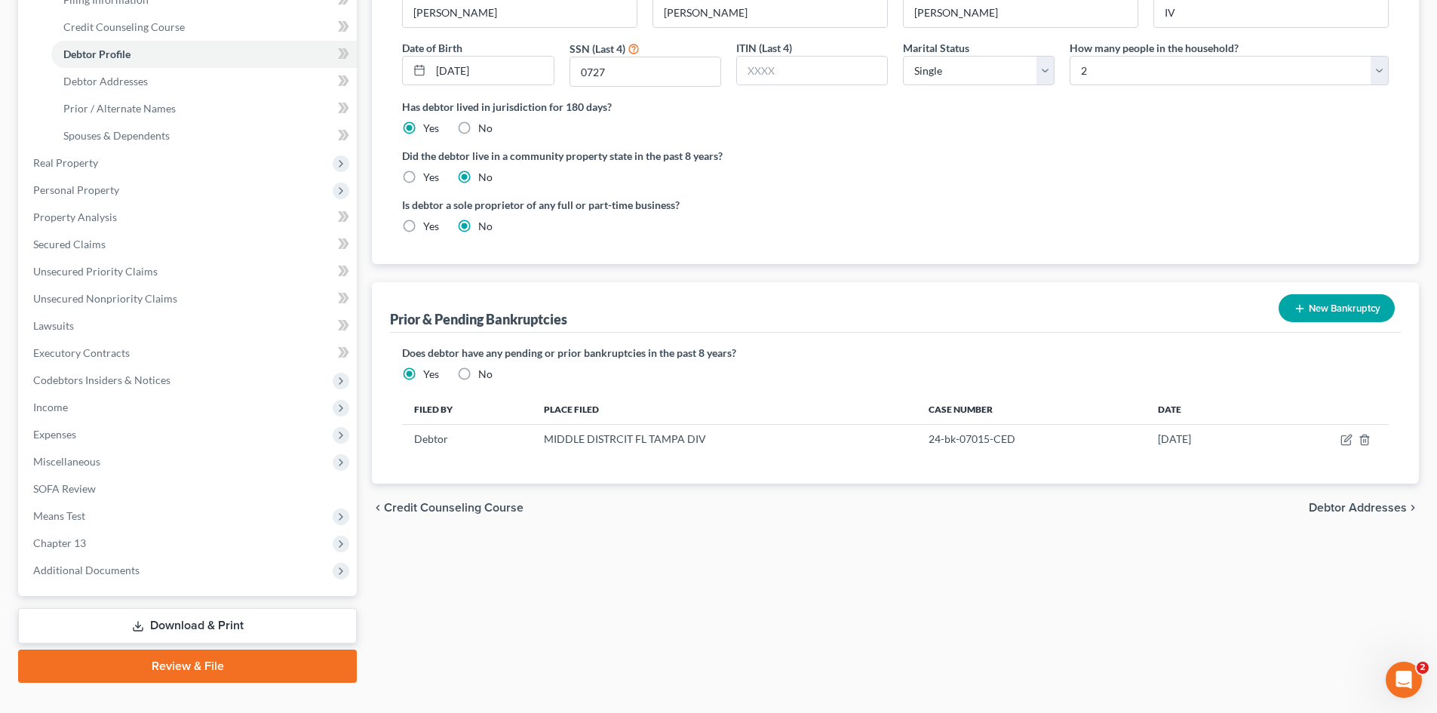
scroll to position [267, 0]
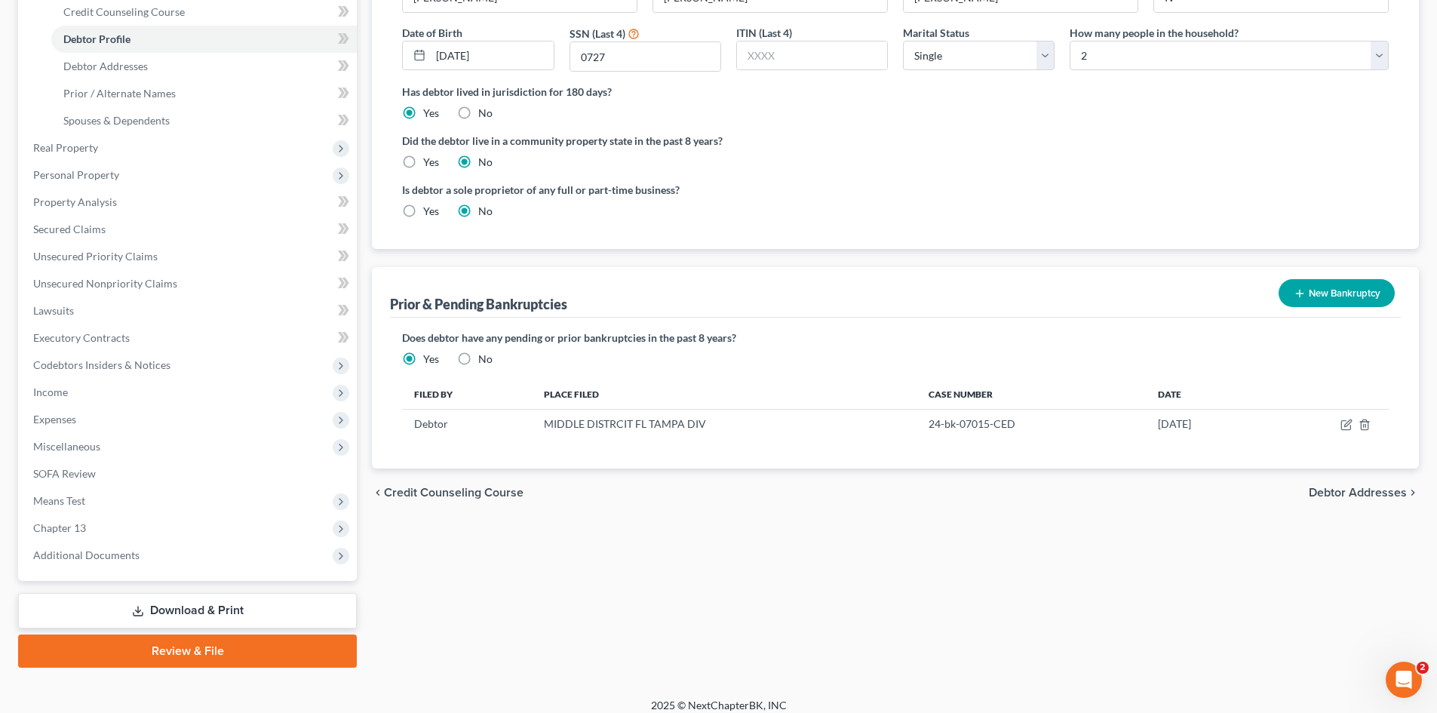
click at [175, 605] on link "Download & Print" at bounding box center [187, 610] width 339 height 35
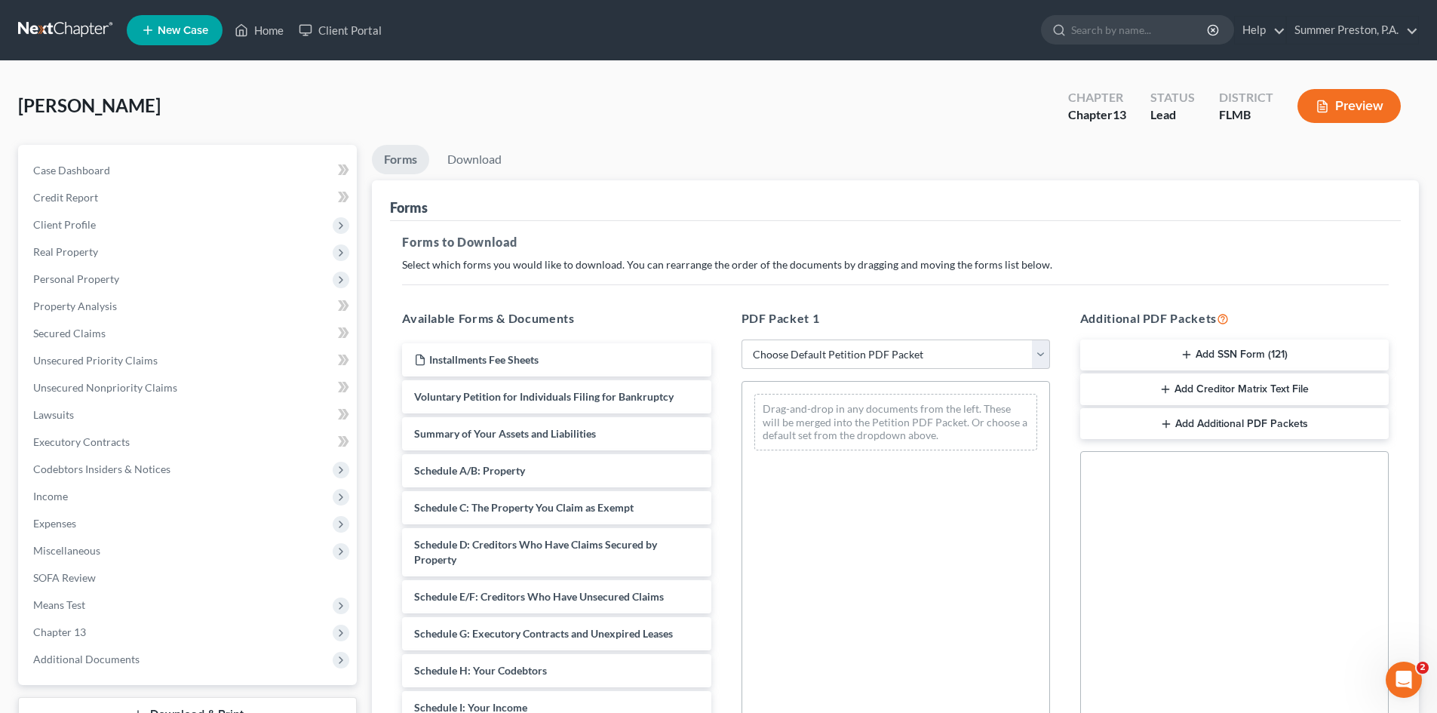
click at [1243, 360] on button "Add SSN Form (121)" at bounding box center [1234, 355] width 309 height 32
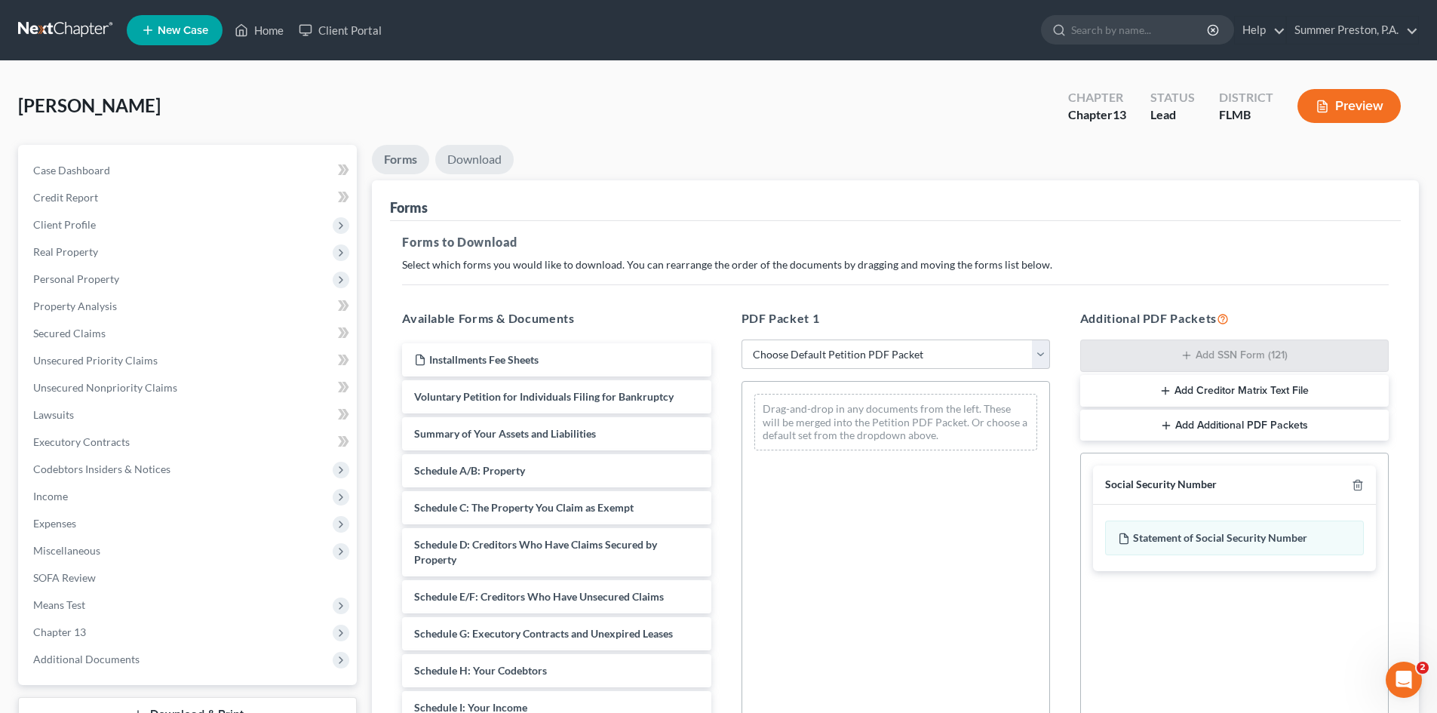
click at [485, 149] on link "Download" at bounding box center [474, 159] width 78 height 29
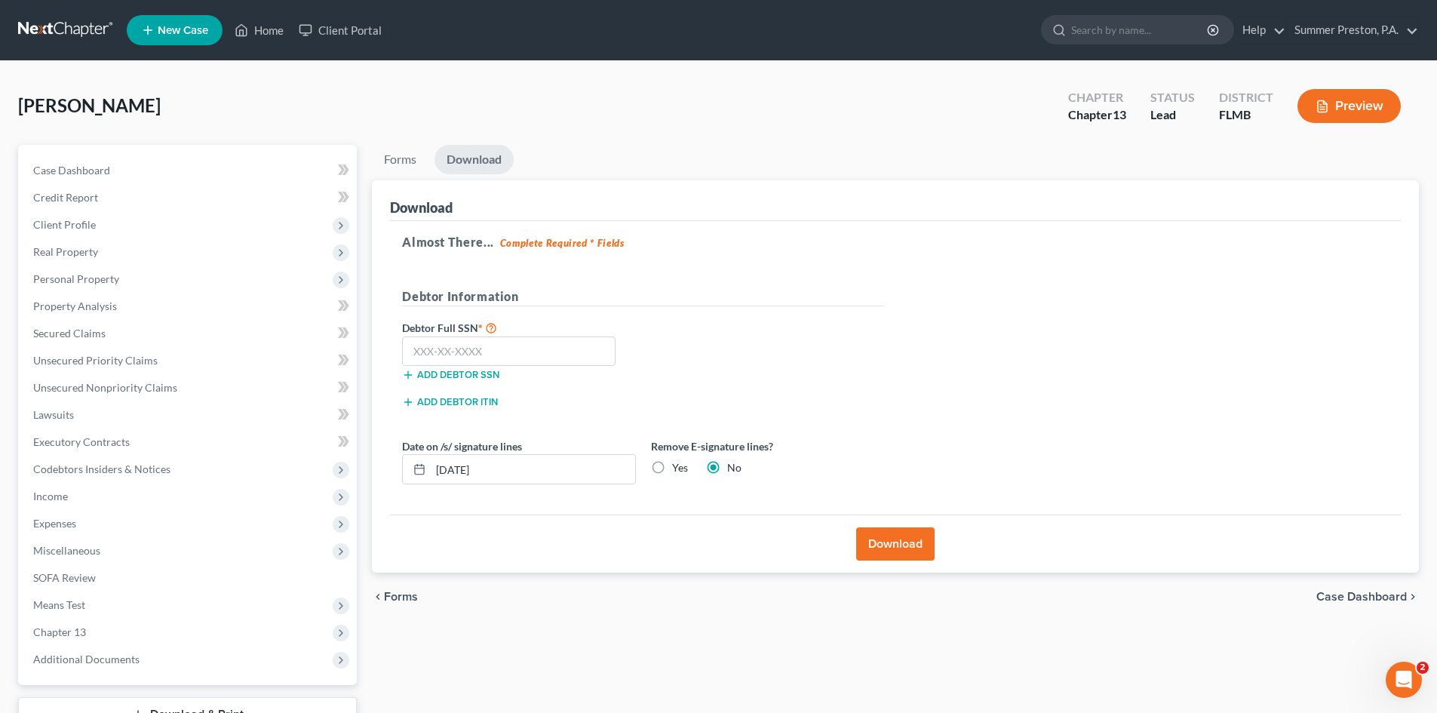
click at [515, 331] on label "Debtor Full SSN *" at bounding box center [519, 327] width 249 height 18
click at [517, 346] on input "text" at bounding box center [509, 351] width 214 height 30
type input "448-94-0727"
click at [901, 545] on button "Download" at bounding box center [895, 543] width 78 height 33
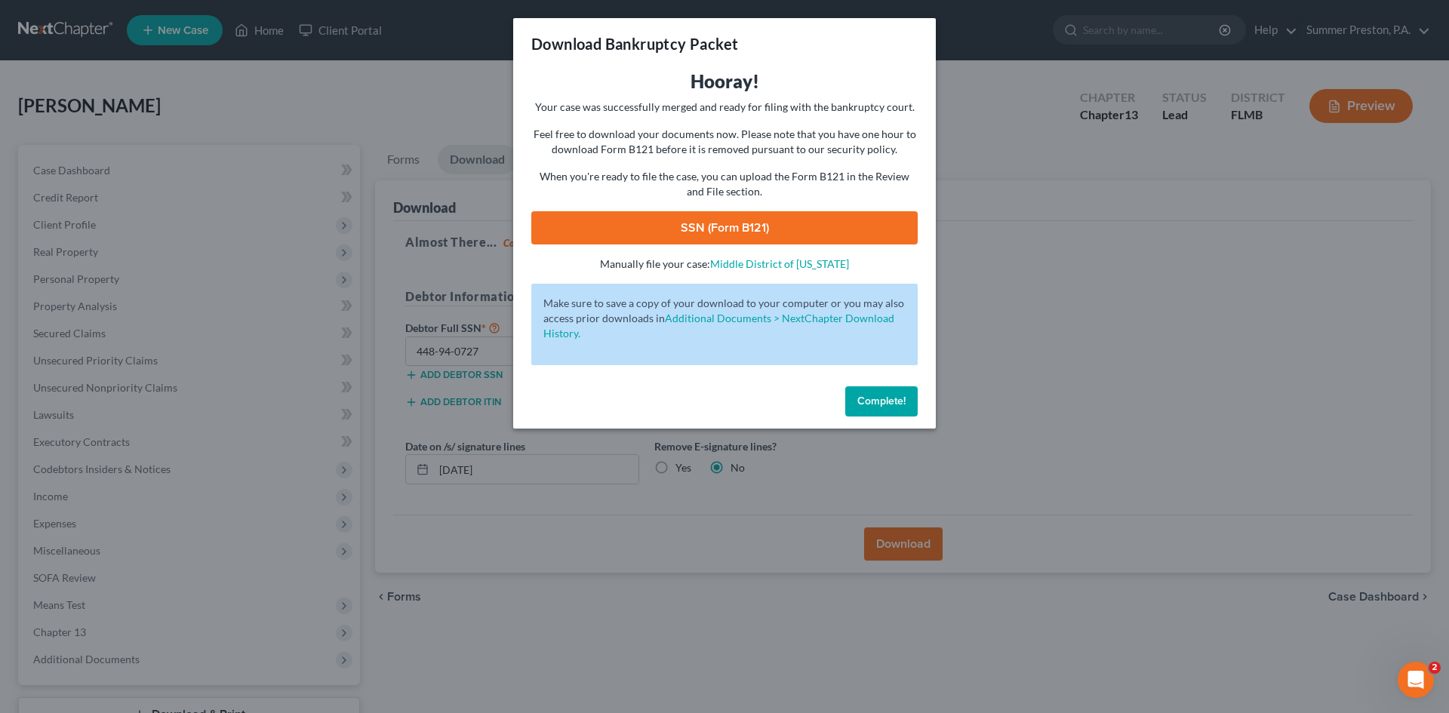
click at [728, 217] on link "SSN (Form B121)" at bounding box center [724, 227] width 386 height 33
click at [889, 402] on span "Complete!" at bounding box center [881, 401] width 48 height 13
